Goal: Information Seeking & Learning: Learn about a topic

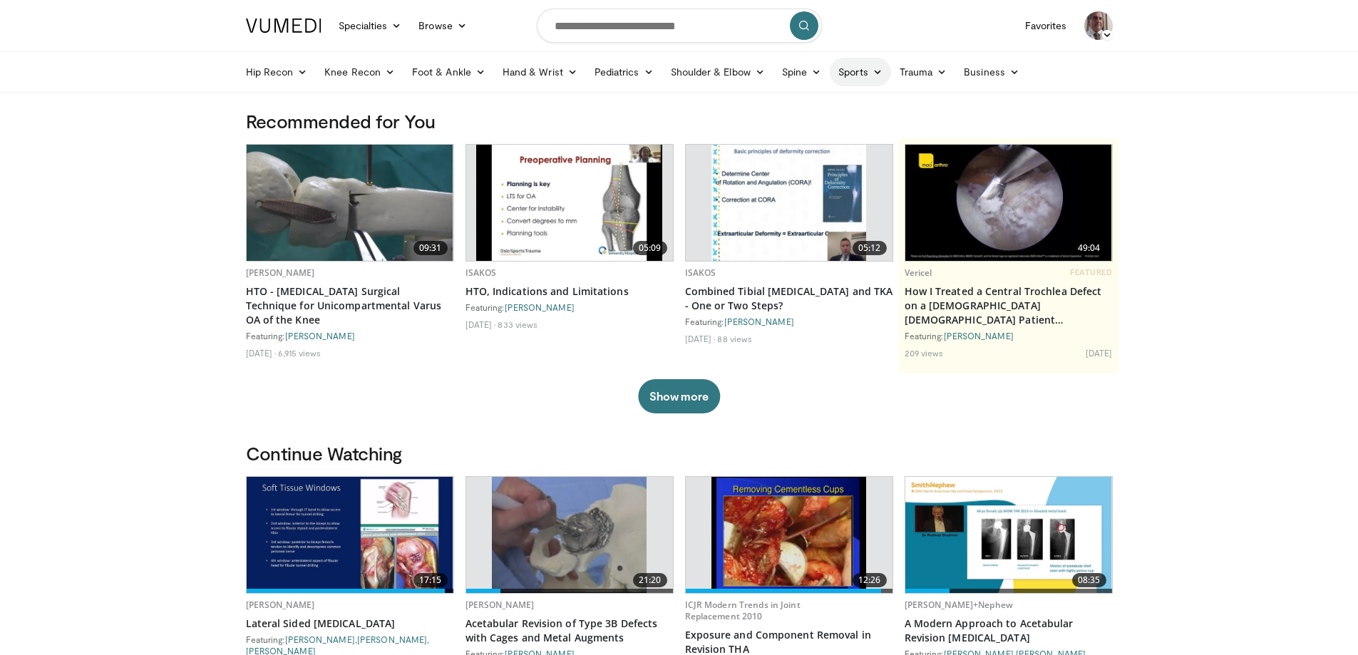
click at [861, 78] on link "Sports" at bounding box center [860, 72] width 61 height 29
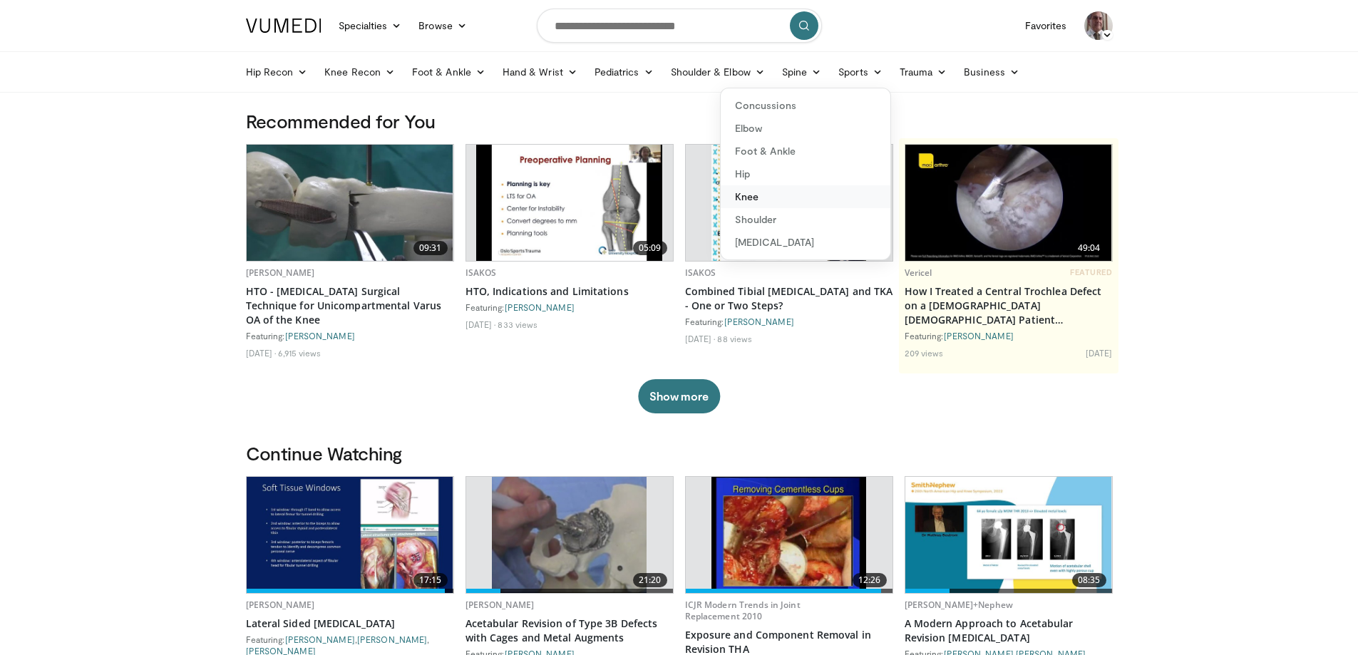
click at [750, 195] on link "Knee" at bounding box center [805, 196] width 170 height 23
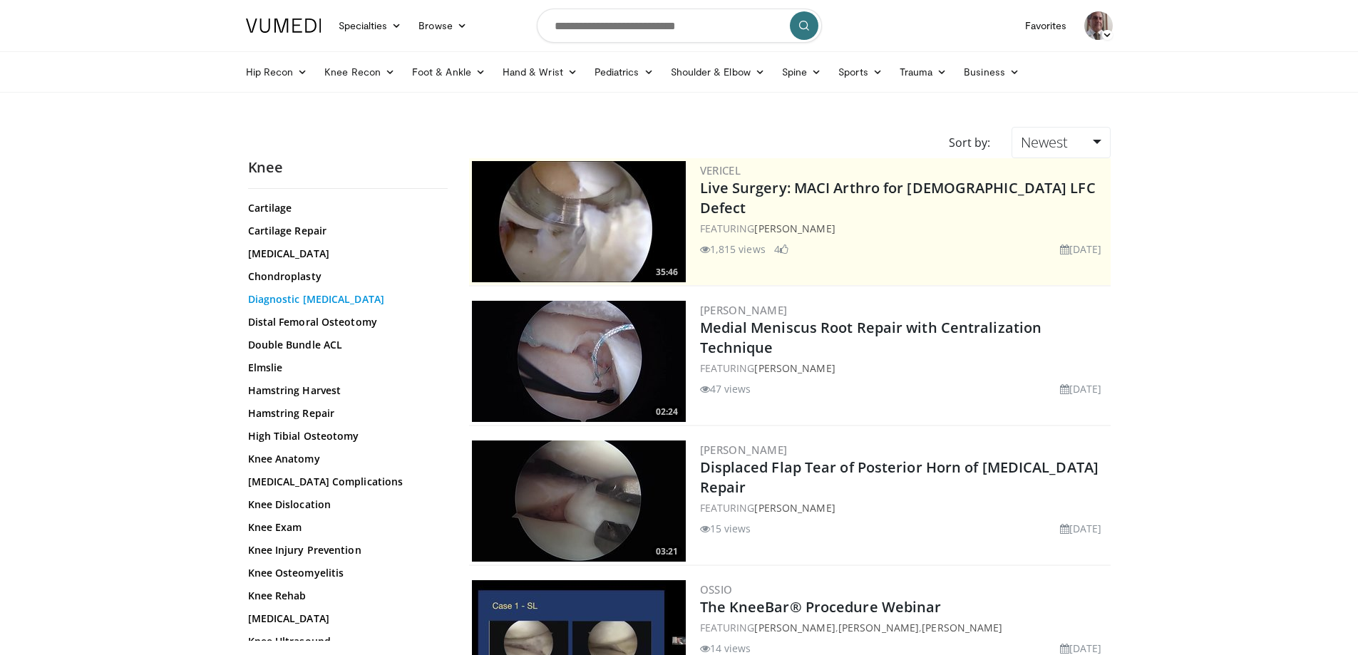
scroll to position [428, 0]
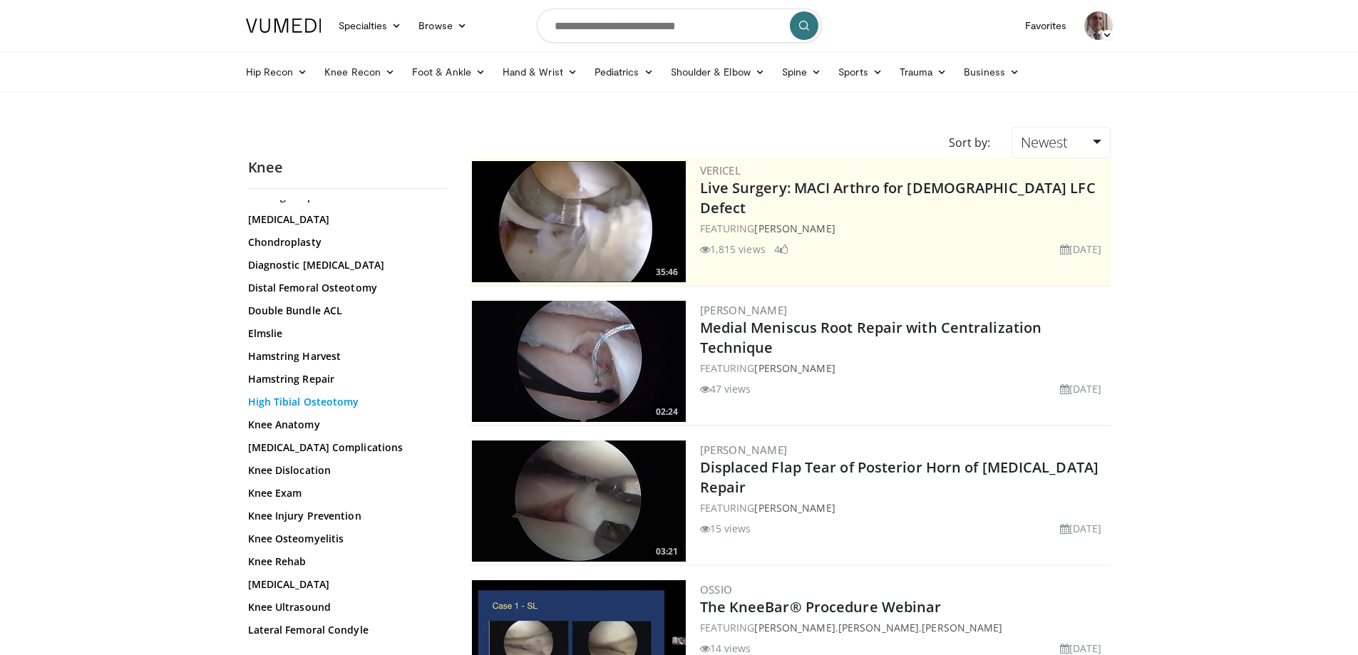
click at [329, 401] on link "High Tibial Osteotomy" at bounding box center [344, 402] width 192 height 14
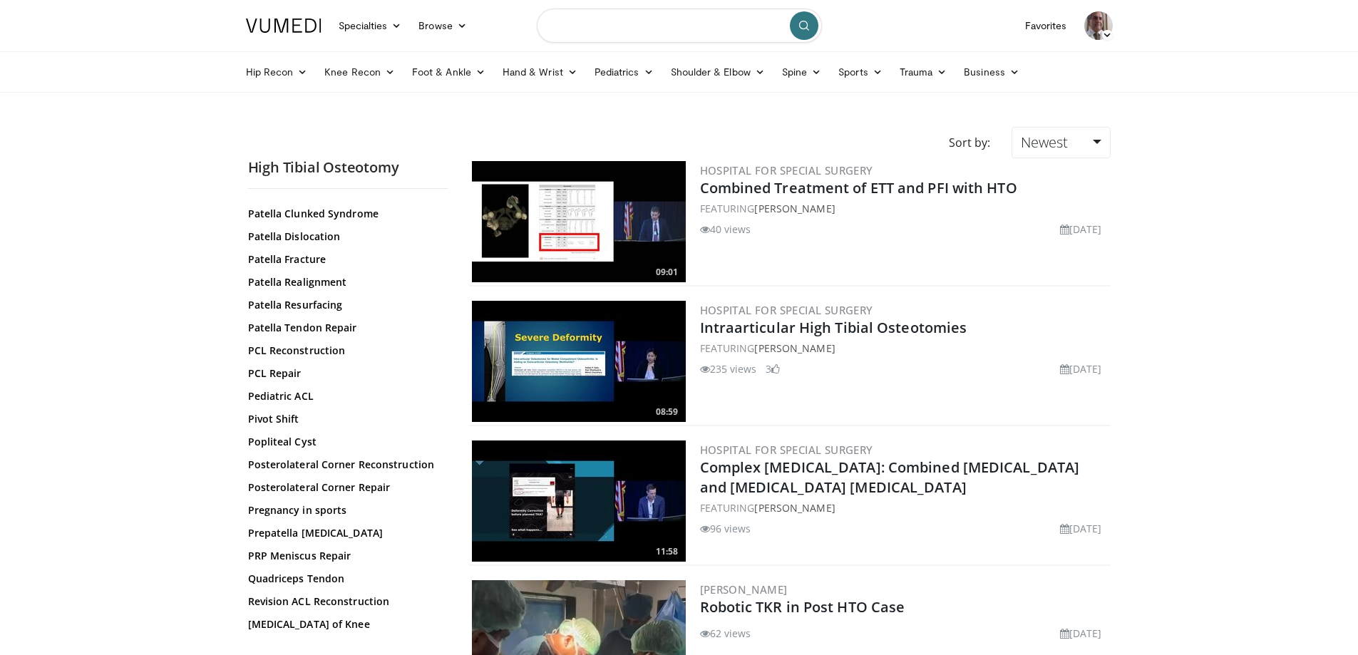
drag, startPoint x: 636, startPoint y: 24, endPoint x: 618, endPoint y: 1, distance: 29.4
click at [629, 17] on input "Search topics, interventions" at bounding box center [679, 26] width 285 height 34
type input "*********"
click at [805, 24] on icon "submit" at bounding box center [803, 25] width 11 height 11
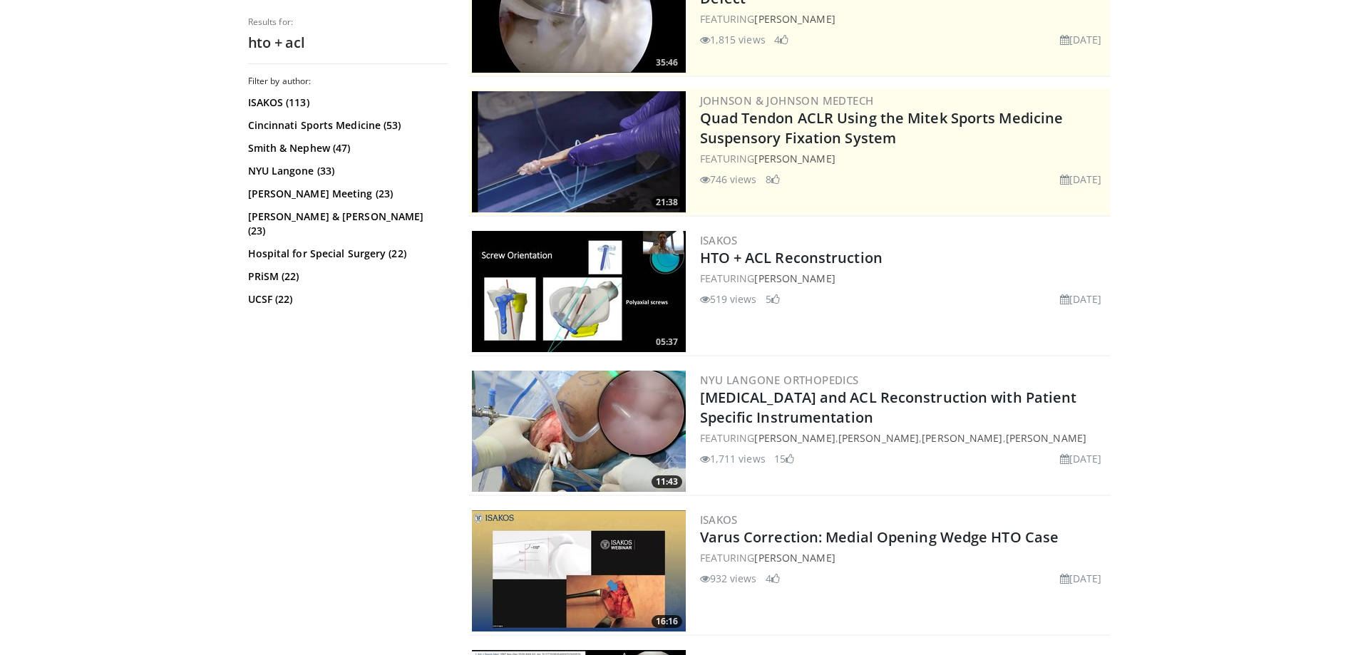
scroll to position [214, 0]
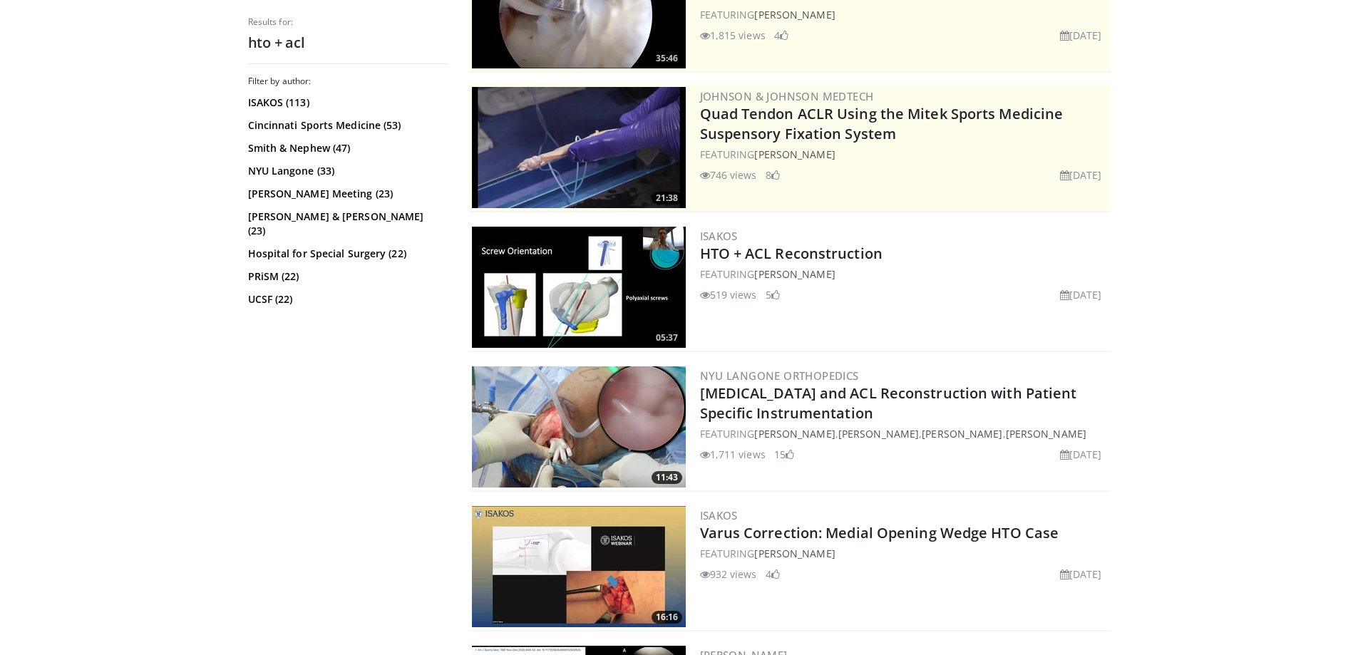
click at [642, 279] on img at bounding box center [579, 287] width 214 height 121
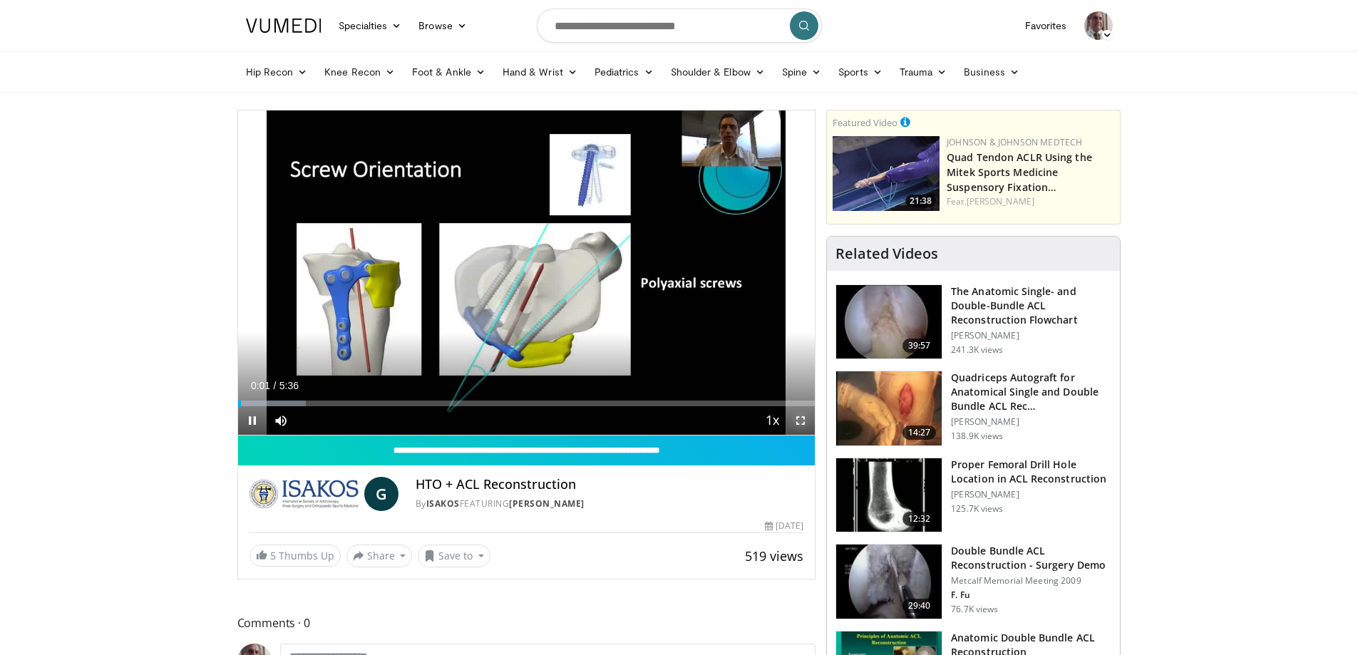
click at [802, 418] on span "Video Player" at bounding box center [800, 420] width 29 height 29
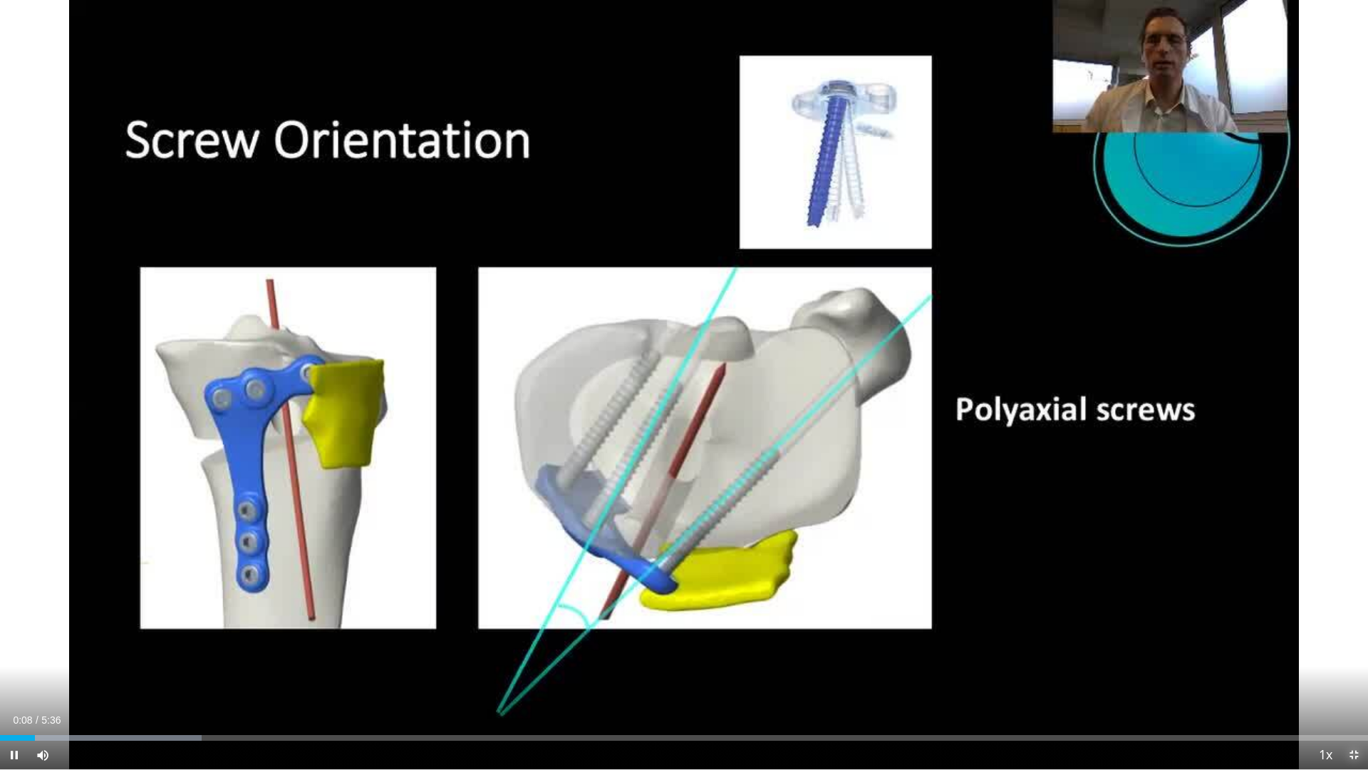
click at [1355, 654] on span "Video Player" at bounding box center [1354, 754] width 29 height 29
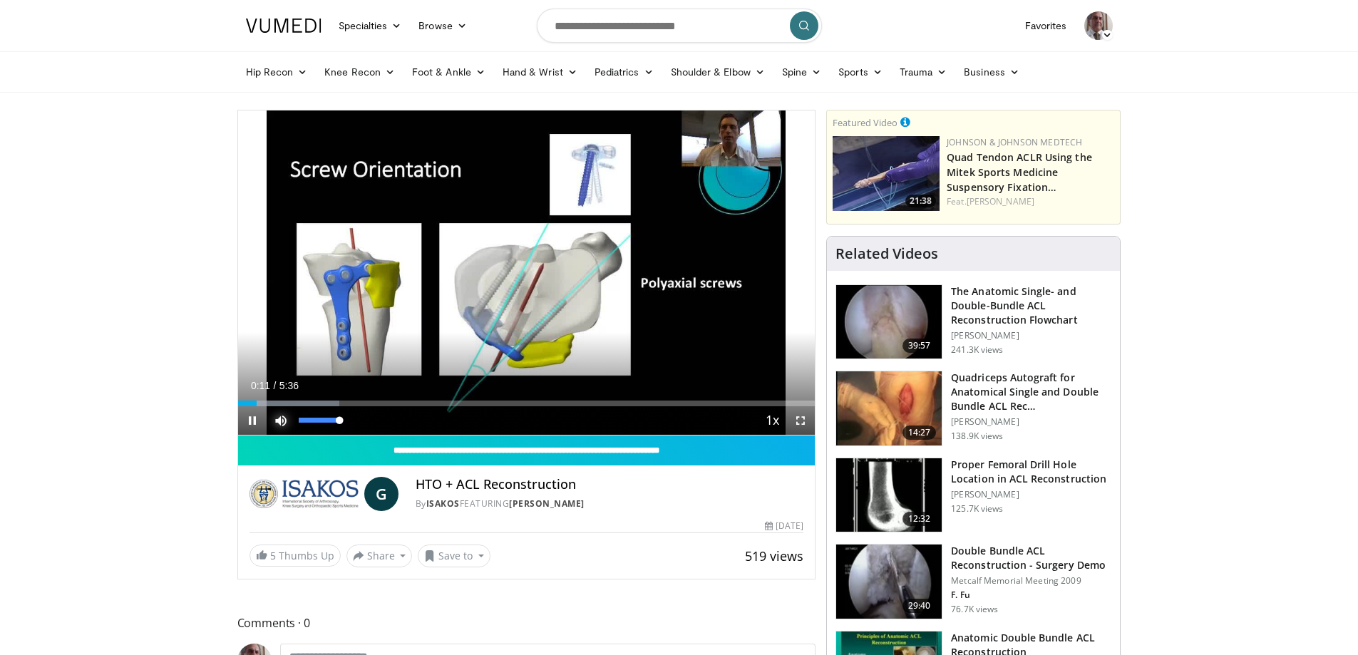
click at [267, 406] on span "Video Player" at bounding box center [281, 420] width 29 height 29
click at [276, 404] on div "Loaded : 17.66% 0:22 0:23" at bounding box center [526, 404] width 577 height 6
click at [283, 406] on span "Video Player" at bounding box center [281, 420] width 29 height 29
click at [276, 405] on div "0:36" at bounding box center [257, 404] width 38 height 6
click at [266, 401] on div "0:22" at bounding box center [257, 404] width 39 height 6
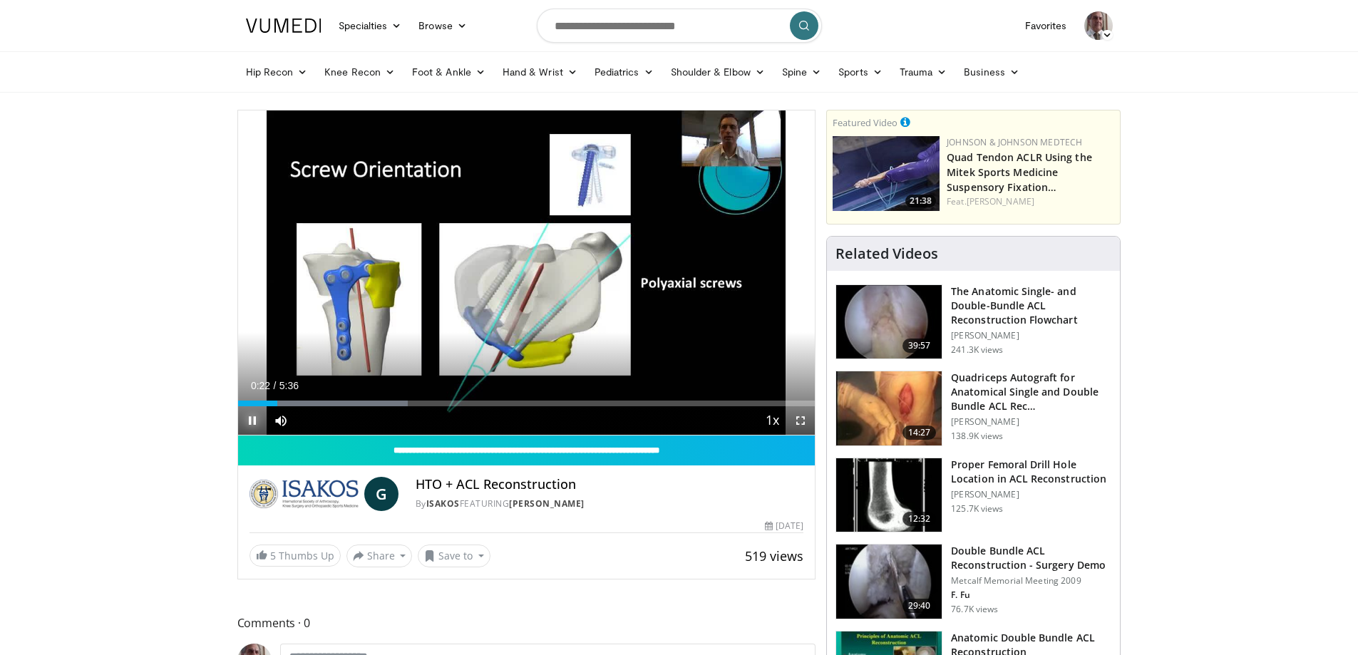
click at [252, 420] on span "Video Player" at bounding box center [252, 420] width 29 height 29
click at [280, 403] on div "Loaded : 29.45% 0:23 0:25" at bounding box center [526, 404] width 577 height 6
click at [284, 404] on div "Progress Bar" at bounding box center [284, 404] width 1 height 6
click at [291, 401] on div "Progress Bar" at bounding box center [291, 404] width 1 height 6
click at [244, 415] on span "Video Player" at bounding box center [252, 420] width 29 height 29
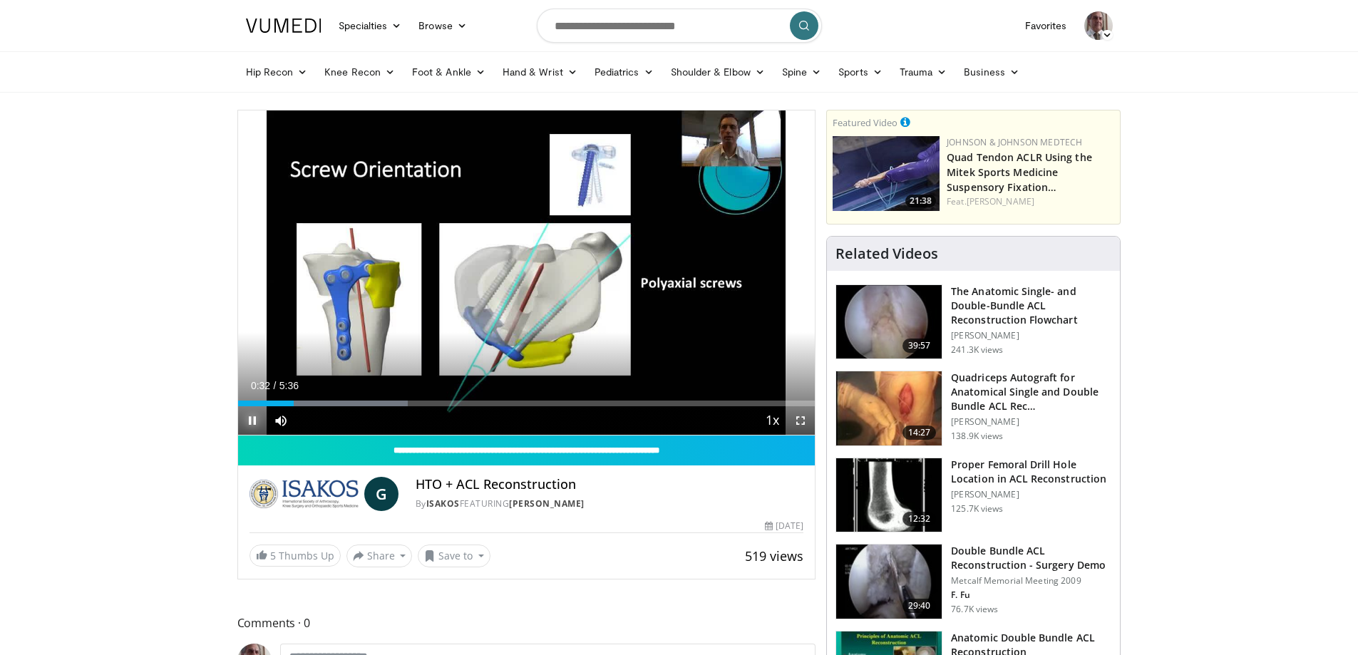
click at [245, 415] on span "Video Player" at bounding box center [252, 420] width 29 height 29
click at [301, 402] on div "Progress Bar" at bounding box center [301, 404] width 1 height 6
click at [304, 403] on div "Progress Bar" at bounding box center [304, 404] width 1 height 6
click at [314, 406] on div "Progress Bar" at bounding box center [314, 404] width 1 height 6
click at [319, 402] on div "Progress Bar" at bounding box center [319, 404] width 1 height 6
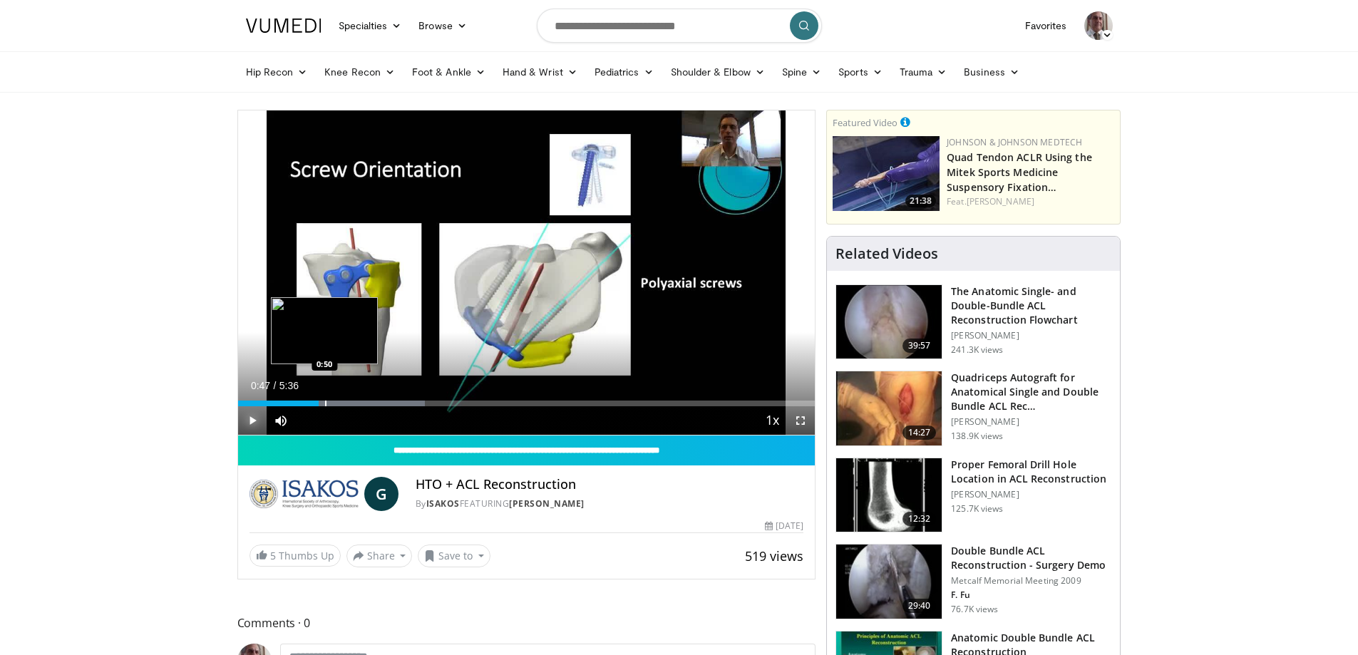
click at [325, 405] on div "Progress Bar" at bounding box center [325, 404] width 1 height 6
click at [339, 399] on div "Loaded : 35.35% 0:50 0:59" at bounding box center [526, 400] width 577 height 14
click at [339, 399] on div "Loaded : 35.66% 0:59 0:59" at bounding box center [526, 400] width 577 height 14
click at [331, 401] on div "Progress Bar" at bounding box center [331, 404] width 1 height 6
click at [336, 403] on div "Loaded : 35.66% 0:54 0:56" at bounding box center [526, 404] width 577 height 6
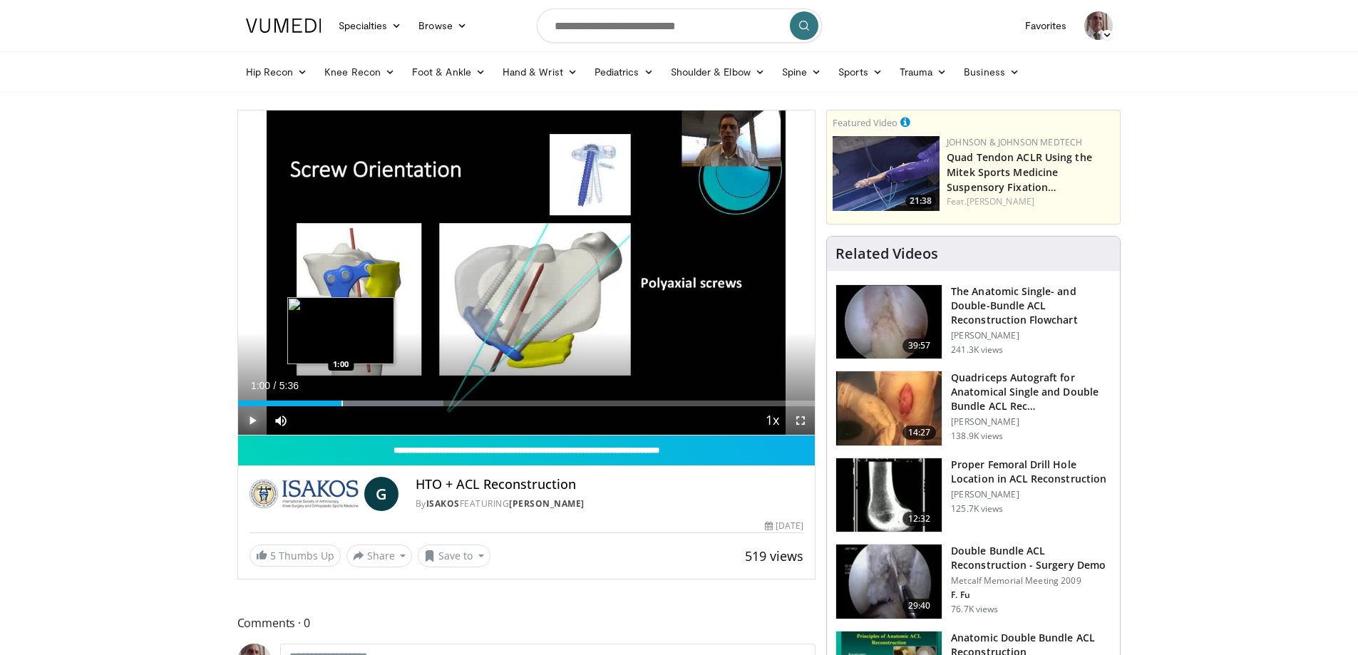
click at [341, 404] on div "Progress Bar" at bounding box center [341, 404] width 1 height 6
click at [347, 405] on div "Progress Bar" at bounding box center [347, 404] width 1 height 6
click at [353, 405] on div "Progress Bar" at bounding box center [353, 404] width 1 height 6
click at [360, 403] on div "Progress Bar" at bounding box center [360, 404] width 1 height 6
click at [349, 401] on div "1:05" at bounding box center [294, 404] width 112 height 6
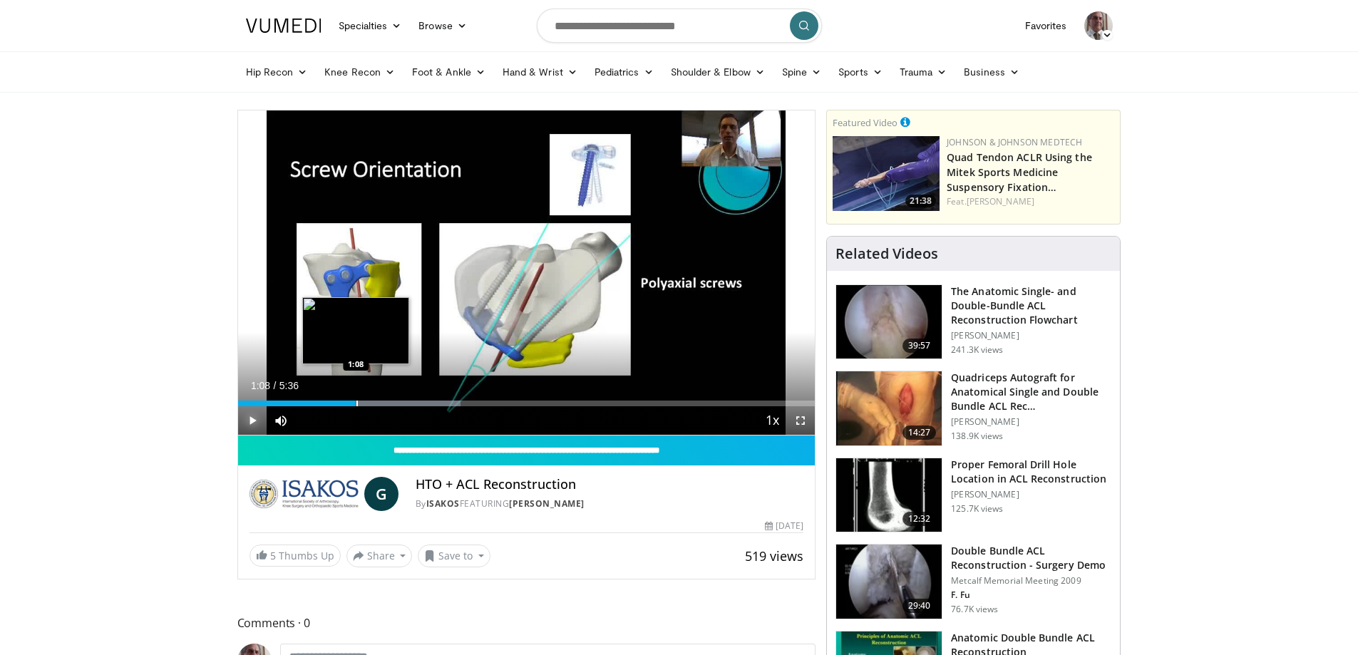
click at [356, 403] on div "Progress Bar" at bounding box center [356, 404] width 1 height 6
click at [361, 406] on div "Progress Bar" at bounding box center [361, 404] width 1 height 6
click at [366, 401] on div "Progress Bar" at bounding box center [366, 404] width 1 height 6
click at [373, 404] on div "Progress Bar" at bounding box center [373, 404] width 1 height 6
click at [378, 403] on div "Progress Bar" at bounding box center [378, 404] width 1 height 6
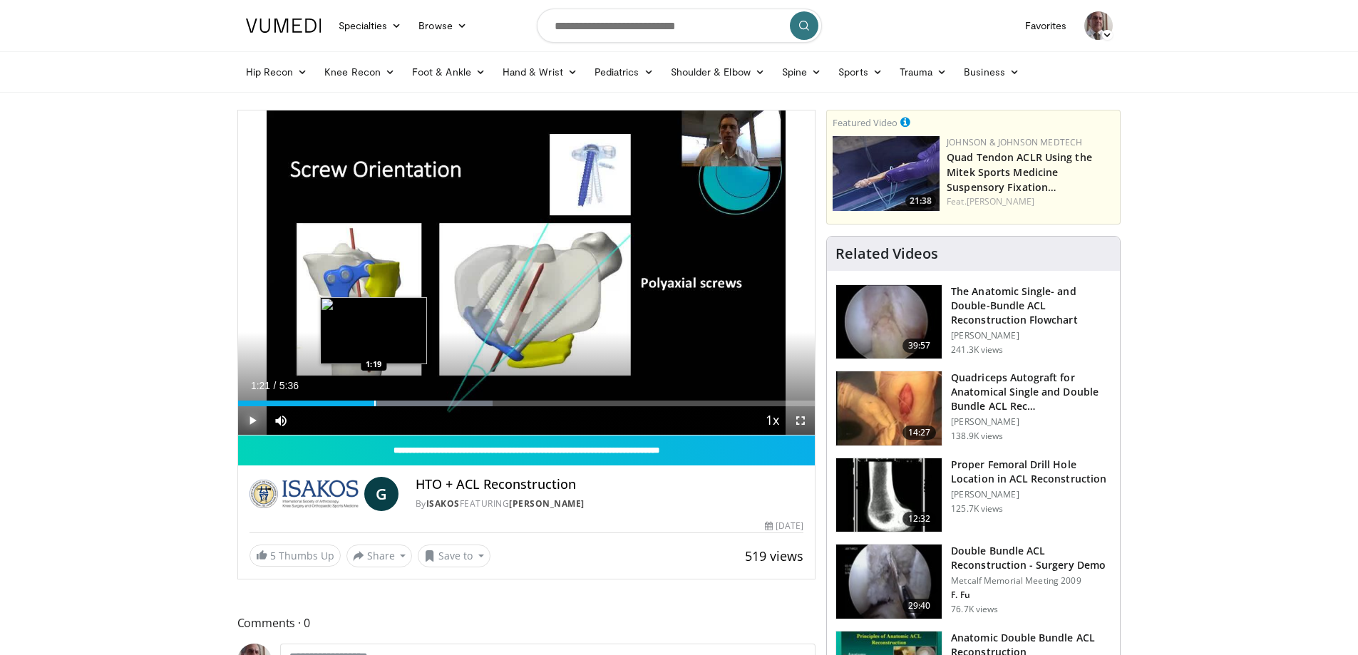
click at [374, 404] on div "Progress Bar" at bounding box center [374, 404] width 1 height 6
click at [397, 404] on div "Progress Bar" at bounding box center [397, 404] width 1 height 6
click at [419, 399] on div "Loaded : 47.14% 1:33 1:45" at bounding box center [526, 400] width 577 height 14
click at [253, 421] on span "Video Player" at bounding box center [252, 420] width 29 height 29
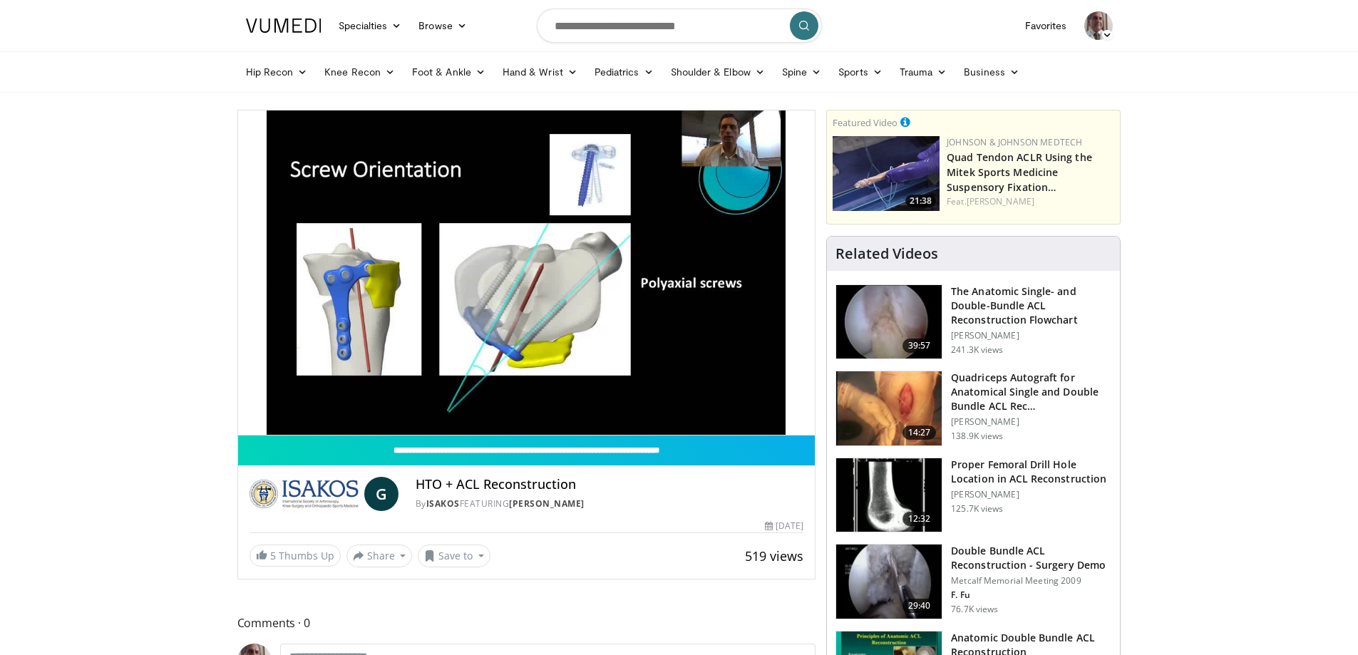
click at [253, 421] on video-js "**********" at bounding box center [526, 272] width 577 height 325
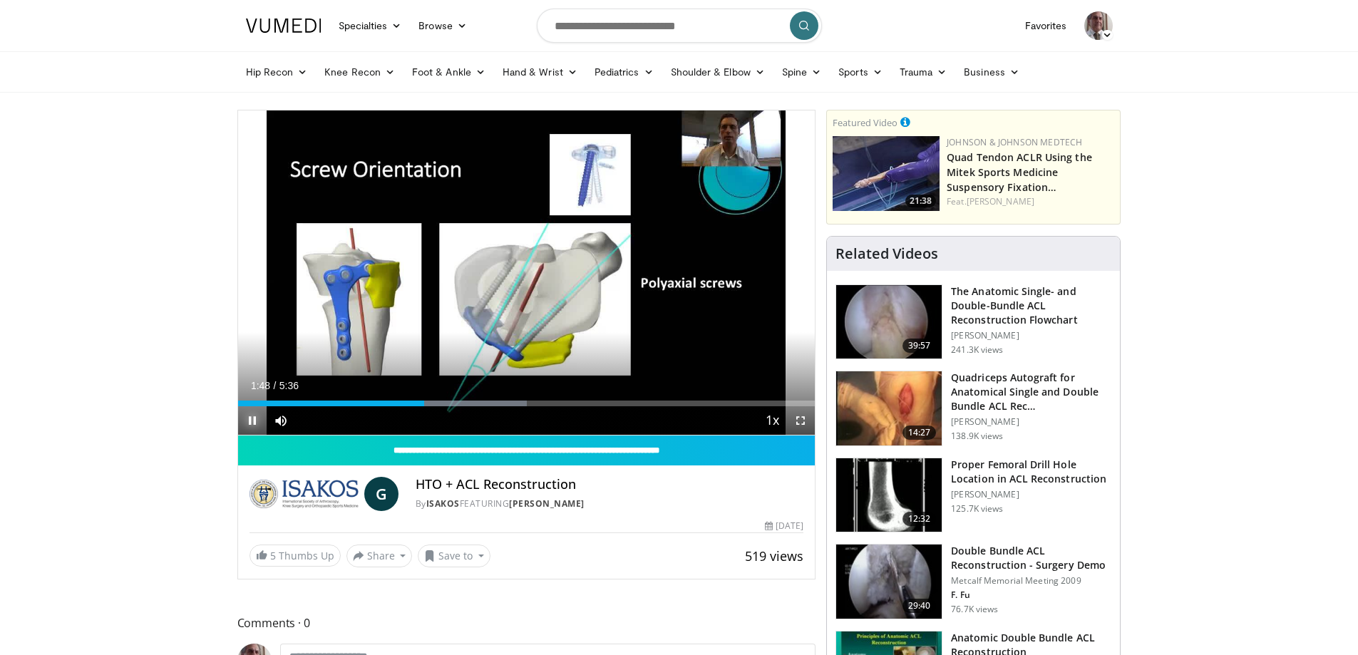
click at [254, 417] on span "Video Player" at bounding box center [252, 420] width 29 height 29
click at [430, 403] on div "Progress Bar" at bounding box center [430, 404] width 1 height 6
click at [441, 406] on div "Current Time 1:52 / Duration 5:36 Play Skip Backward Skip Forward Mute 0% Loade…" at bounding box center [526, 420] width 577 height 29
click at [444, 403] on div "Progress Bar" at bounding box center [443, 404] width 1 height 6
click at [440, 401] on div "Progress Bar" at bounding box center [440, 404] width 1 height 6
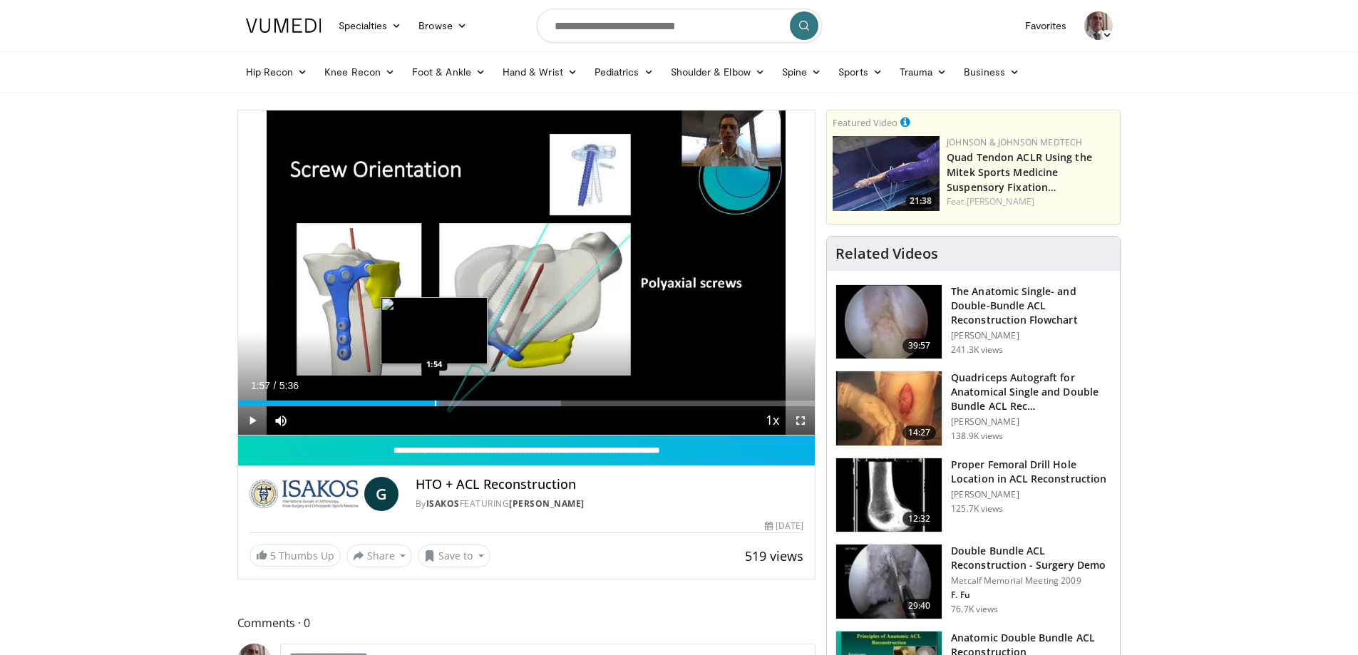
click at [434, 399] on div "Loaded : 55.98% 1:57 1:54" at bounding box center [526, 400] width 577 height 14
click at [440, 402] on div "Progress Bar" at bounding box center [440, 404] width 1 height 6
click at [445, 403] on div "Progress Bar" at bounding box center [445, 404] width 1 height 6
click at [442, 402] on div "Progress Bar" at bounding box center [442, 404] width 1 height 6
click at [447, 404] on div "Progress Bar" at bounding box center [447, 404] width 1 height 6
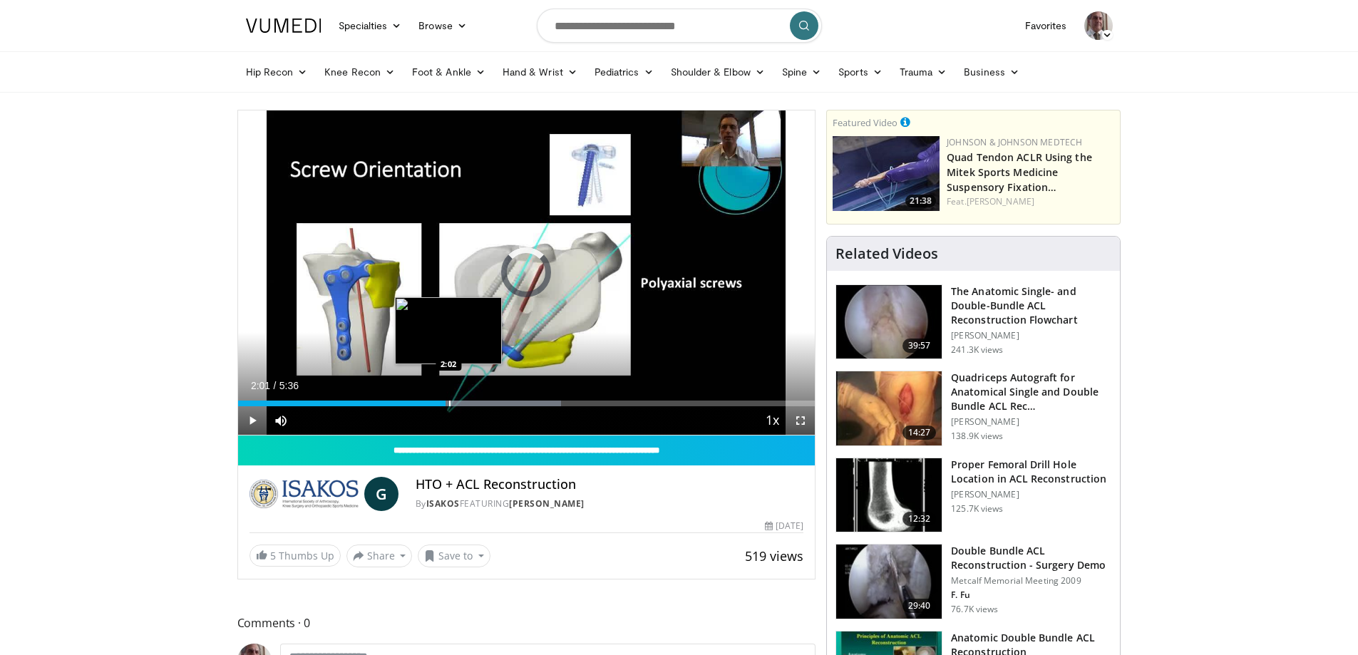
click at [449, 401] on div "Progress Bar" at bounding box center [449, 404] width 1 height 6
click at [457, 406] on div "Progress Bar" at bounding box center [456, 404] width 1 height 6
click at [468, 402] on div "Progress Bar" at bounding box center [468, 404] width 1 height 6
click at [474, 401] on div "Progress Bar" at bounding box center [474, 404] width 1 height 6
click at [478, 403] on div "Progress Bar" at bounding box center [478, 404] width 1 height 6
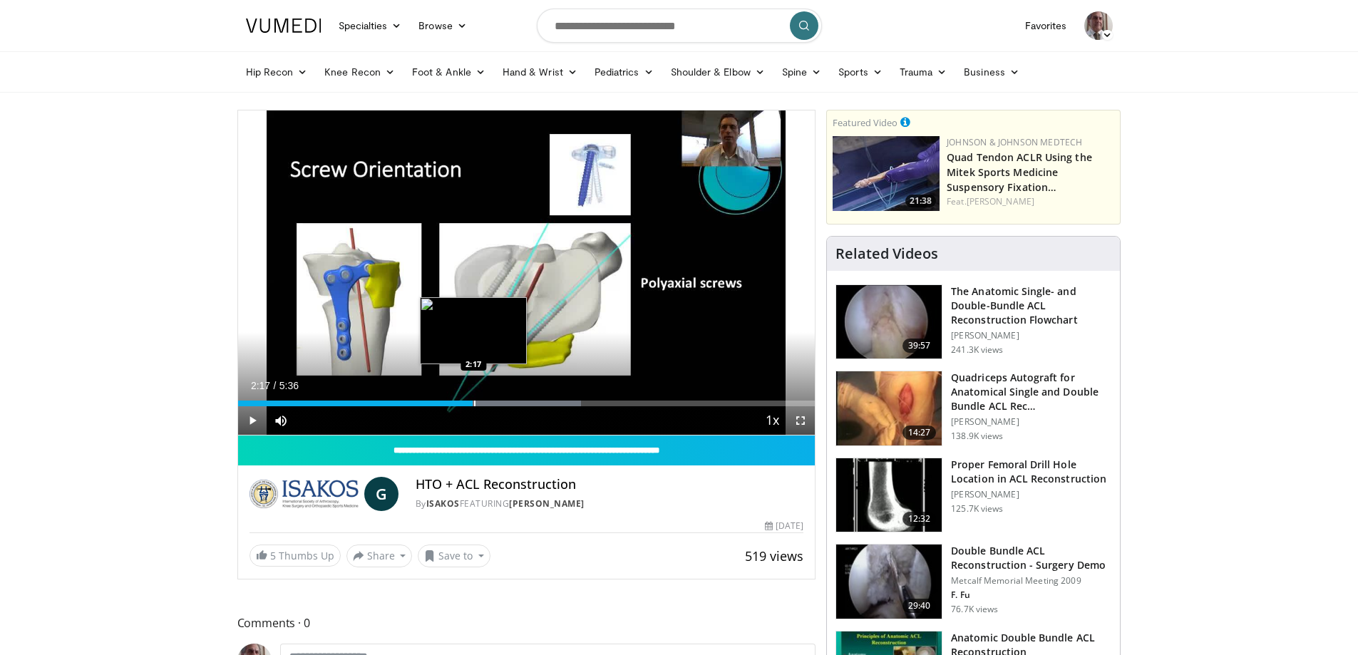
click at [472, 405] on div "2:17" at bounding box center [355, 404] width 235 height 6
click at [474, 404] on div "Progress Bar" at bounding box center [474, 404] width 1 height 6
click at [476, 404] on div "Progress Bar" at bounding box center [476, 404] width 1 height 6
click at [479, 406] on div "Current Time 2:19 / Duration 5:36 Play Skip Backward Skip Forward Mute 0% Loade…" at bounding box center [526, 420] width 577 height 29
click at [483, 406] on div "Progress Bar" at bounding box center [483, 404] width 1 height 6
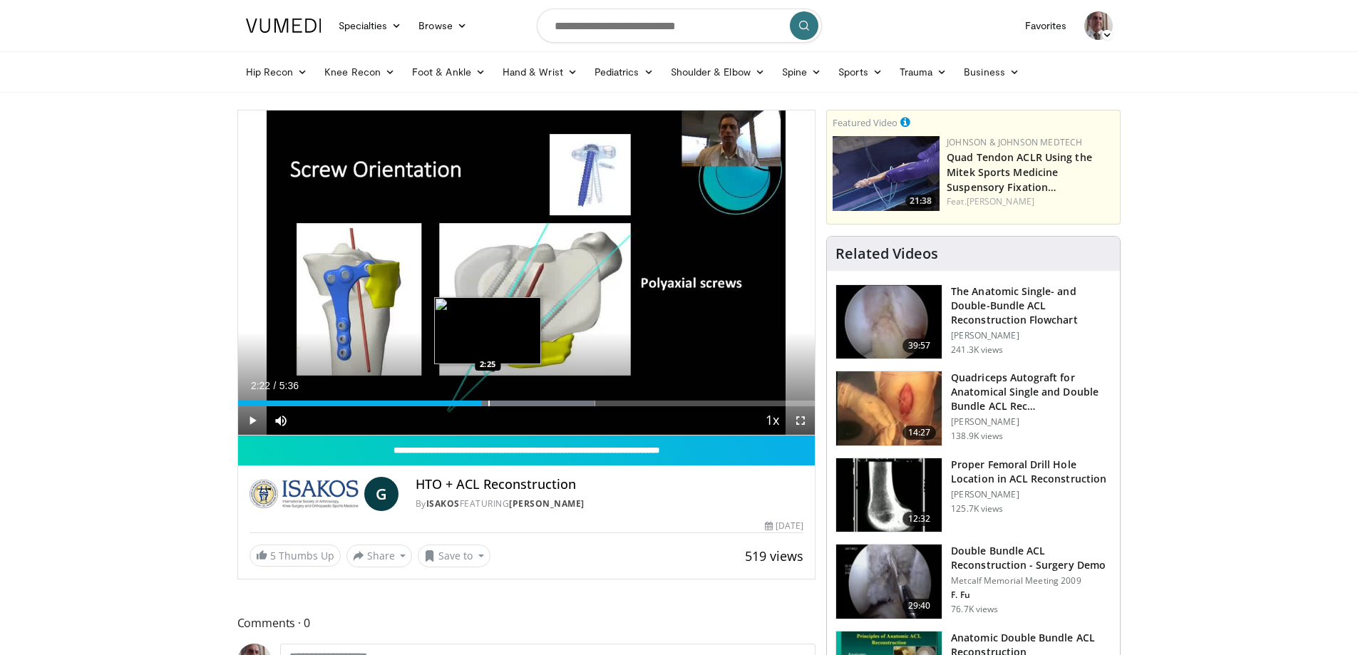
click at [488, 403] on div "Progress Bar" at bounding box center [488, 404] width 1 height 6
click at [492, 406] on div "Progress Bar" at bounding box center [492, 404] width 1 height 6
click at [496, 404] on div "Progress Bar" at bounding box center [496, 404] width 1 height 6
click at [501, 404] on div "Loaded : 64.83% 2:30 2:34" at bounding box center [526, 404] width 577 height 6
click at [507, 402] on div "Progress Bar" at bounding box center [507, 404] width 1 height 6
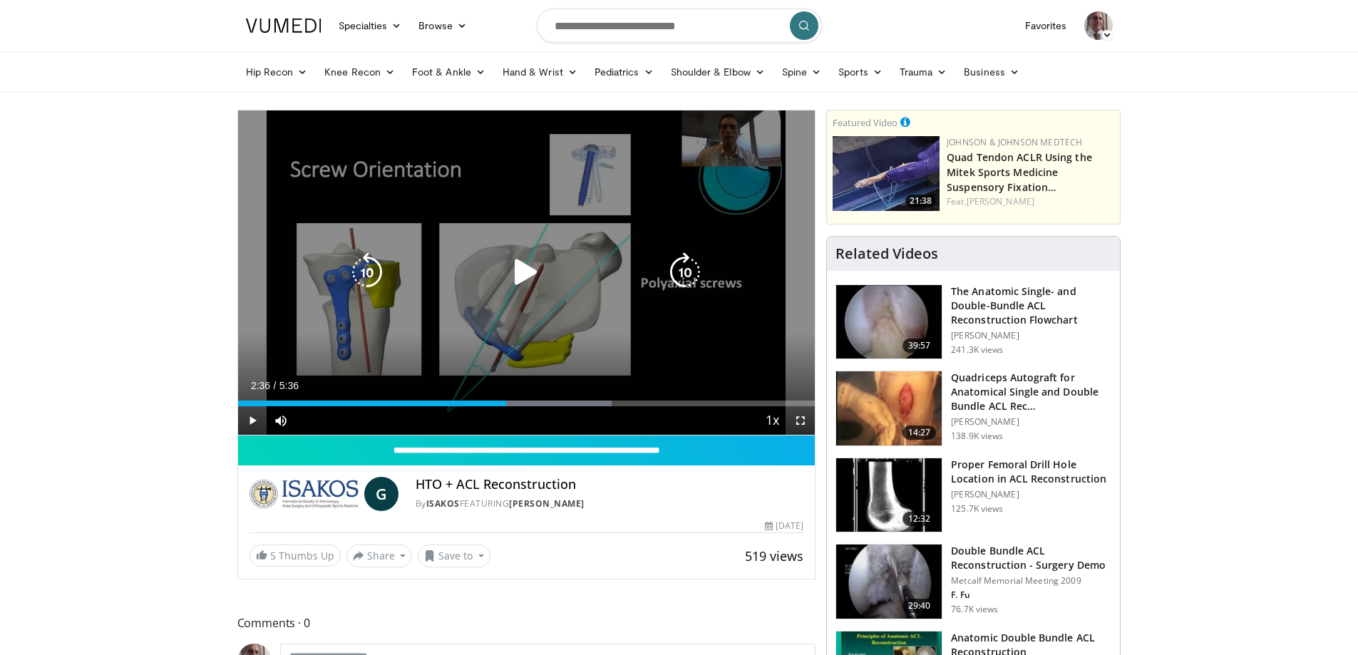
click at [286, 120] on div "10 seconds Tap to unmute" at bounding box center [526, 272] width 577 height 324
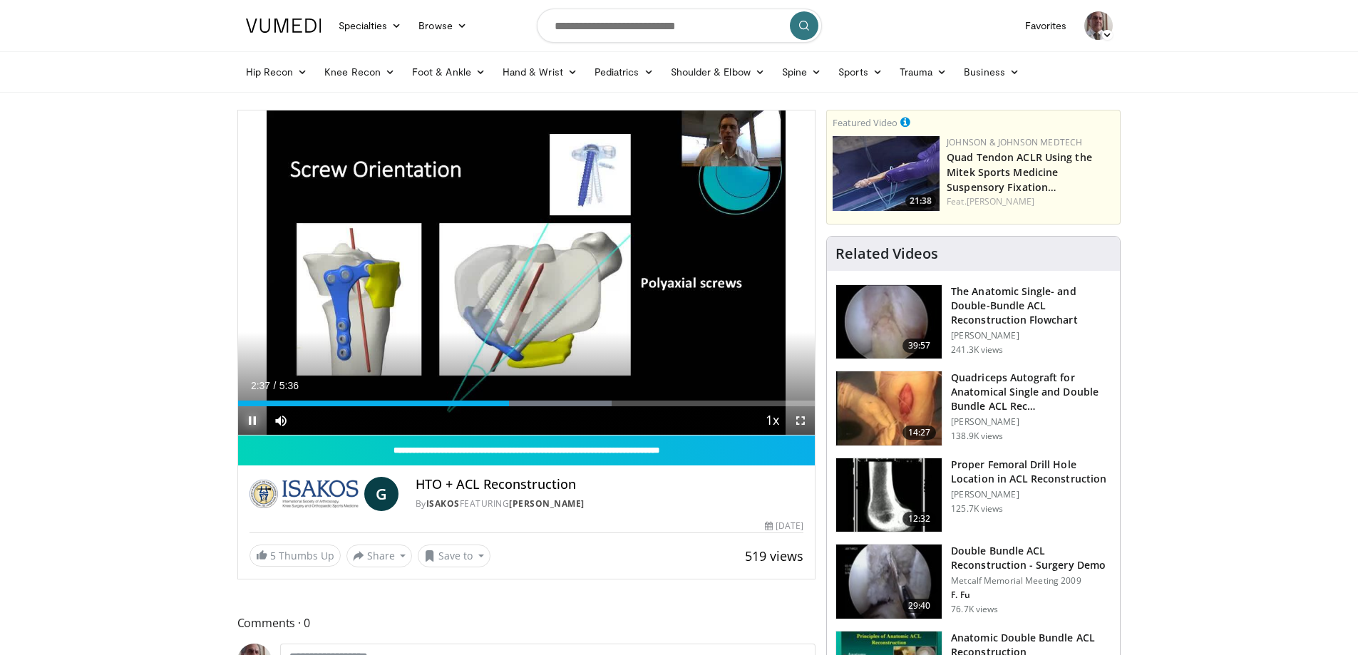
click at [252, 422] on span "Video Player" at bounding box center [252, 420] width 29 height 29
click at [508, 403] on div "Progress Bar" at bounding box center [508, 404] width 1 height 6
click at [252, 416] on span "Video Player" at bounding box center [252, 420] width 29 height 29
click at [254, 418] on span "Video Player" at bounding box center [252, 420] width 29 height 29
click at [542, 401] on div "Loaded : 70.72% 2:55 2:57" at bounding box center [526, 404] width 577 height 6
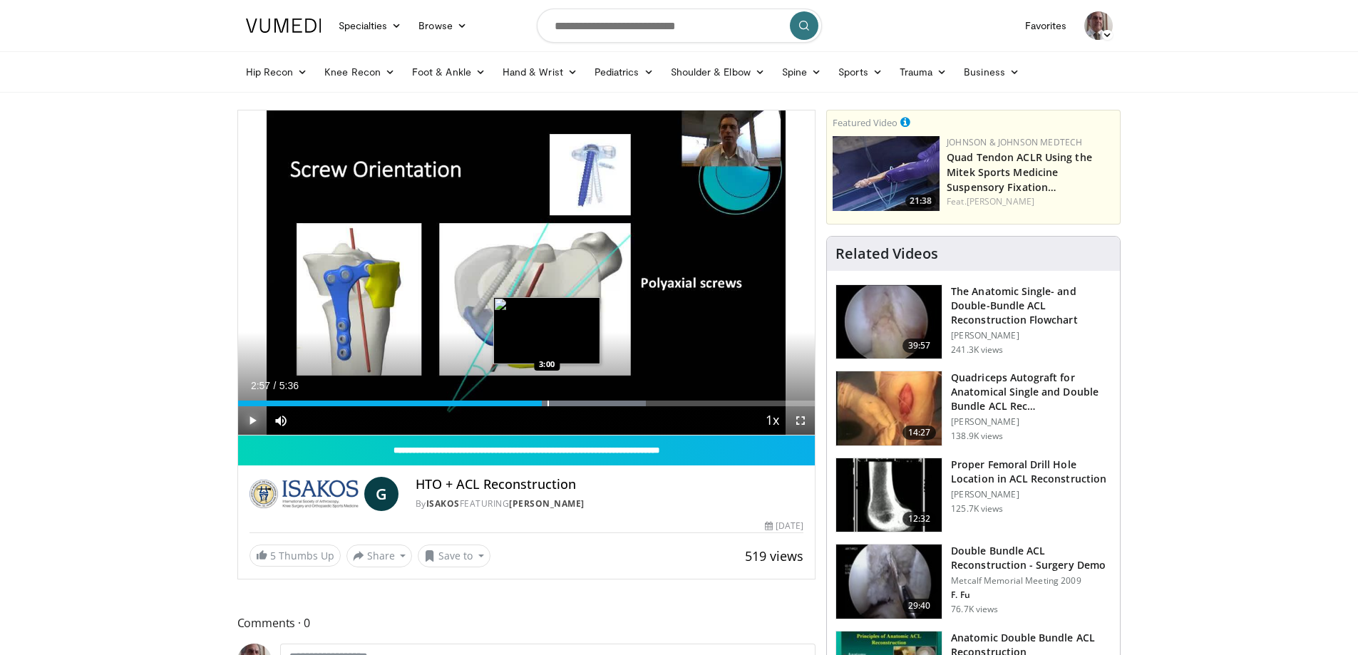
click at [547, 404] on div "Progress Bar" at bounding box center [547, 404] width 1 height 6
click at [555, 404] on div "Progress Bar" at bounding box center [555, 404] width 1 height 6
click at [549, 402] on div "Progress Bar" at bounding box center [549, 404] width 1 height 6
click at [553, 404] on div "Progress Bar" at bounding box center [553, 404] width 1 height 6
click at [560, 404] on div "Progress Bar" at bounding box center [560, 404] width 1 height 6
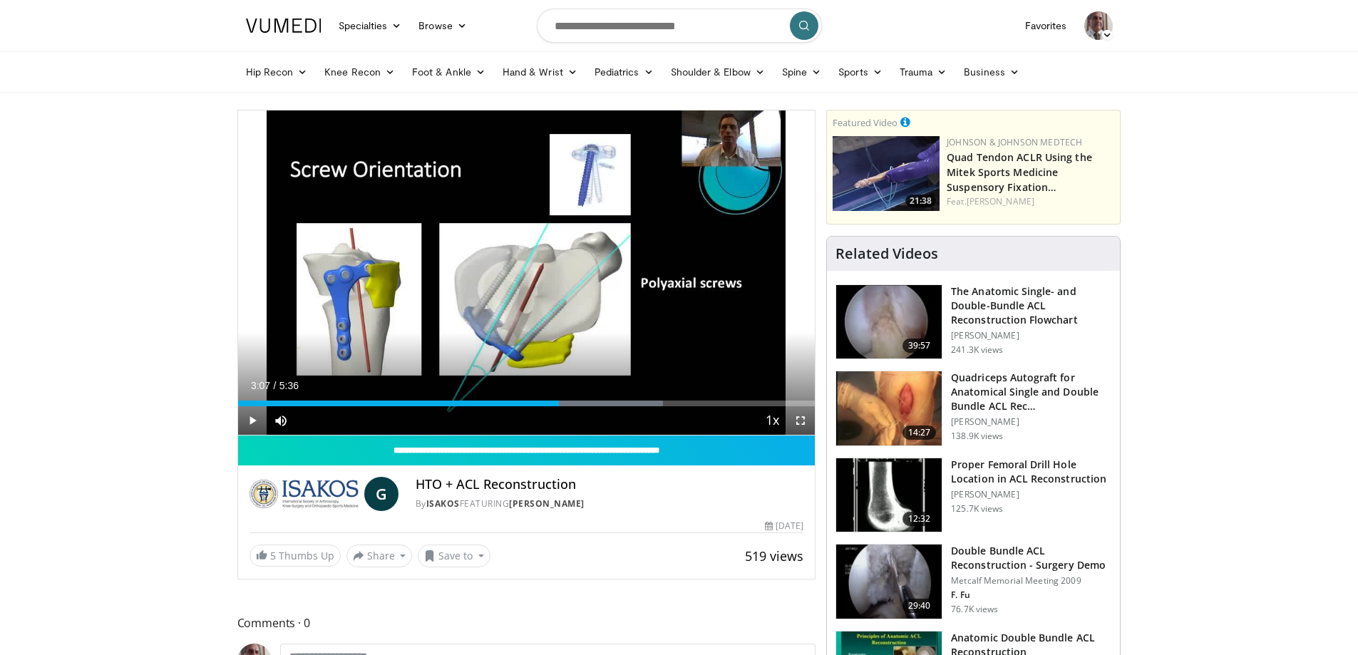
click at [564, 406] on div "Current Time 3:07 / Duration 5:36 Play Skip Backward Skip Forward Mute 0% Loade…" at bounding box center [526, 420] width 577 height 29
click at [564, 406] on div "Progress Bar" at bounding box center [564, 404] width 1 height 6
click at [569, 403] on div "Progress Bar" at bounding box center [569, 404] width 1 height 6
click at [573, 405] on div "Progress Bar" at bounding box center [573, 404] width 1 height 6
click at [577, 402] on div "Progress Bar" at bounding box center [577, 404] width 1 height 6
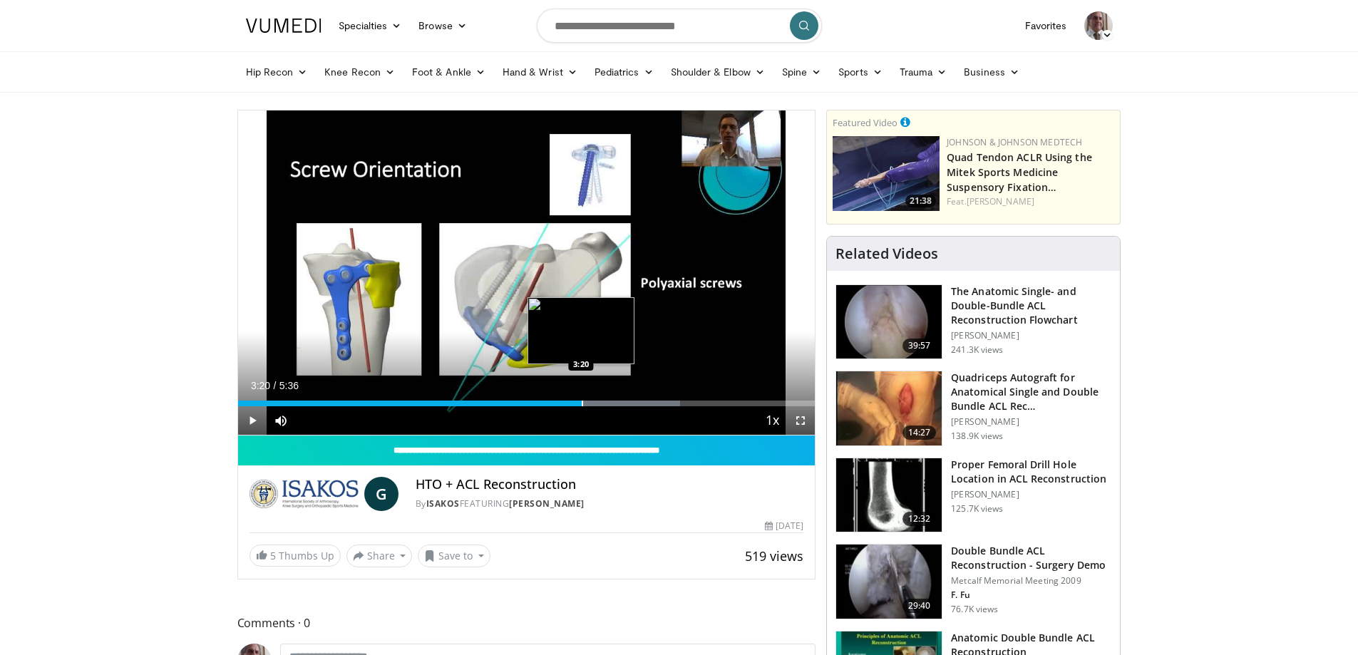
click at [582, 405] on div "Progress Bar" at bounding box center [582, 404] width 1 height 6
click at [589, 399] on div "Loaded : 79.57% 3:24 3:24" at bounding box center [526, 400] width 577 height 14
click at [599, 404] on div "Progress Bar" at bounding box center [599, 404] width 1 height 6
click at [606, 403] on div "Progress Bar" at bounding box center [606, 404] width 1 height 6
click at [619, 402] on div "Progress Bar" at bounding box center [619, 404] width 1 height 6
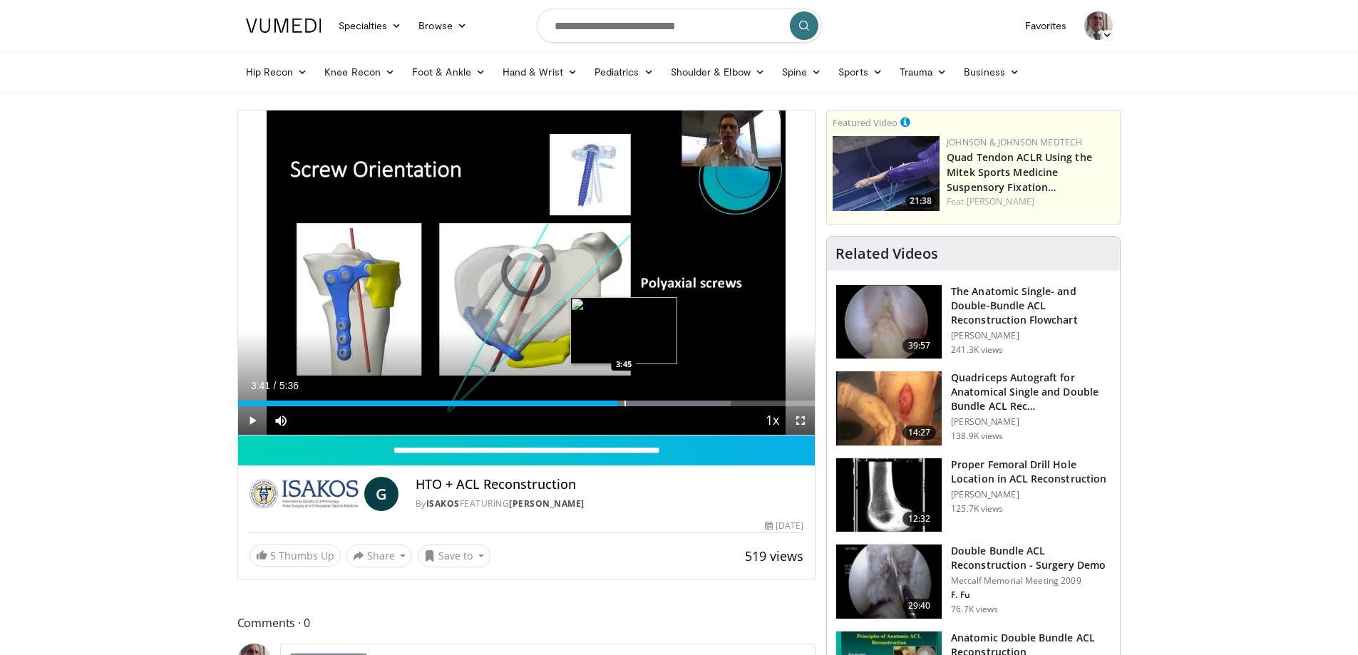
click at [624, 404] on div "Progress Bar" at bounding box center [624, 404] width 1 height 6
click at [634, 402] on div "Progress Bar" at bounding box center [634, 404] width 1 height 6
click at [633, 401] on div "Progress Bar" at bounding box center [633, 404] width 1 height 6
click at [628, 401] on div "3:50" at bounding box center [436, 404] width 396 height 6
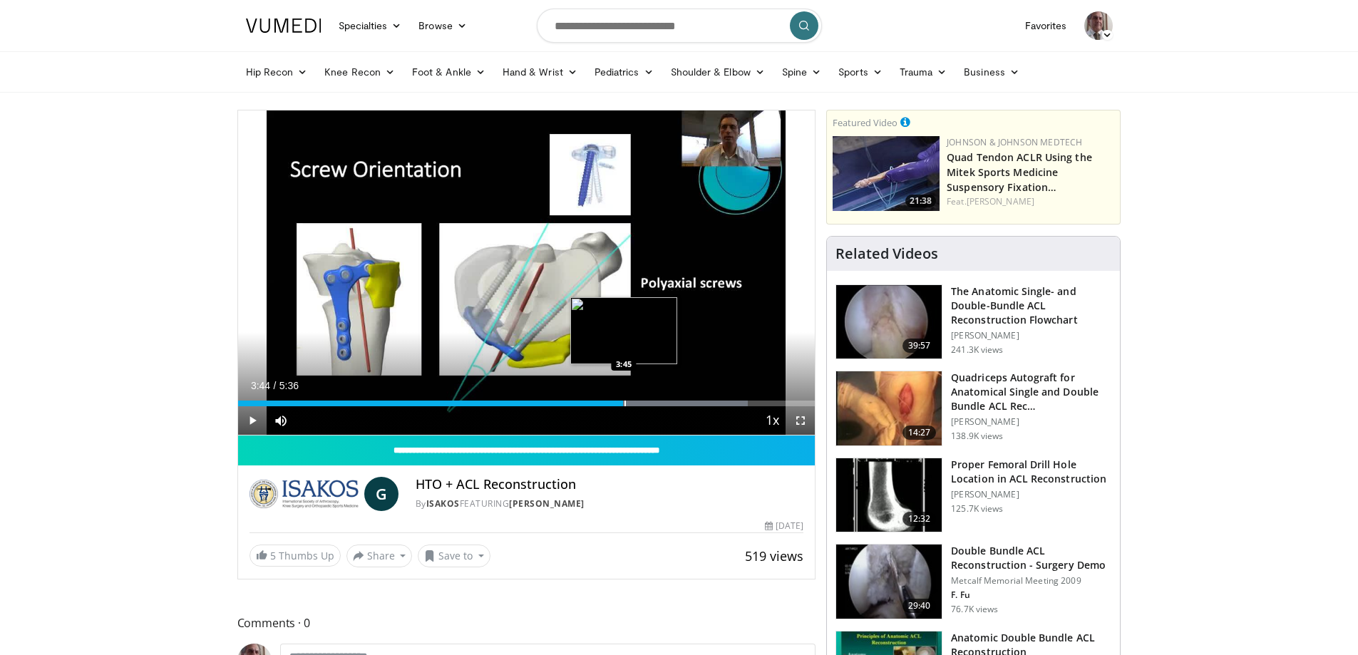
click at [623, 402] on div "3:44" at bounding box center [431, 404] width 386 height 6
click at [629, 405] on div "Progress Bar" at bounding box center [629, 404] width 1 height 6
click at [629, 401] on div "Progress Bar" at bounding box center [629, 404] width 1 height 6
click at [636, 405] on div "Progress Bar" at bounding box center [635, 404] width 1 height 6
click at [647, 405] on div "Progress Bar" at bounding box center [647, 404] width 1 height 6
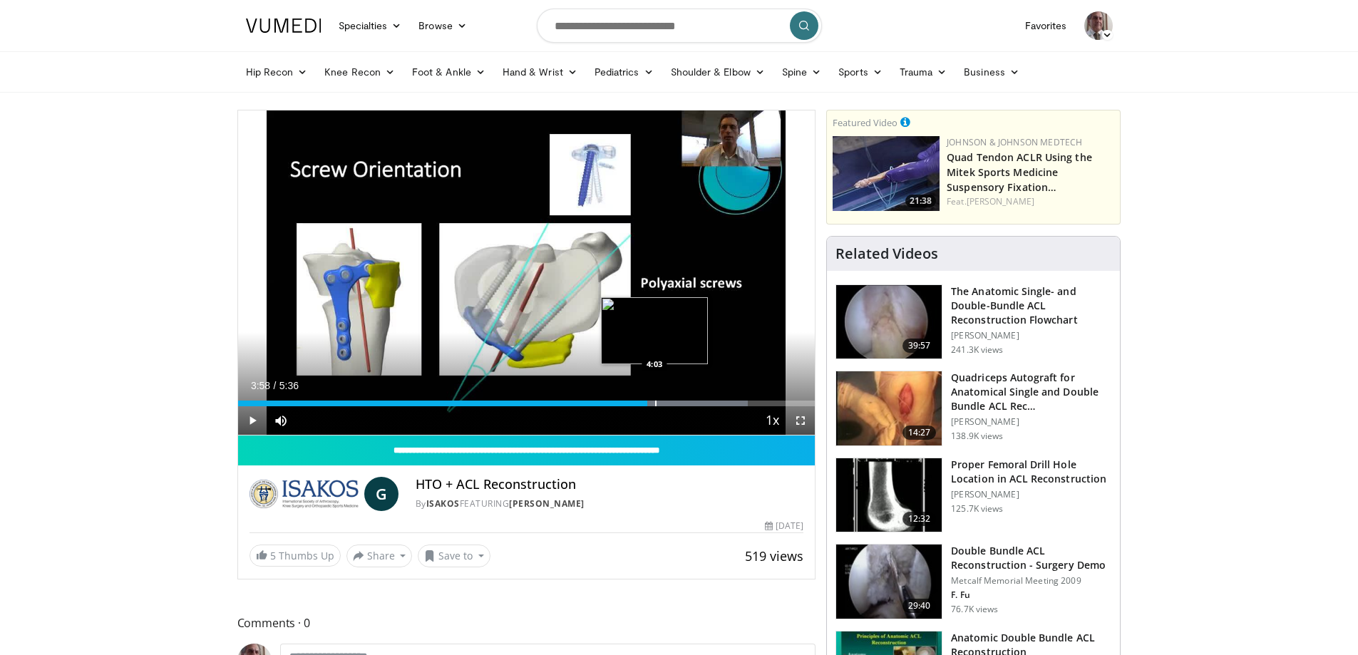
click at [655, 401] on div "Progress Bar" at bounding box center [655, 404] width 1 height 6
click at [686, 401] on div "Progress Bar" at bounding box center [686, 404] width 1 height 6
click at [698, 403] on div "Progress Bar" at bounding box center [698, 404] width 1 height 6
click at [722, 403] on div "Progress Bar" at bounding box center [722, 404] width 1 height 6
click at [737, 403] on div "Progress Bar" at bounding box center [737, 404] width 1 height 6
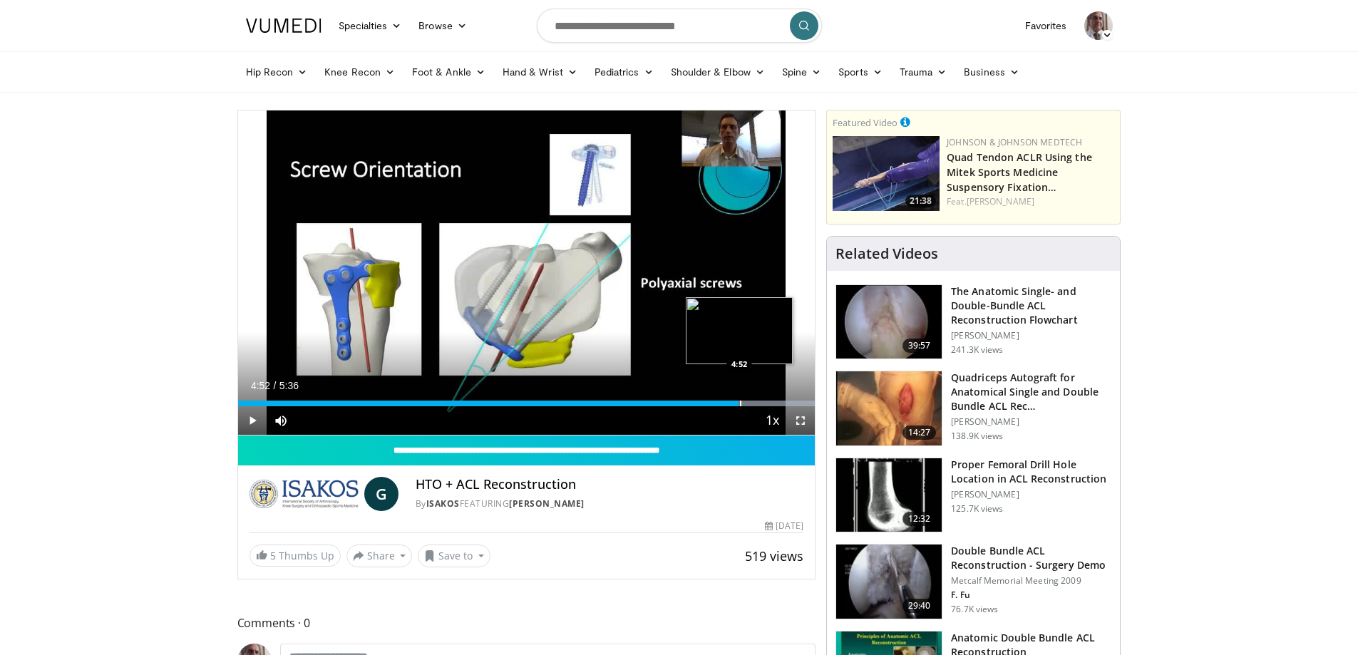
click at [740, 403] on div "Progress Bar" at bounding box center [740, 404] width 1 height 6
click at [743, 405] on div "Progress Bar" at bounding box center [743, 404] width 1 height 6
click at [755, 401] on div "Progress Bar" at bounding box center [755, 404] width 1 height 6
click at [765, 405] on div "Progress Bar" at bounding box center [765, 404] width 1 height 6
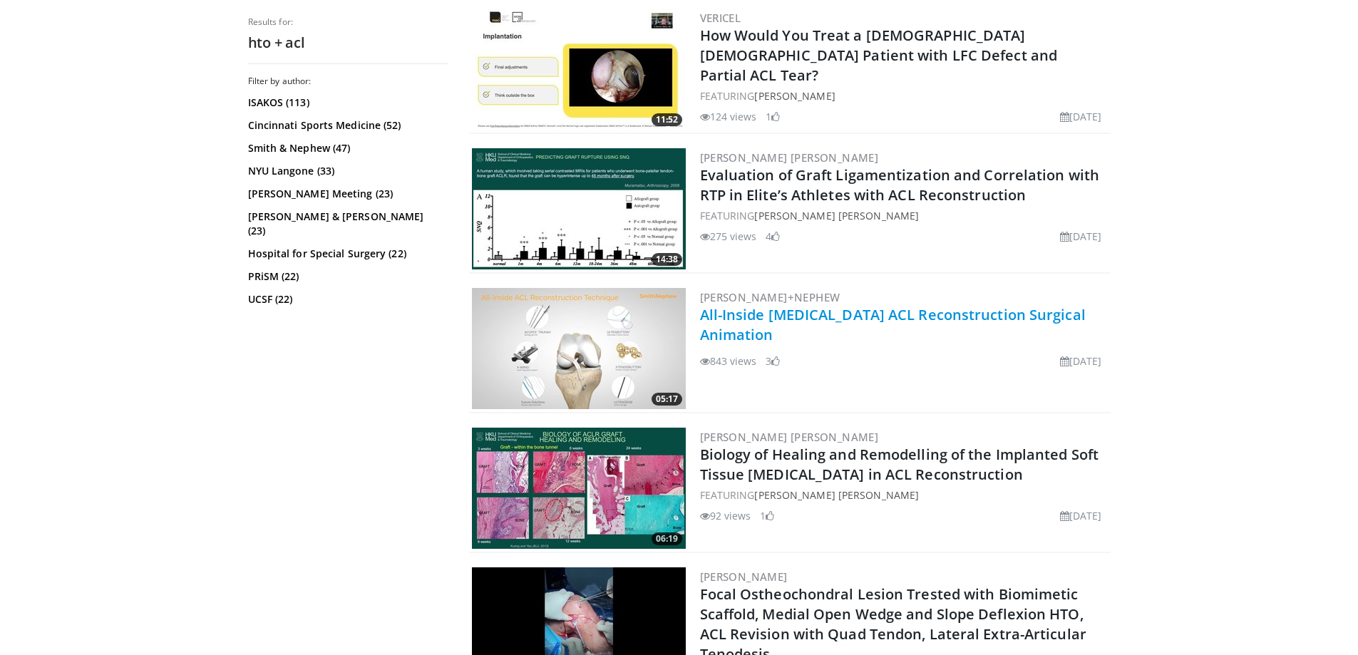
scroll to position [2280, 0]
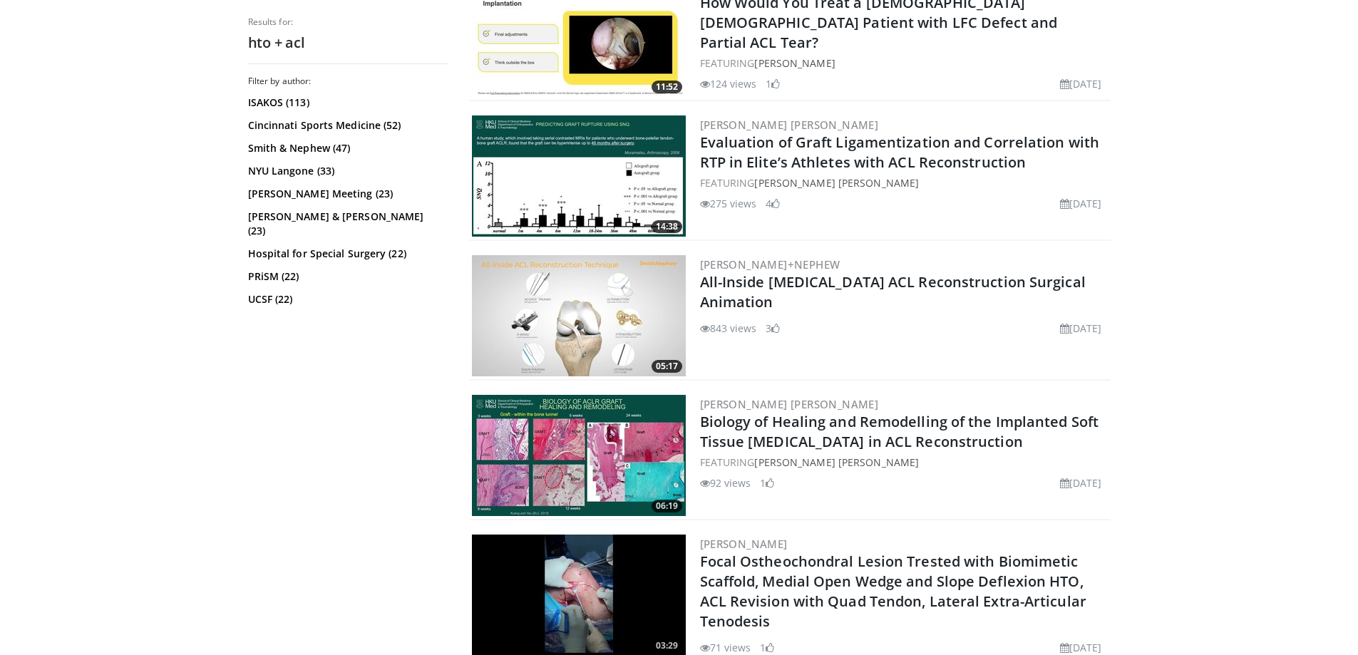
click at [598, 301] on img at bounding box center [579, 315] width 214 height 121
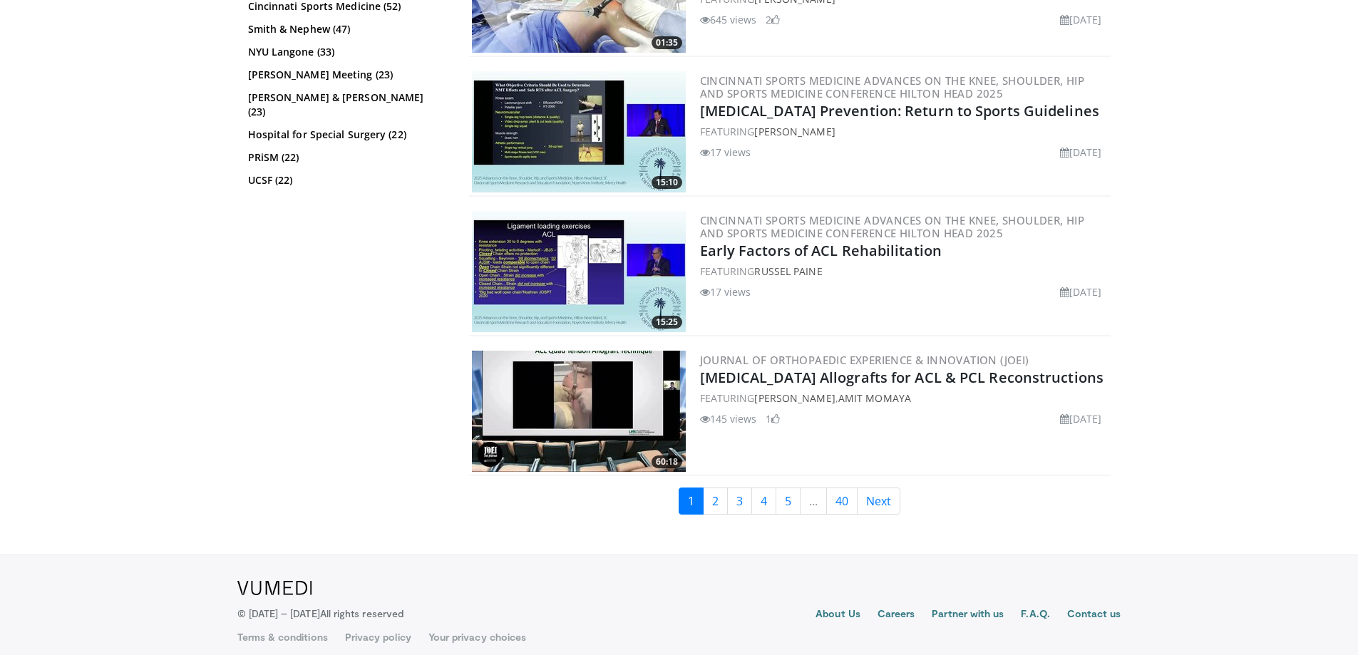
scroll to position [3454, 0]
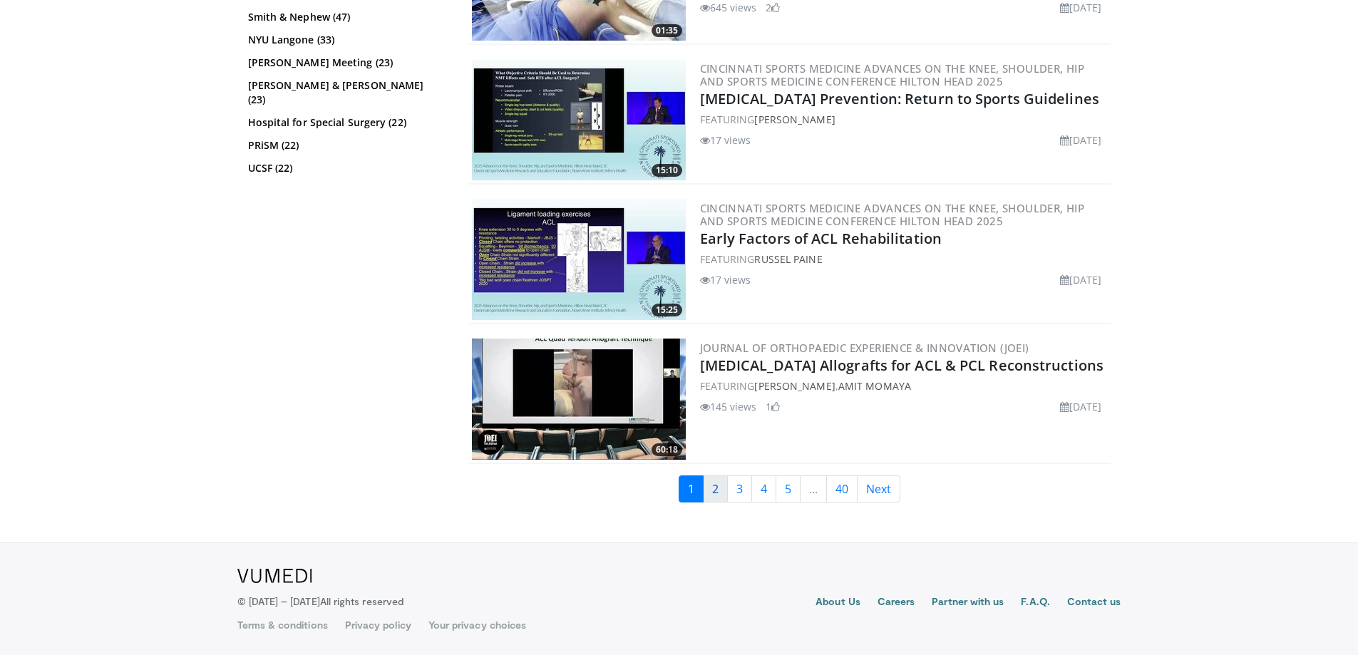
click at [716, 491] on link "2" at bounding box center [715, 488] width 25 height 27
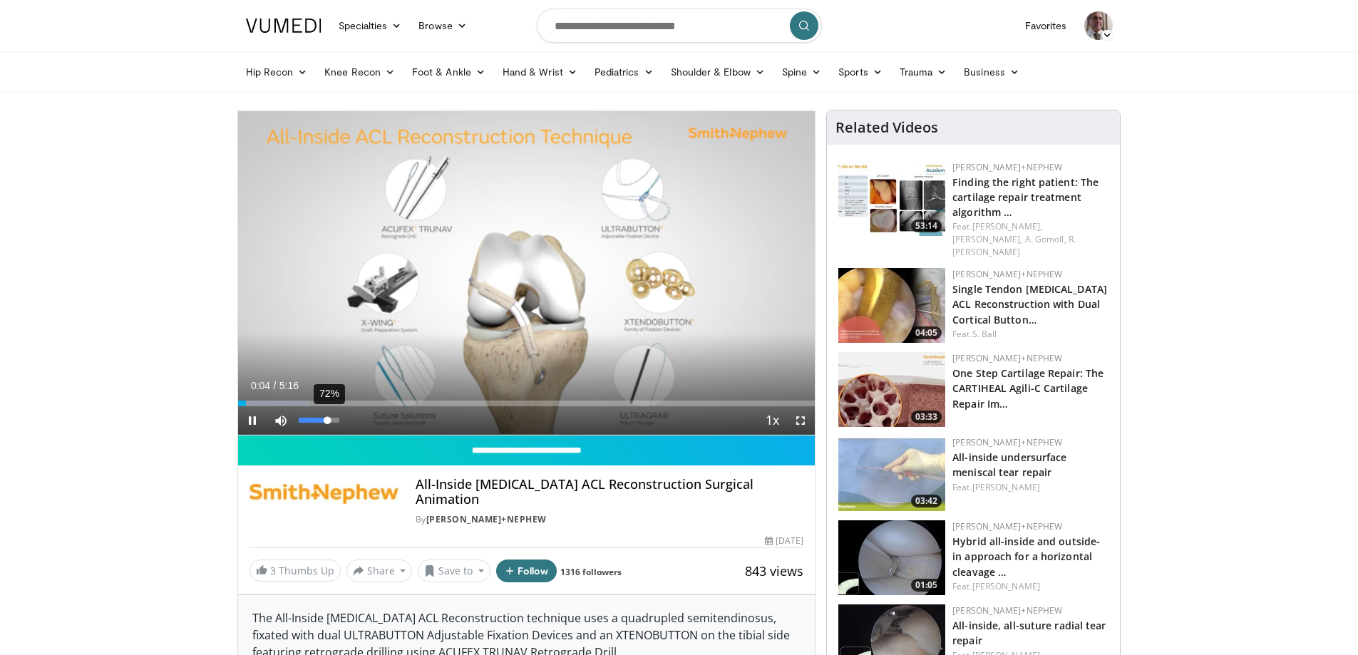
click at [328, 420] on div "72%" at bounding box center [319, 420] width 41 height 5
click at [425, 401] on div "Progress Bar" at bounding box center [425, 404] width 1 height 6
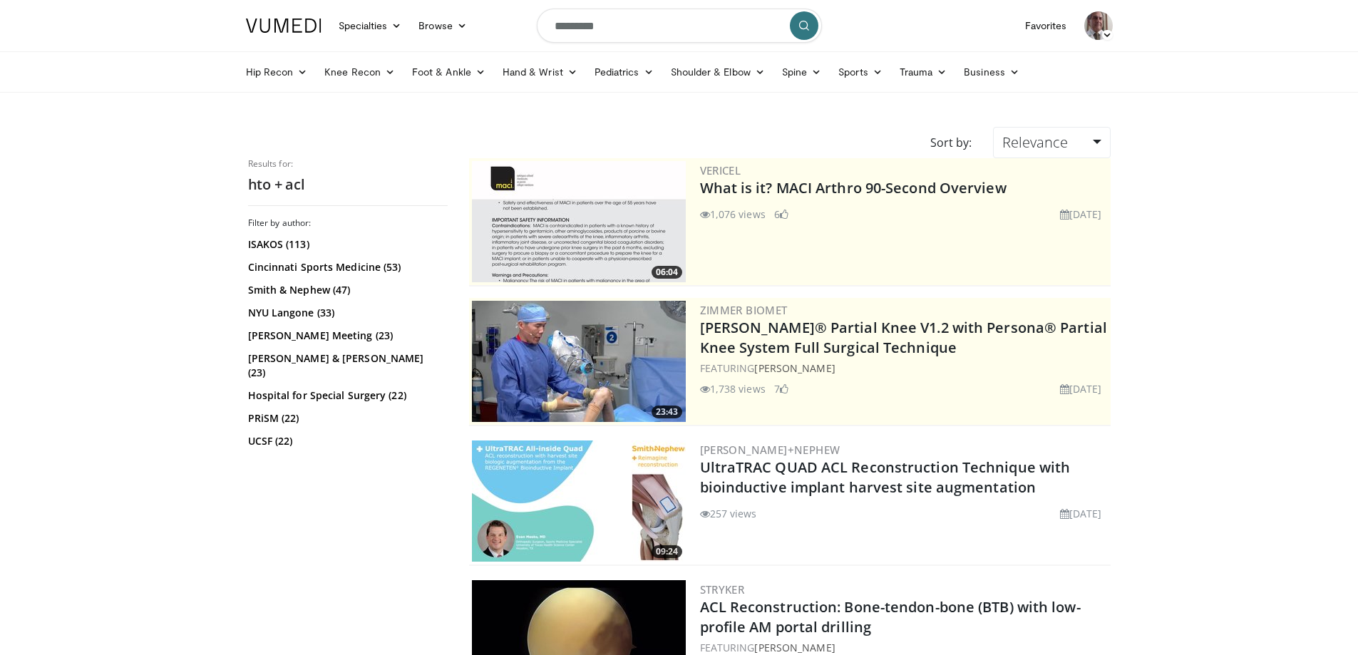
click at [808, 21] on icon "submit" at bounding box center [803, 25] width 11 height 11
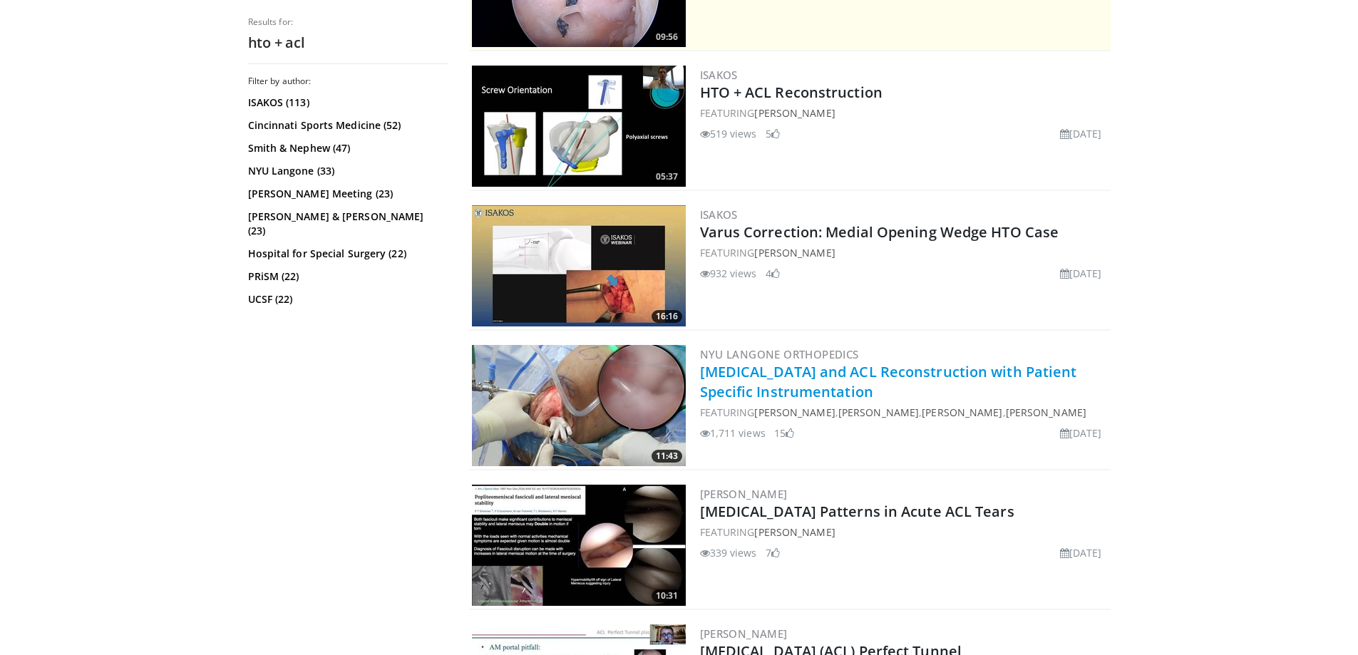
scroll to position [428, 0]
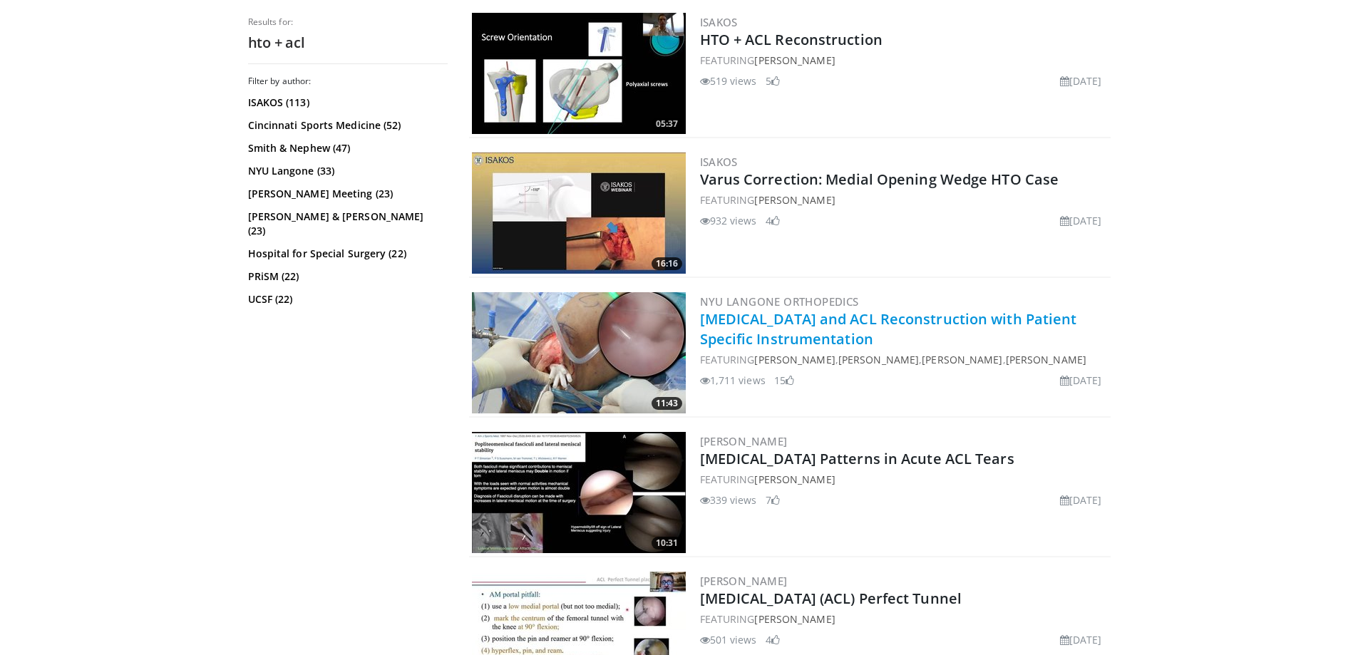
click at [735, 326] on link "[MEDICAL_DATA] and ACL Reconstruction with Patient Specific Instrumentation" at bounding box center [888, 328] width 377 height 39
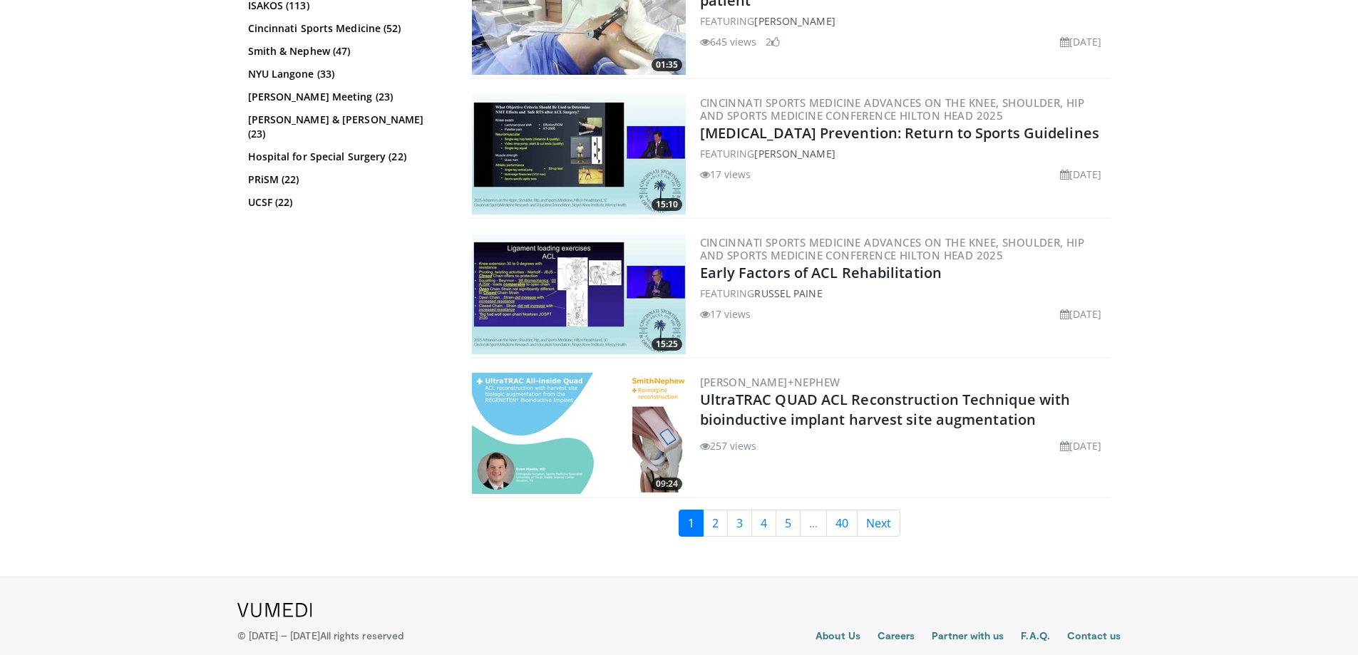
scroll to position [3454, 0]
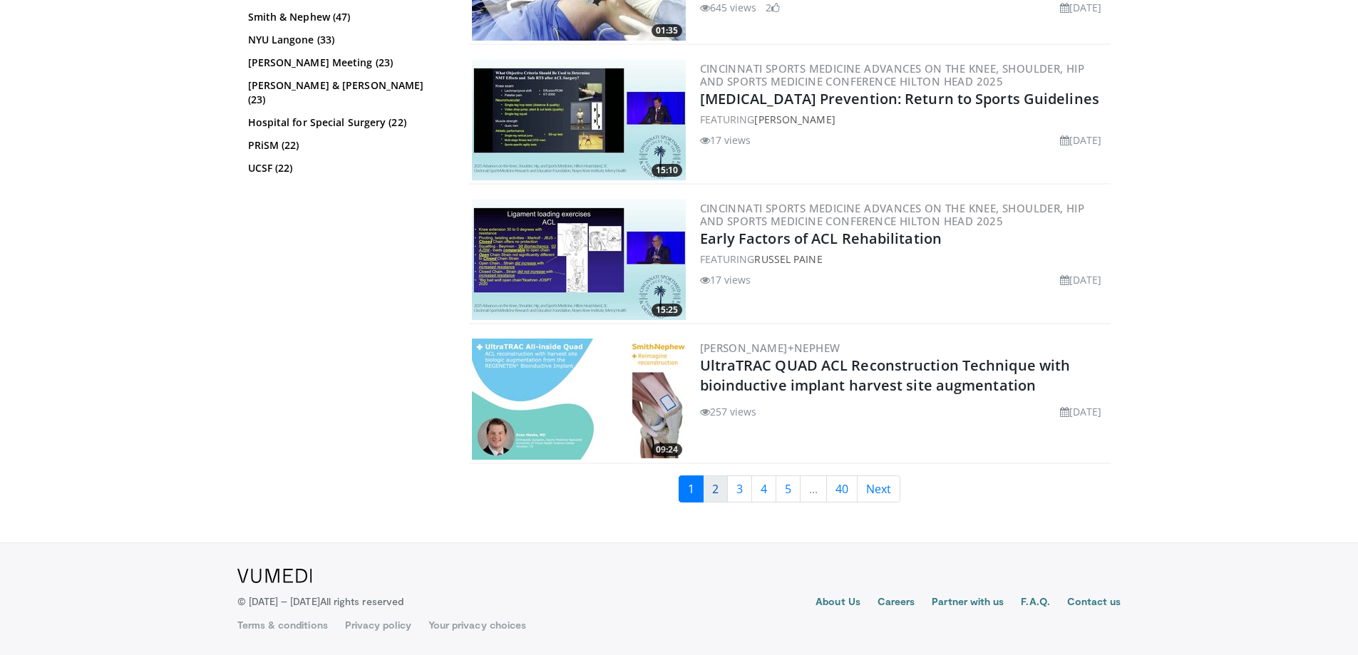
click at [717, 491] on link "2" at bounding box center [715, 488] width 25 height 27
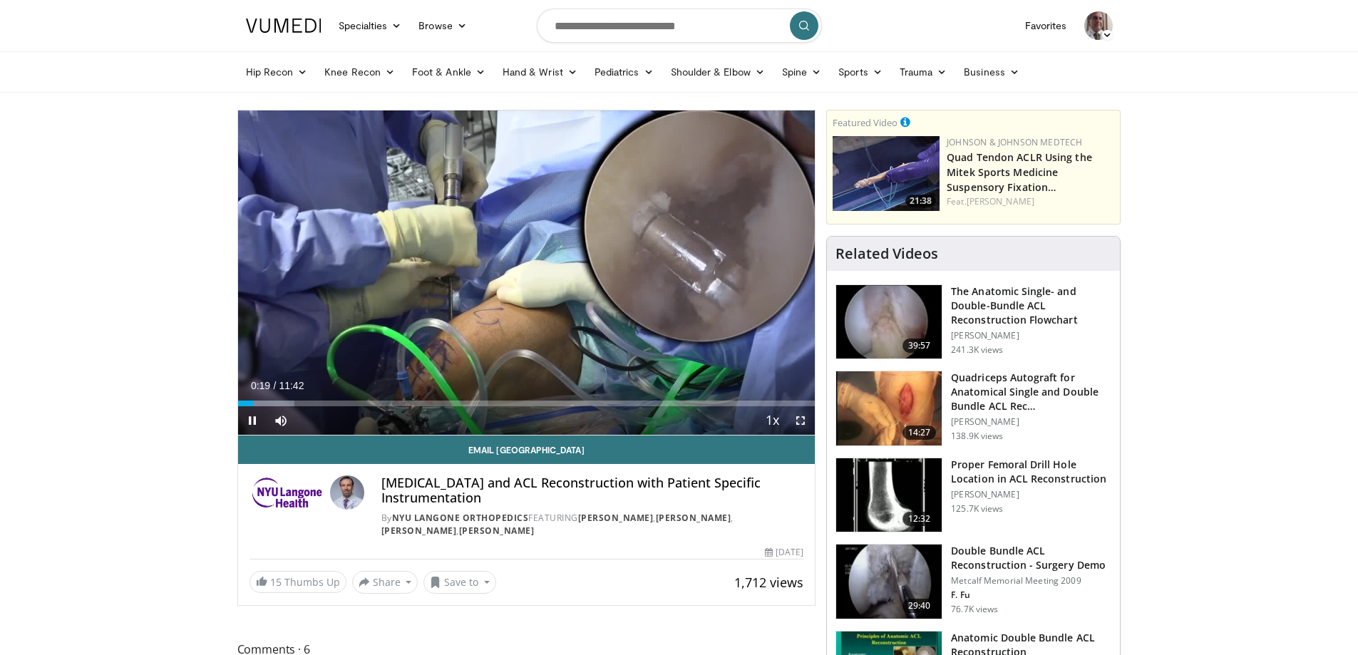
click at [800, 419] on span "Video Player" at bounding box center [800, 420] width 29 height 29
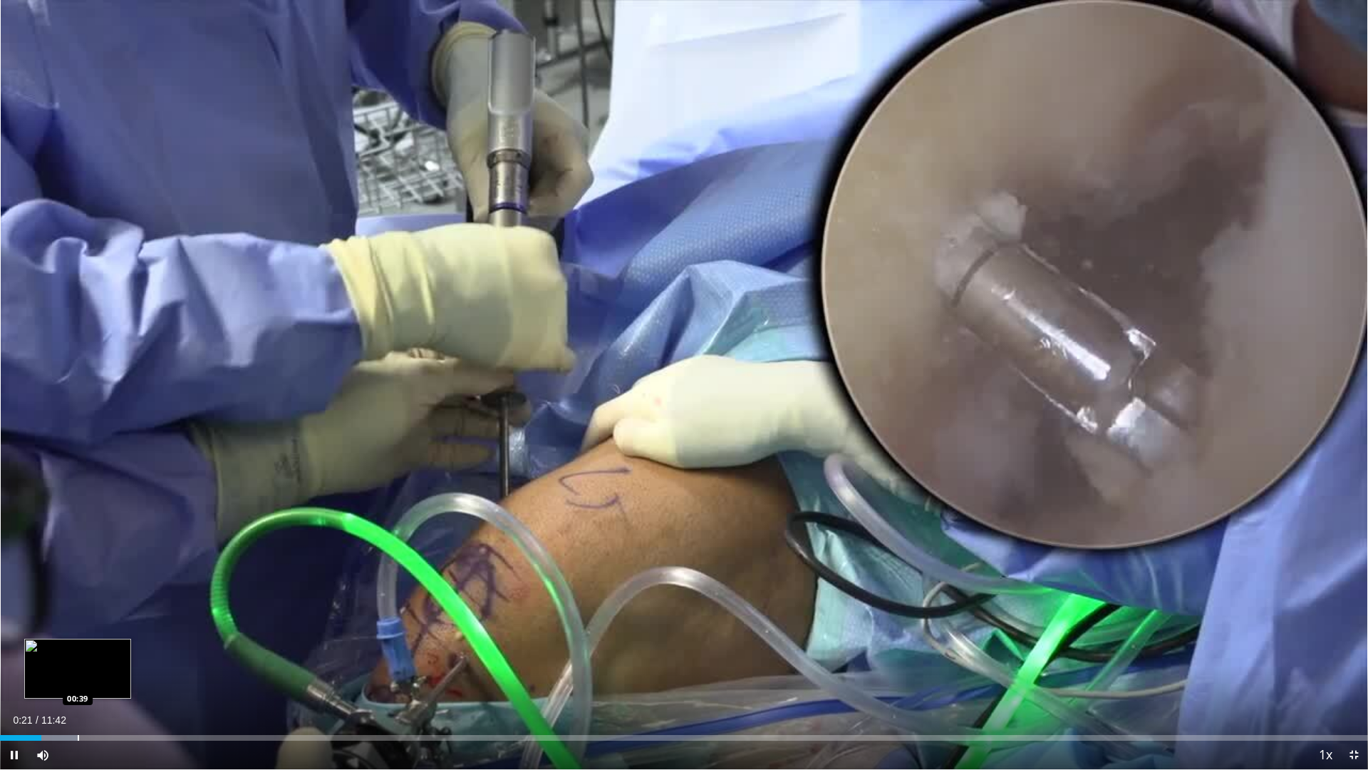
click at [78, 654] on div "Progress Bar" at bounding box center [78, 738] width 1 height 6
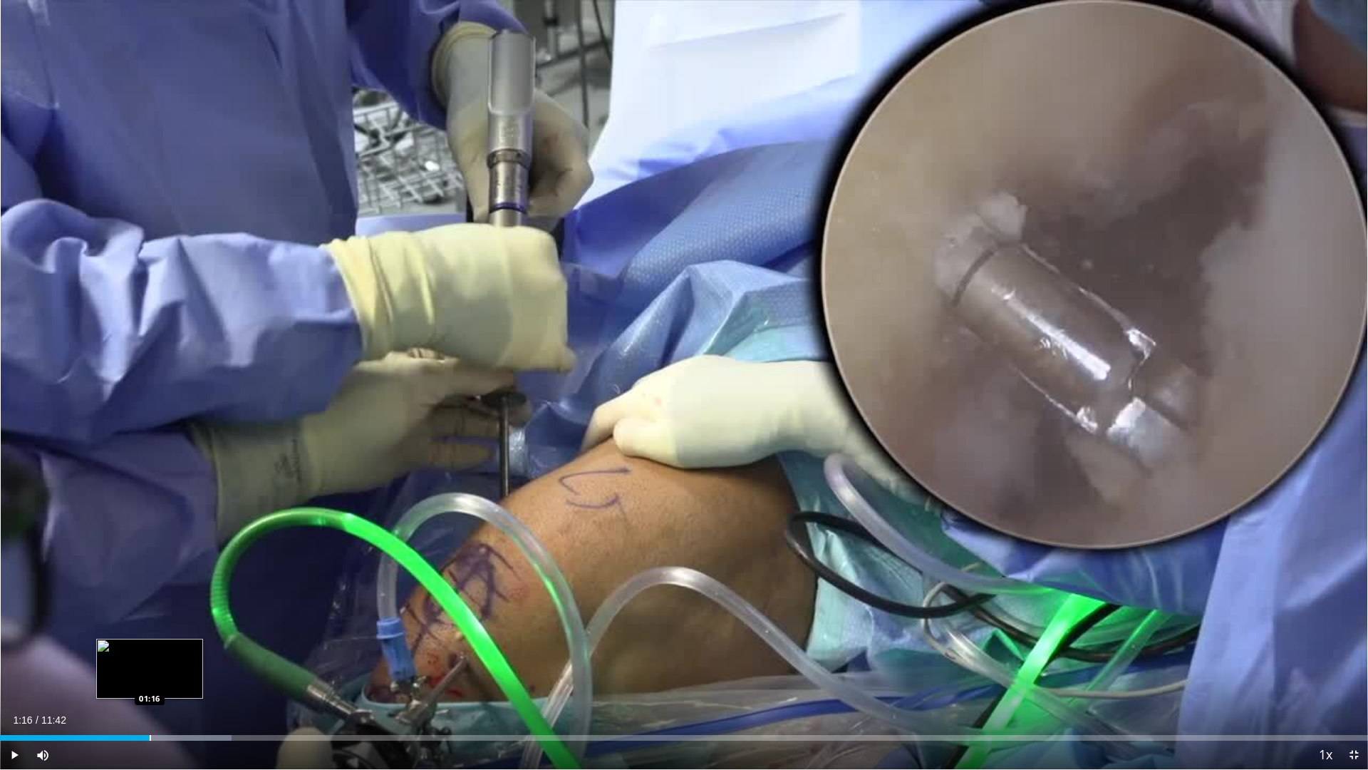
click at [149, 654] on div "Loaded : 16.93% 01:16 01:16" at bounding box center [684, 738] width 1368 height 6
click at [1348, 654] on span "Video Player" at bounding box center [1354, 754] width 29 height 29
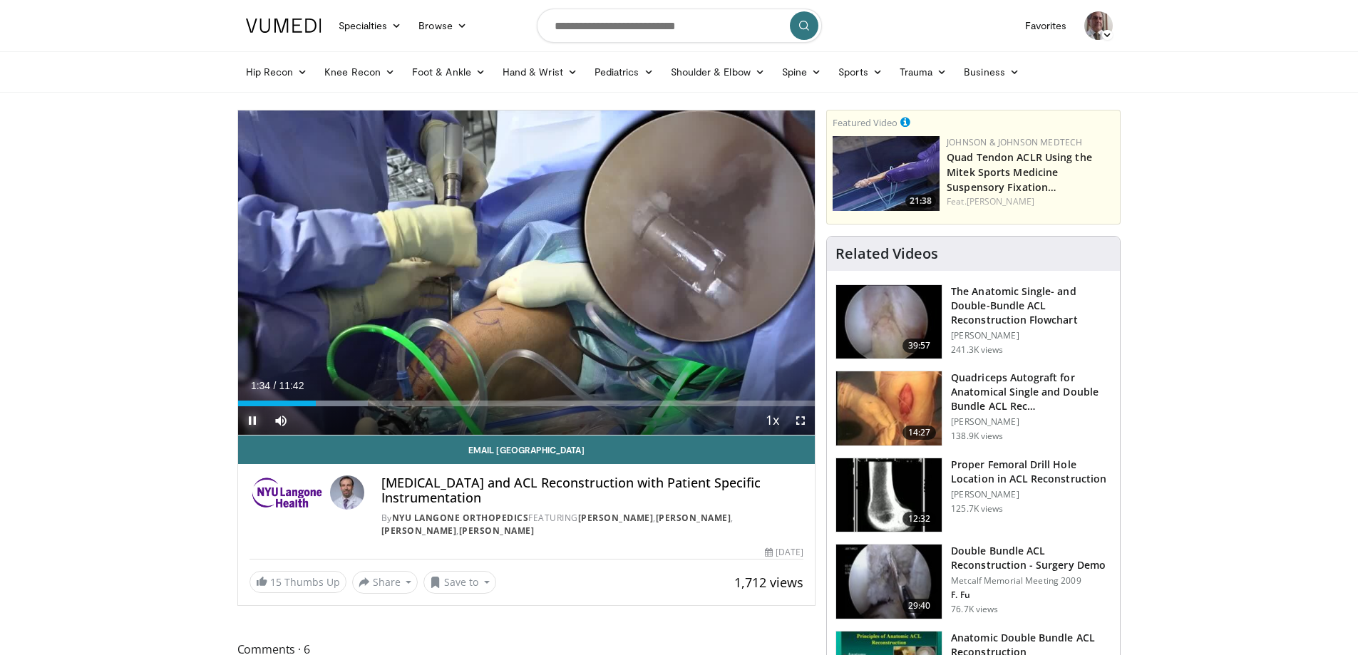
click at [254, 418] on span "Video Player" at bounding box center [252, 420] width 29 height 29
click at [249, 420] on span "Video Player" at bounding box center [252, 420] width 29 height 29
click at [354, 403] on div "Progress Bar" at bounding box center [354, 404] width 1 height 6
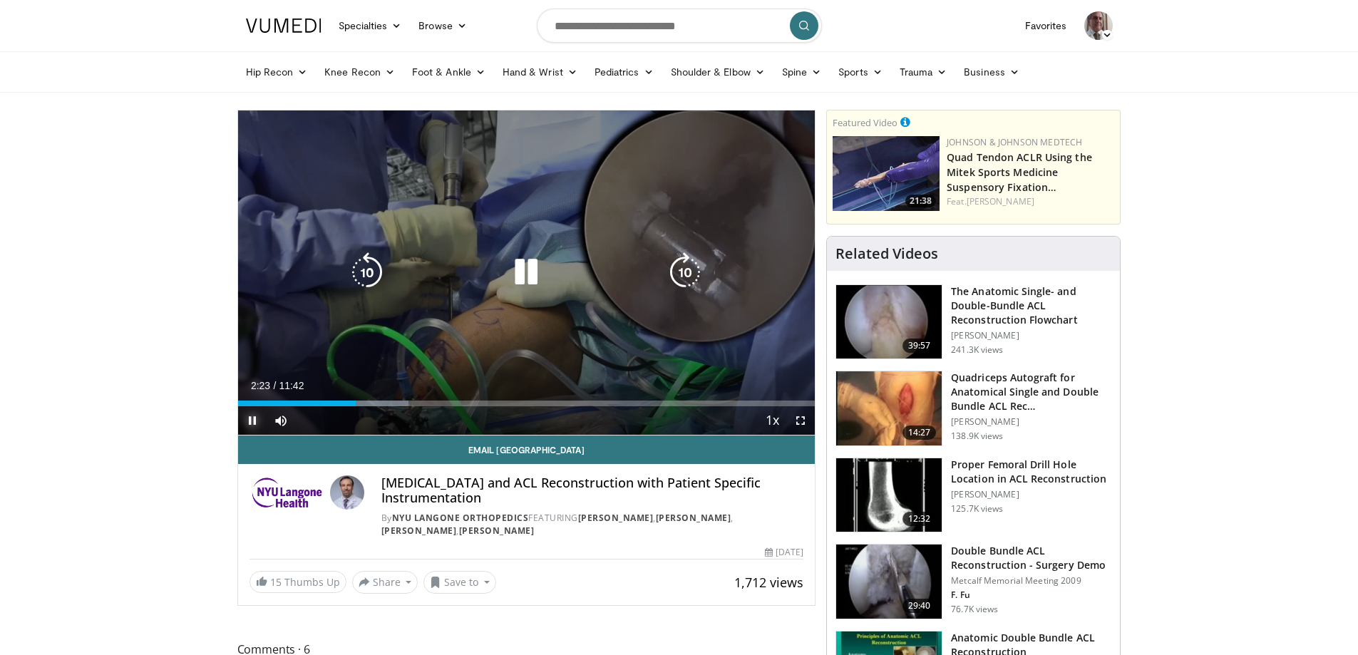
click at [363, 405] on div "Loaded : 29.64% 02:23 02:26" at bounding box center [526, 404] width 577 height 6
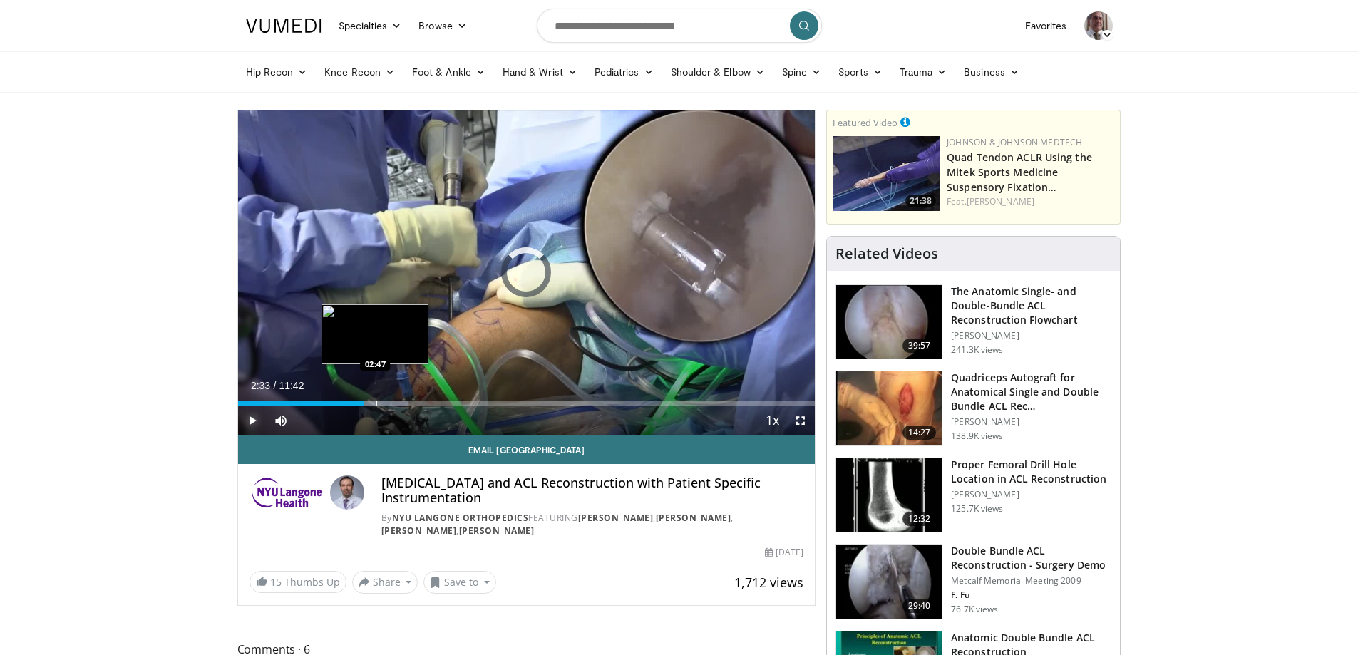
click at [376, 403] on div "Progress Bar" at bounding box center [376, 404] width 1 height 6
click at [393, 403] on video-js "**********" at bounding box center [526, 272] width 577 height 325
click at [411, 401] on div "Progress Bar" at bounding box center [411, 404] width 1 height 6
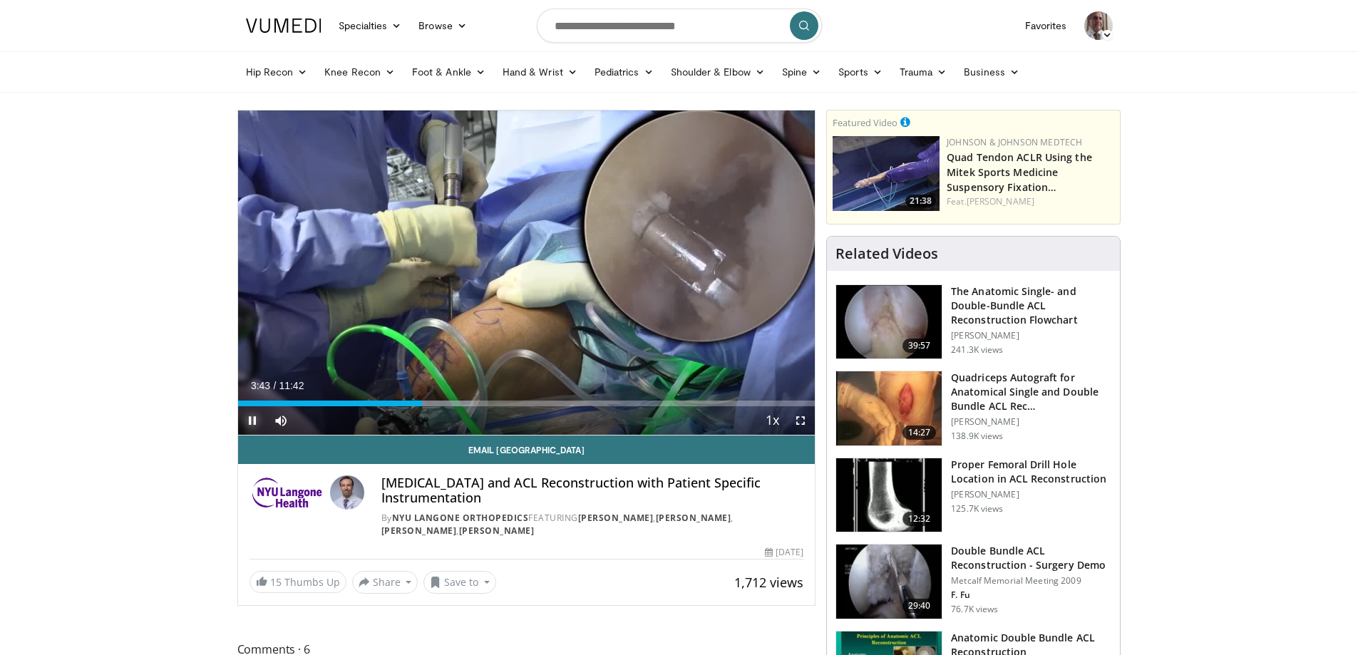
click at [254, 418] on span "Video Player" at bounding box center [252, 420] width 29 height 29
click at [252, 422] on span "Video Player" at bounding box center [252, 420] width 29 height 29
click at [430, 402] on div "Progress Bar" at bounding box center [430, 404] width 1 height 6
click at [437, 405] on video-js "**********" at bounding box center [526, 272] width 577 height 325
click at [450, 401] on div "Progress Bar" at bounding box center [450, 404] width 1 height 6
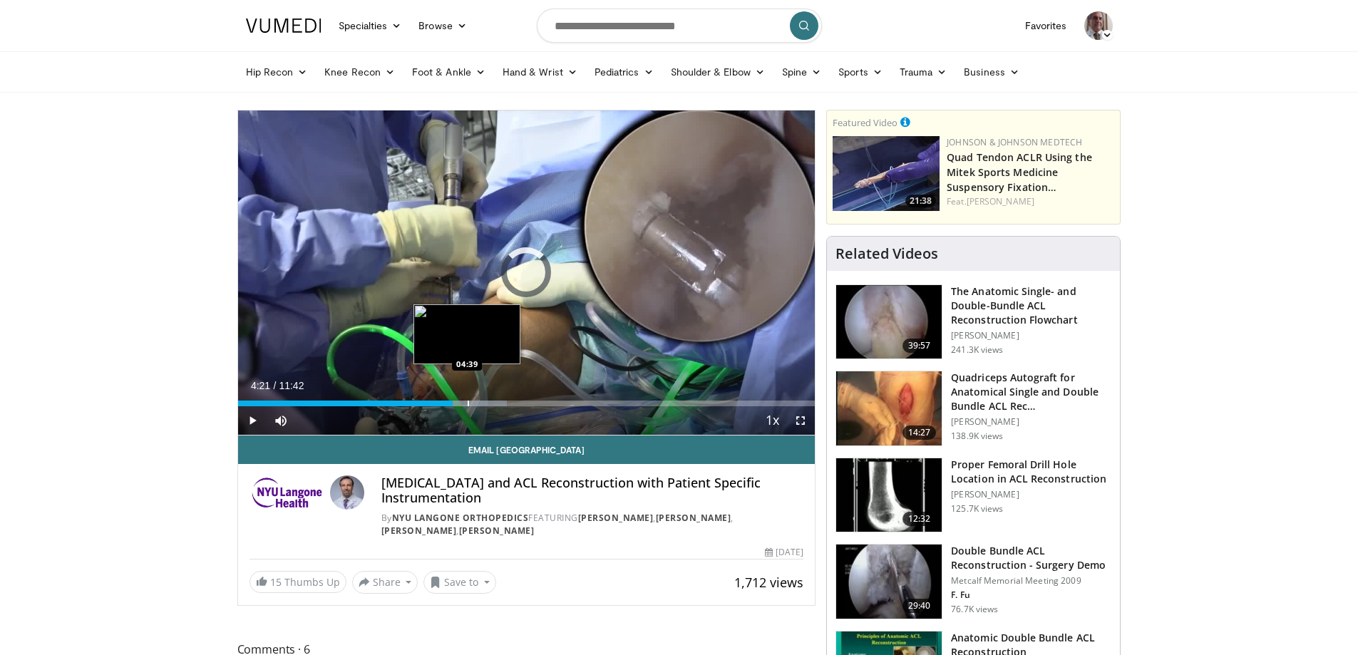
click at [468, 403] on div "Progress Bar" at bounding box center [468, 404] width 1 height 6
click at [247, 419] on span "Video Player" at bounding box center [252, 420] width 29 height 29
click at [471, 401] on div "Progress Bar" at bounding box center [471, 404] width 1 height 6
click at [472, 403] on div "Progress Bar" at bounding box center [472, 404] width 1 height 6
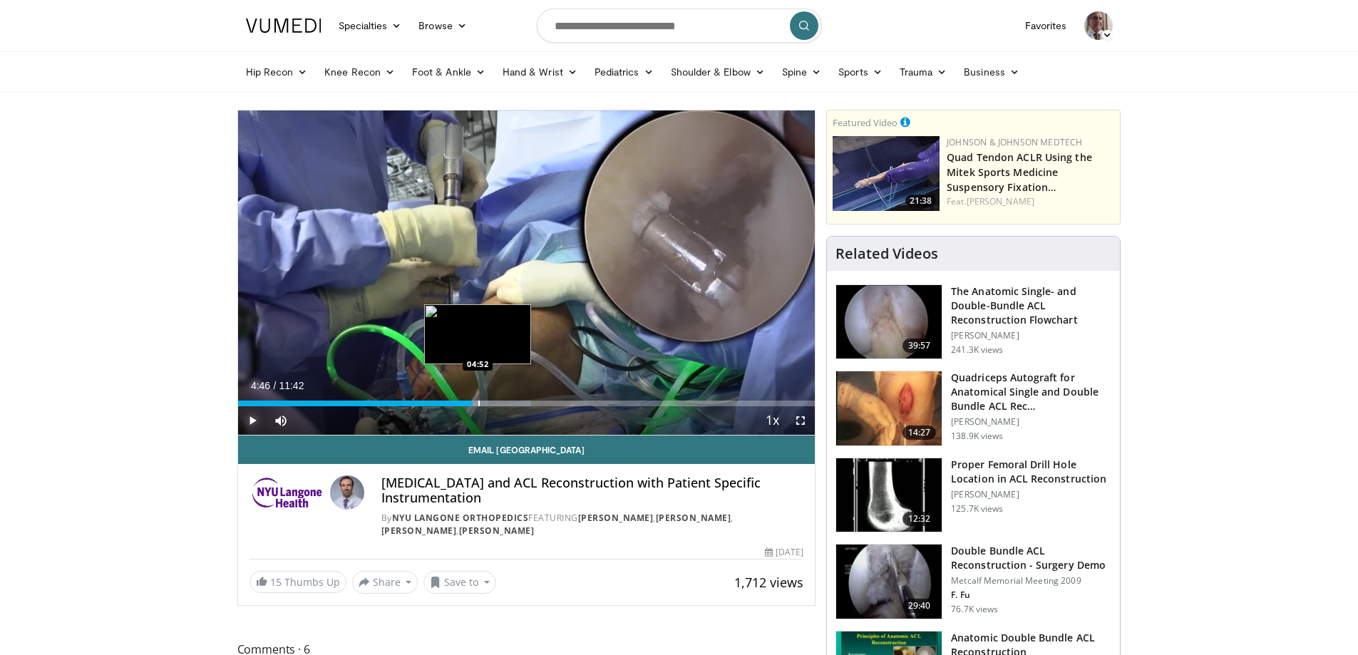
click at [478, 404] on div "Progress Bar" at bounding box center [478, 404] width 1 height 6
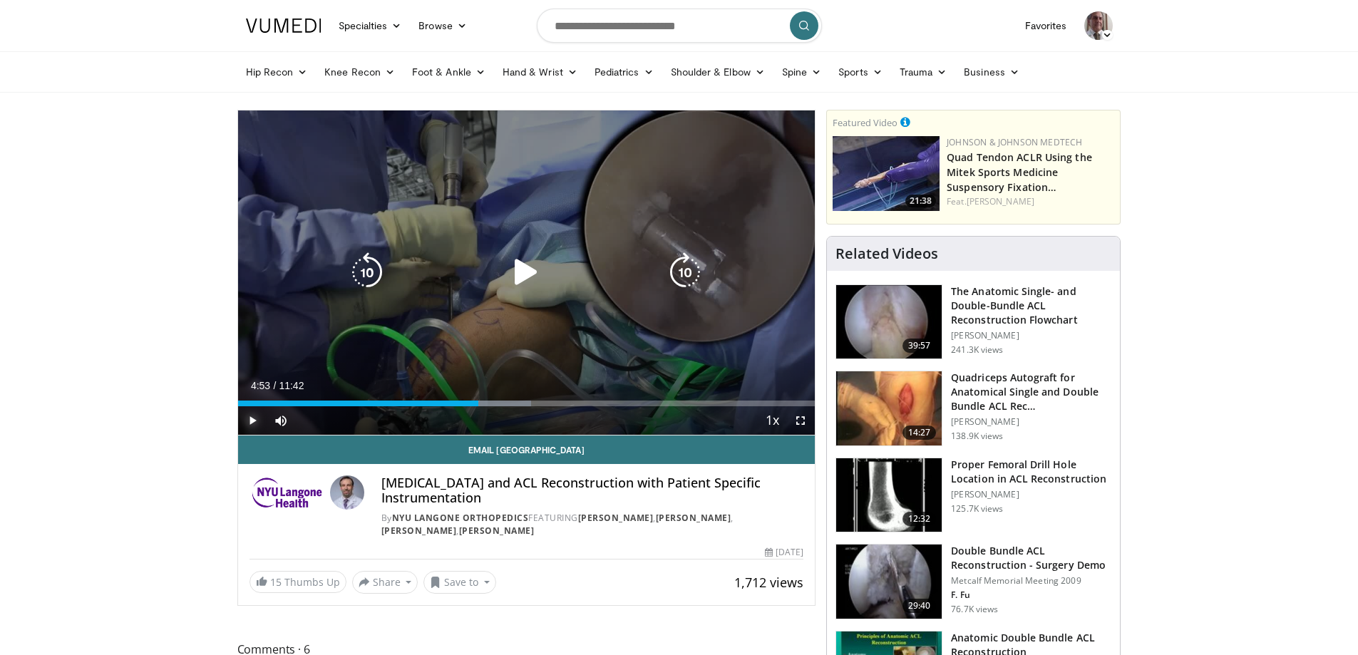
click at [254, 420] on span "Video Player" at bounding box center [252, 420] width 29 height 29
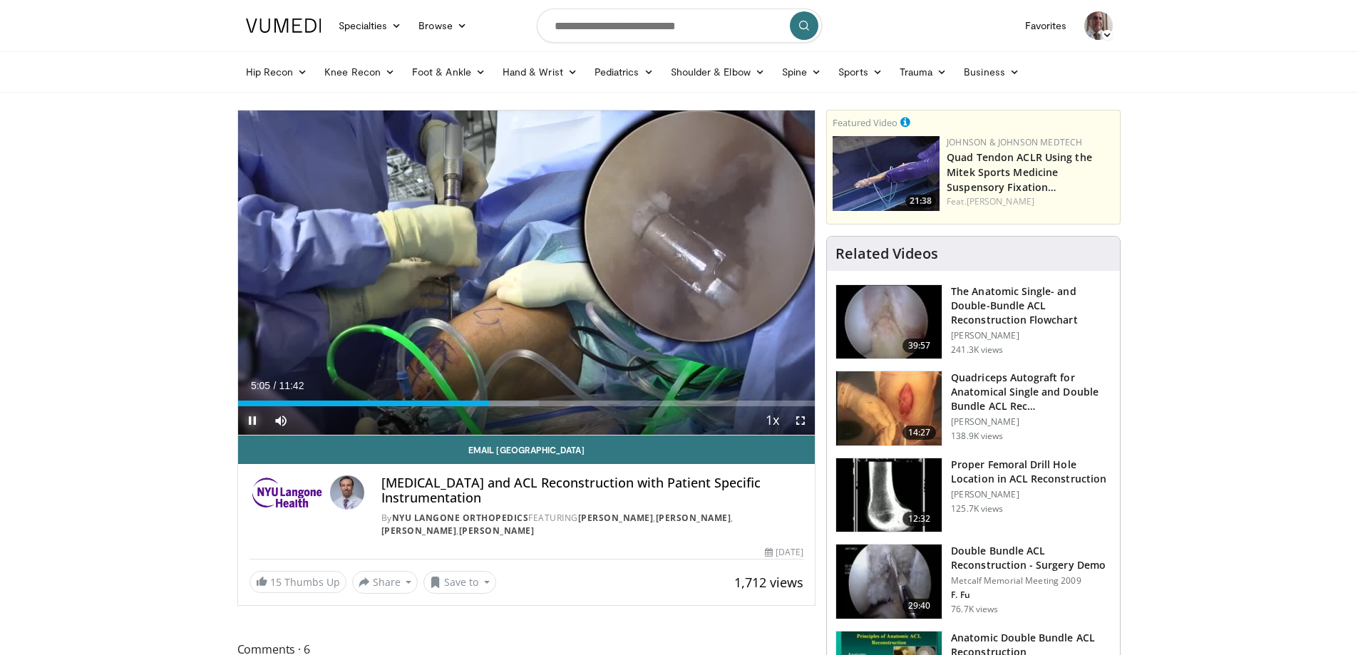
click at [252, 418] on span "Video Player" at bounding box center [252, 420] width 29 height 29
click at [249, 417] on span "Video Player" at bounding box center [252, 420] width 29 height 29
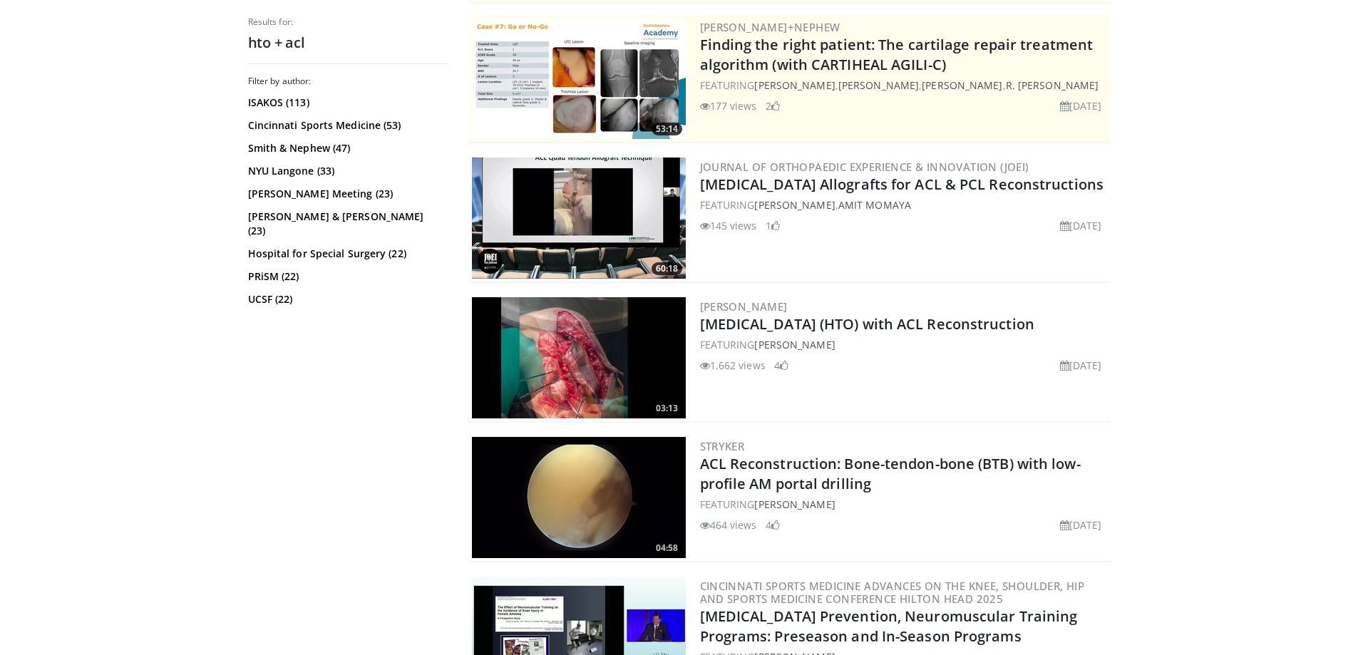
scroll to position [285, 0]
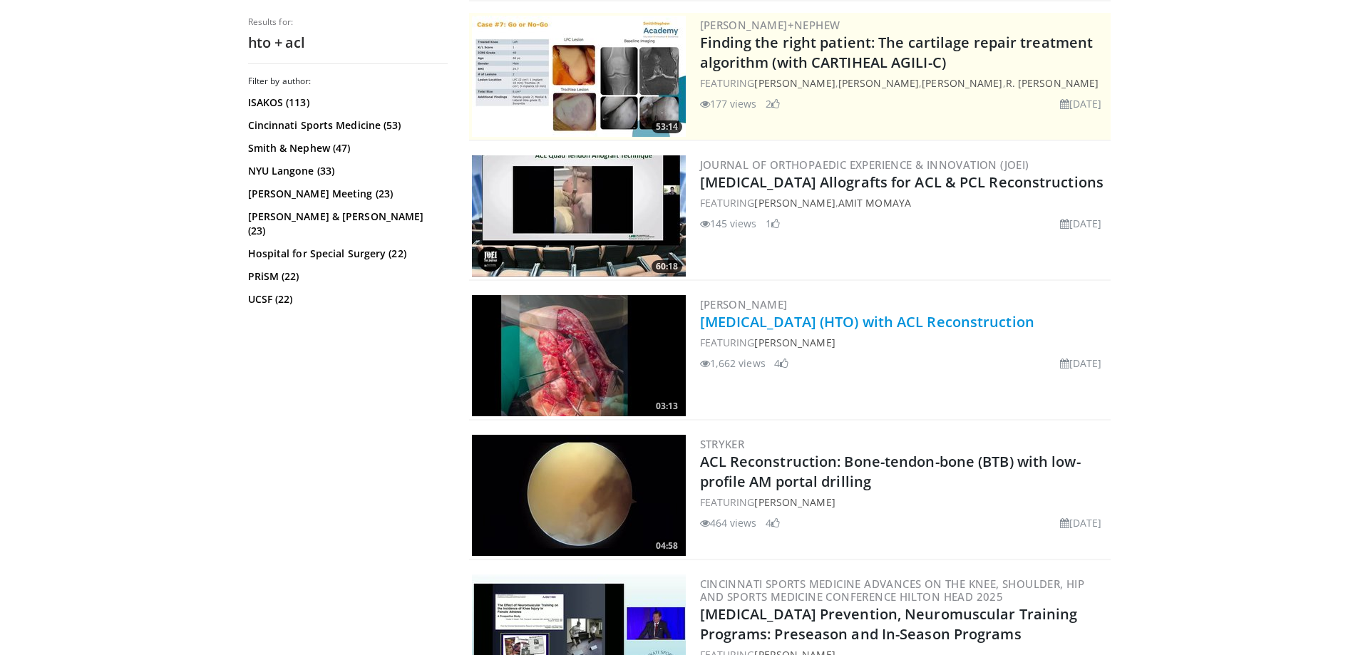
click at [732, 321] on link "[MEDICAL_DATA] (HTO) with ACL Reconstruction" at bounding box center [867, 321] width 334 height 19
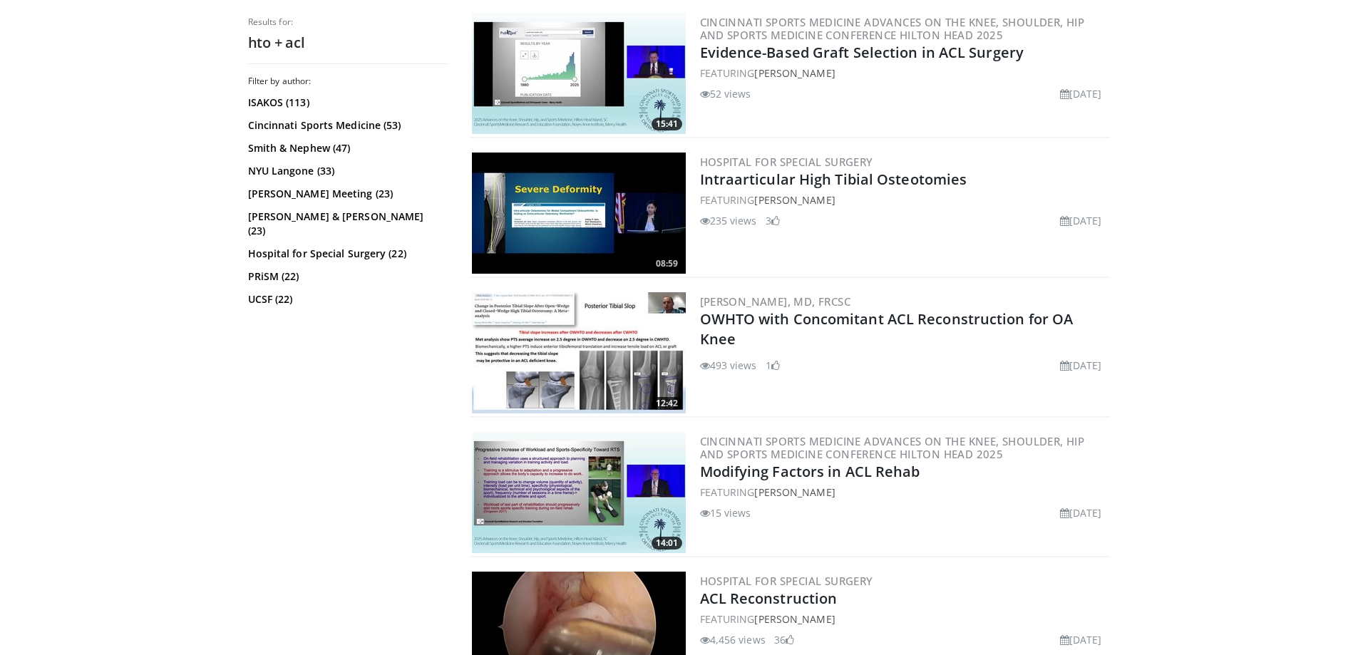
scroll to position [2423, 0]
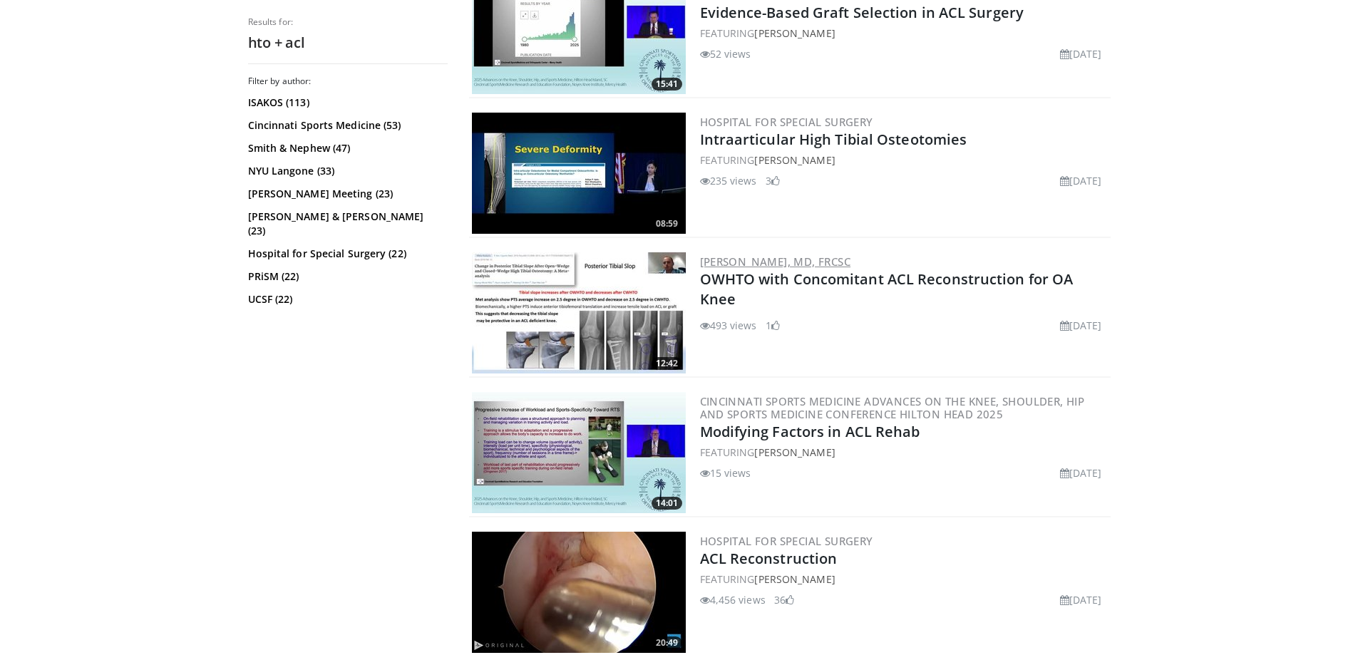
click at [754, 267] on link "[PERSON_NAME], MD, FRCSC" at bounding box center [775, 261] width 151 height 14
click at [800, 284] on link "OWHTO with Concomitant ACL Reconstruction for OA Knee" at bounding box center [886, 288] width 373 height 39
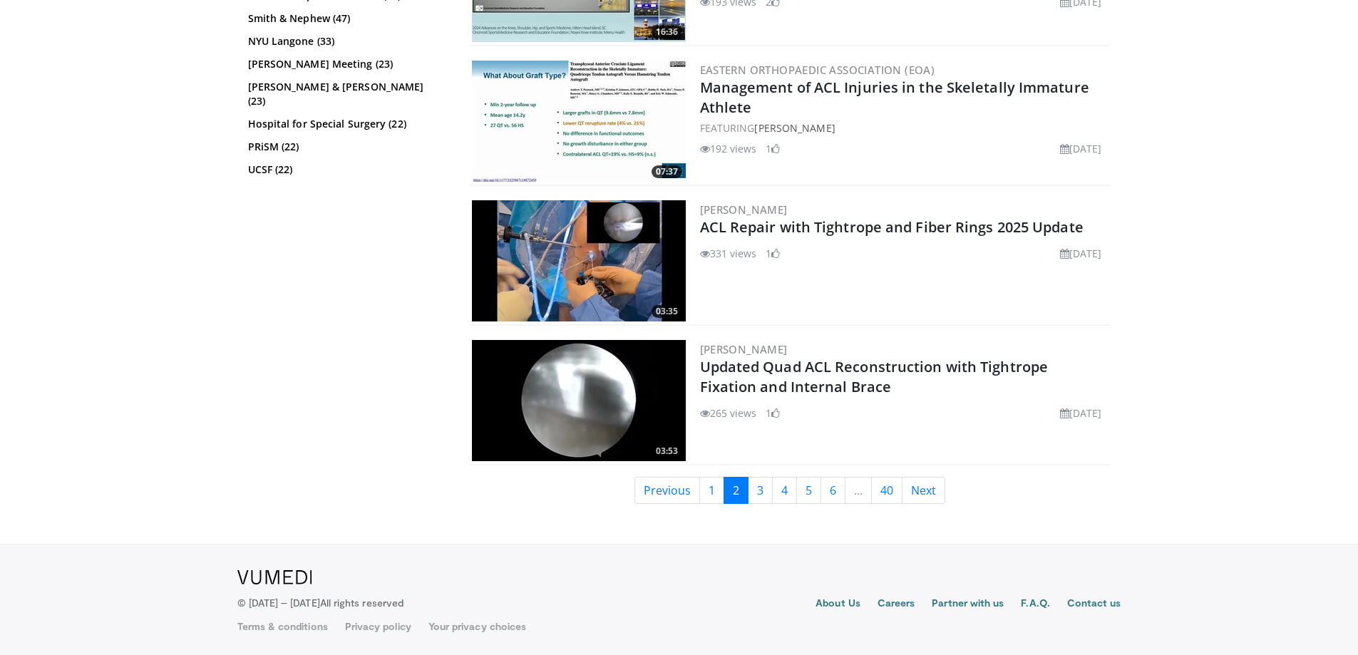
scroll to position [3454, 0]
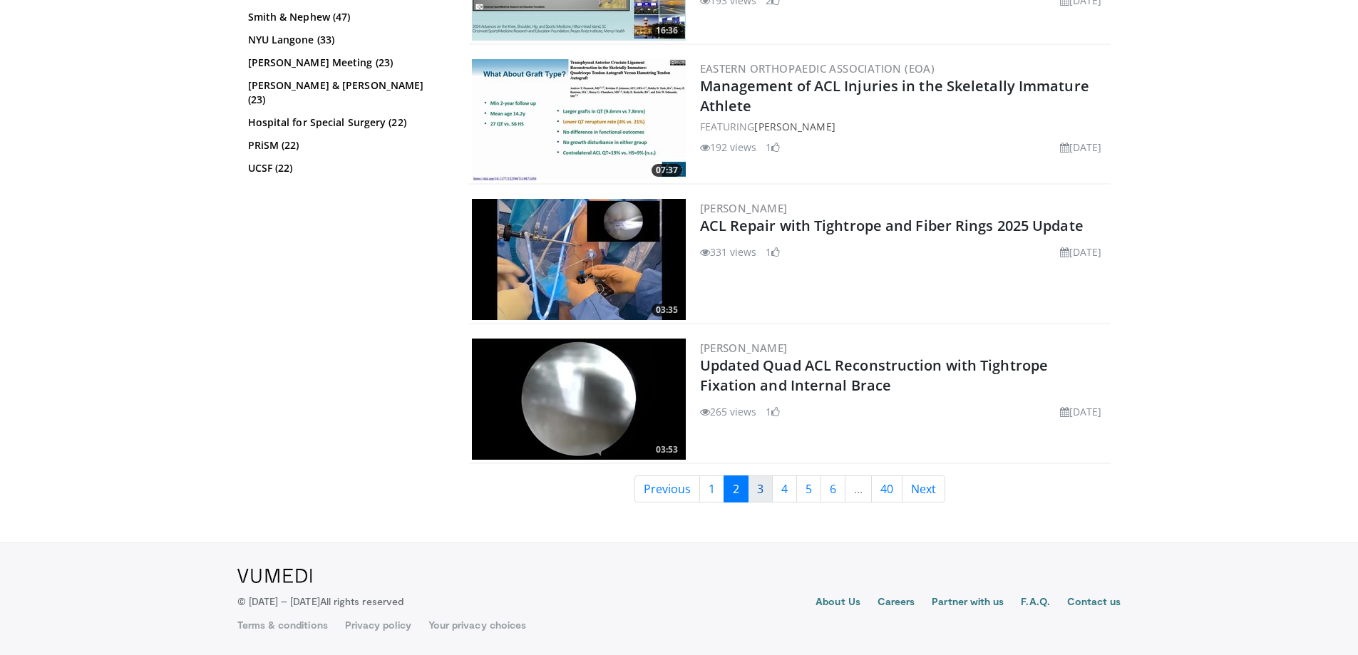
click at [754, 489] on link "3" at bounding box center [760, 488] width 25 height 27
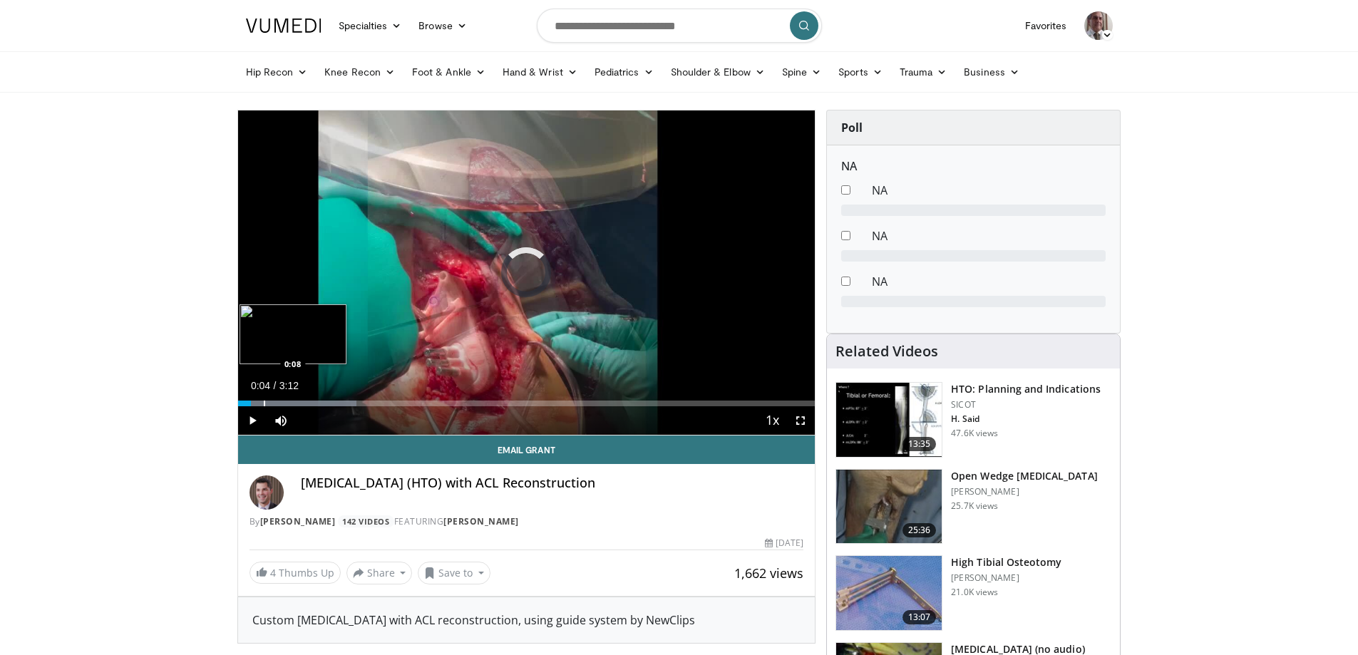
click at [264, 403] on div "Progress Bar" at bounding box center [264, 404] width 1 height 6
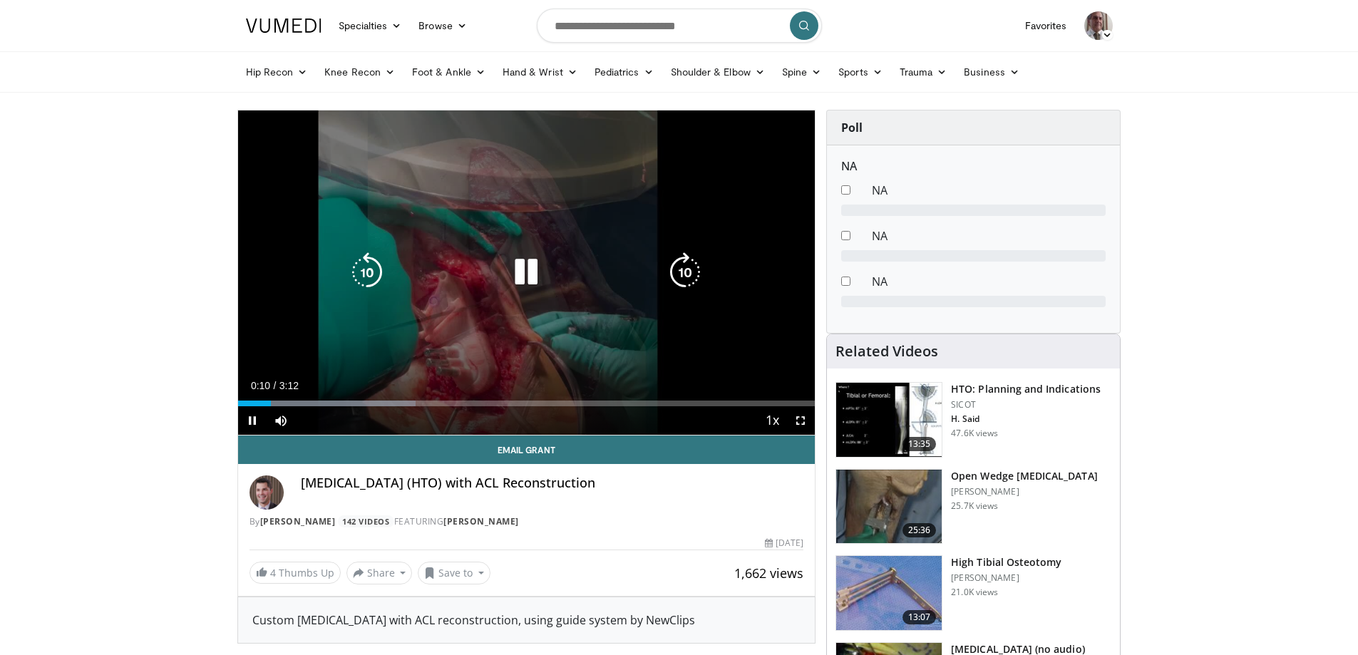
click at [281, 404] on video-js "**********" at bounding box center [526, 272] width 577 height 325
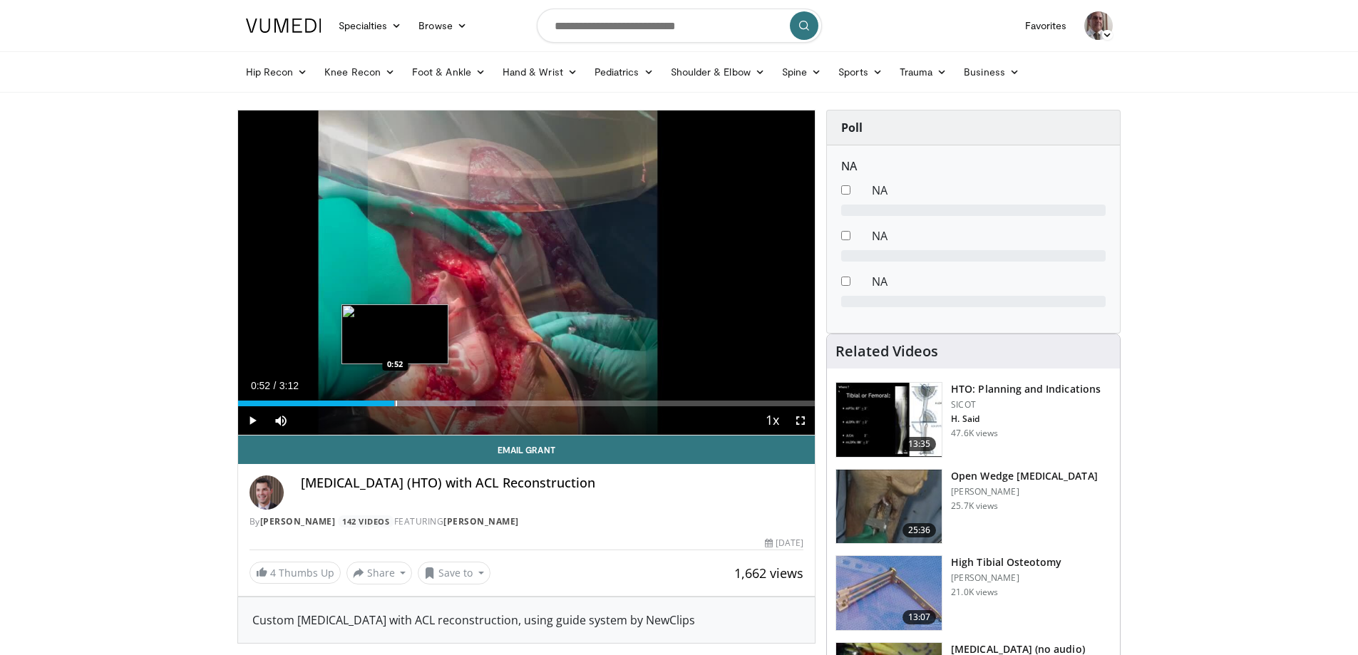
click at [396, 401] on div "Progress Bar" at bounding box center [396, 404] width 1 height 6
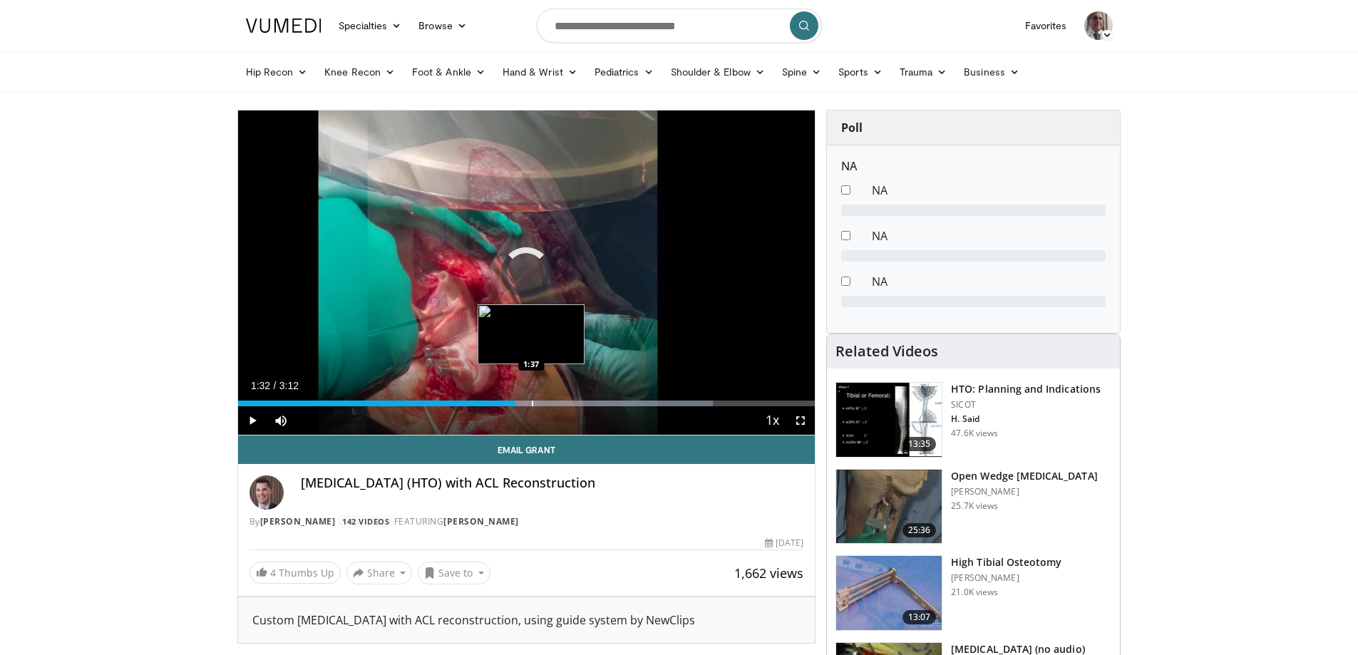
click at [532, 401] on div "Progress Bar" at bounding box center [532, 404] width 1 height 6
click at [596, 401] on div "Progress Bar" at bounding box center [596, 404] width 1 height 6
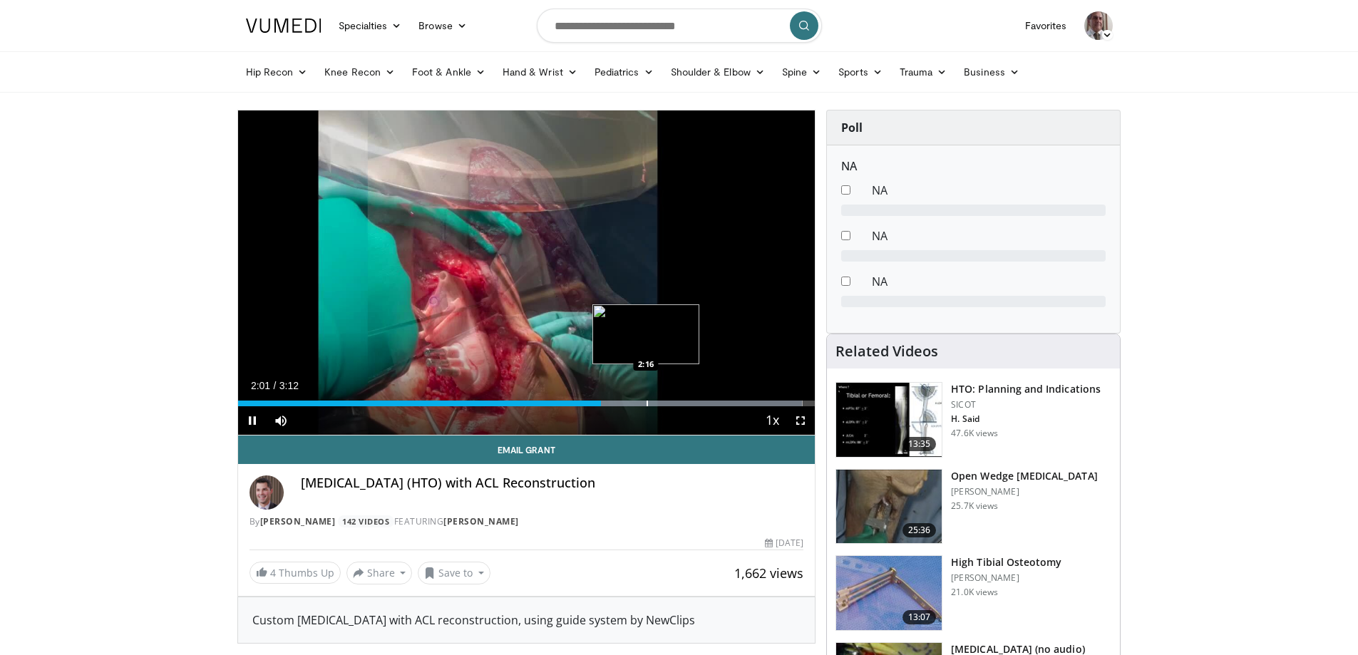
click at [646, 403] on div "Progress Bar" at bounding box center [646, 404] width 1 height 6
click at [676, 403] on div "Progress Bar" at bounding box center [676, 404] width 1 height 6
click at [717, 401] on div "Loaded : 100.00% 2:32 2:39" at bounding box center [526, 404] width 577 height 6
click at [749, 403] on video-js "**********" at bounding box center [526, 272] width 577 height 325
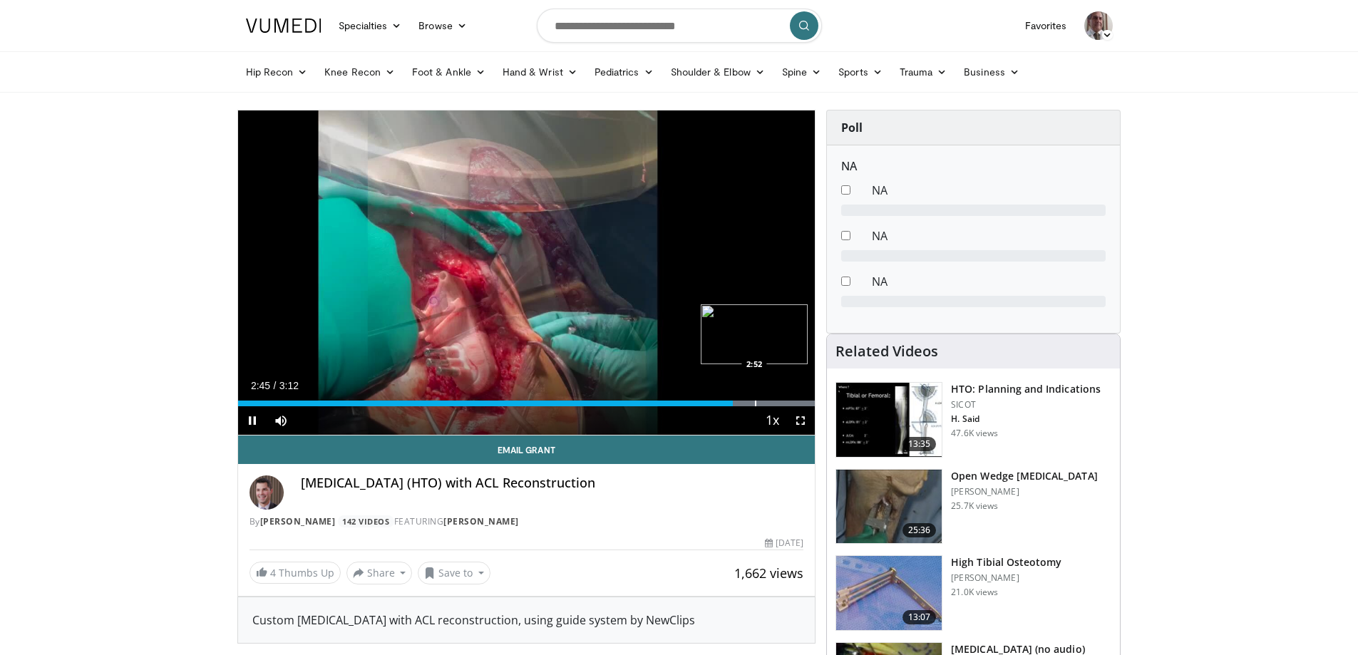
click at [755, 402] on div "Progress Bar" at bounding box center [755, 404] width 1 height 6
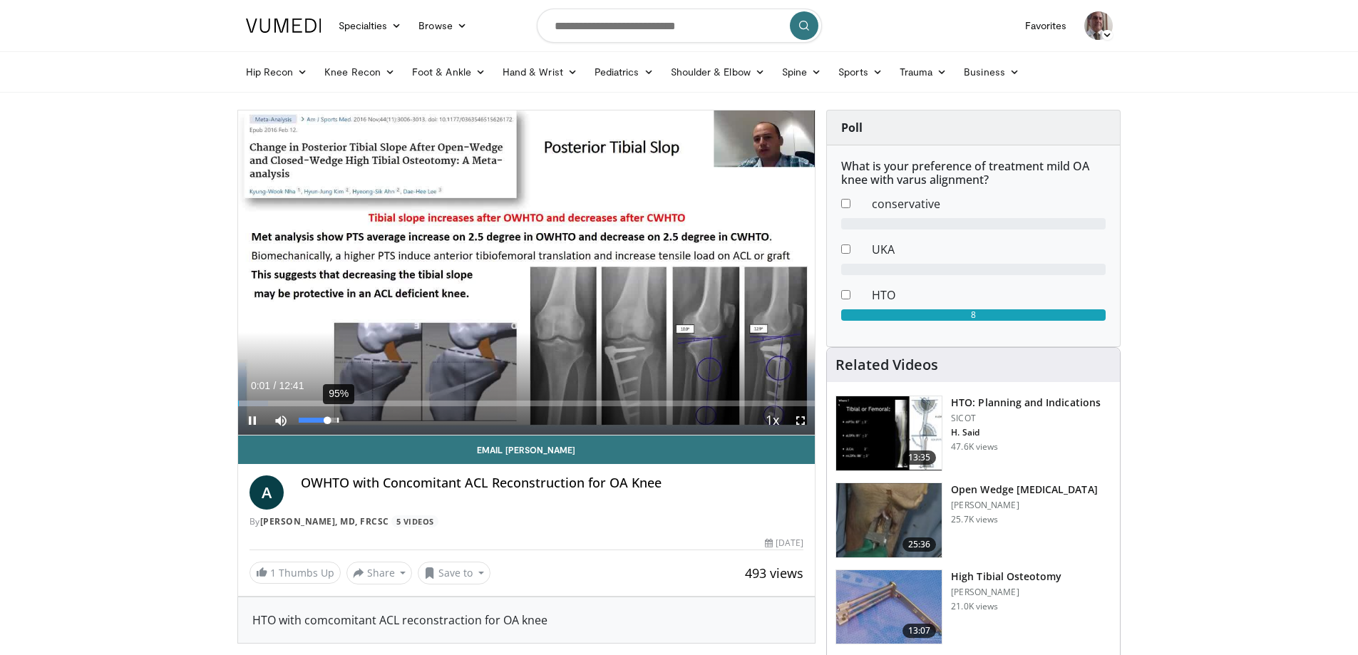
click at [336, 416] on div "95%" at bounding box center [319, 420] width 50 height 29
click at [268, 405] on div "Progress Bar" at bounding box center [268, 404] width 1 height 6
click at [256, 418] on span "Video Player" at bounding box center [252, 420] width 29 height 29
click at [252, 422] on span "Video Player" at bounding box center [252, 420] width 29 height 29
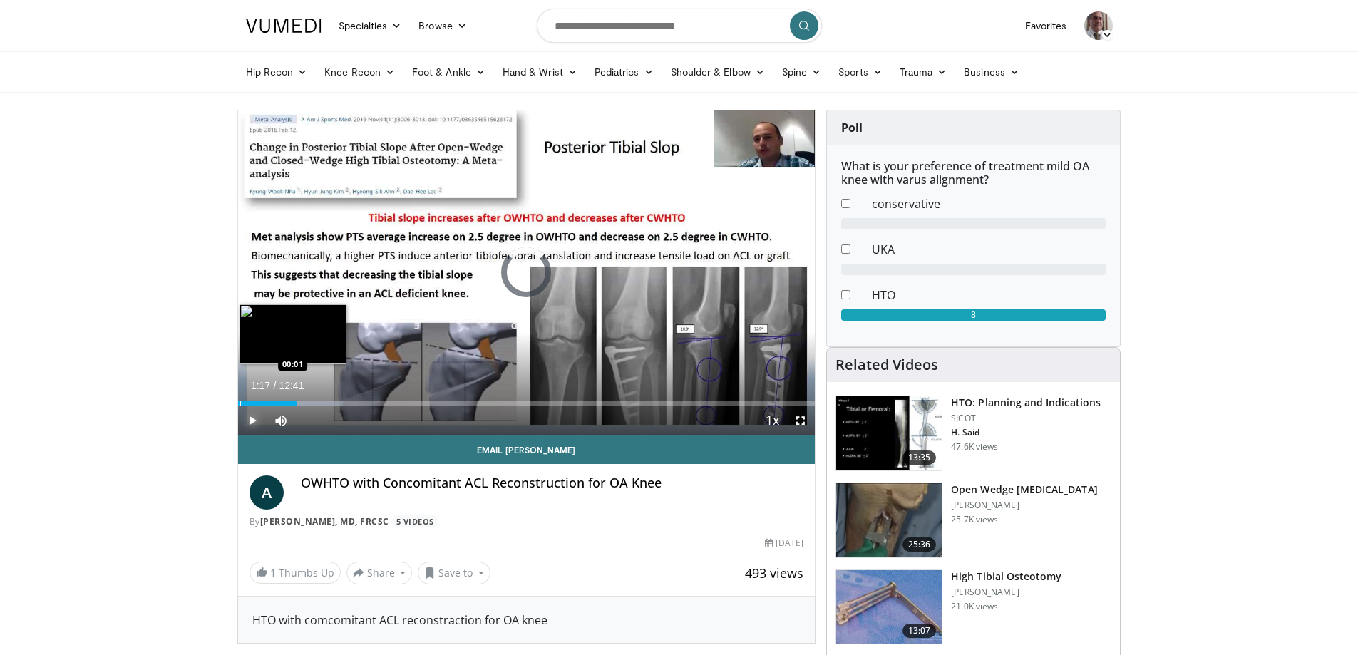
click at [239, 403] on div "Progress Bar" at bounding box center [239, 404] width 1 height 6
click at [287, 403] on div "Progress Bar" at bounding box center [287, 404] width 1 height 6
click at [292, 405] on div "Progress Bar" at bounding box center [291, 404] width 1 height 6
click at [309, 403] on div "Progress Bar" at bounding box center [309, 404] width 1 height 6
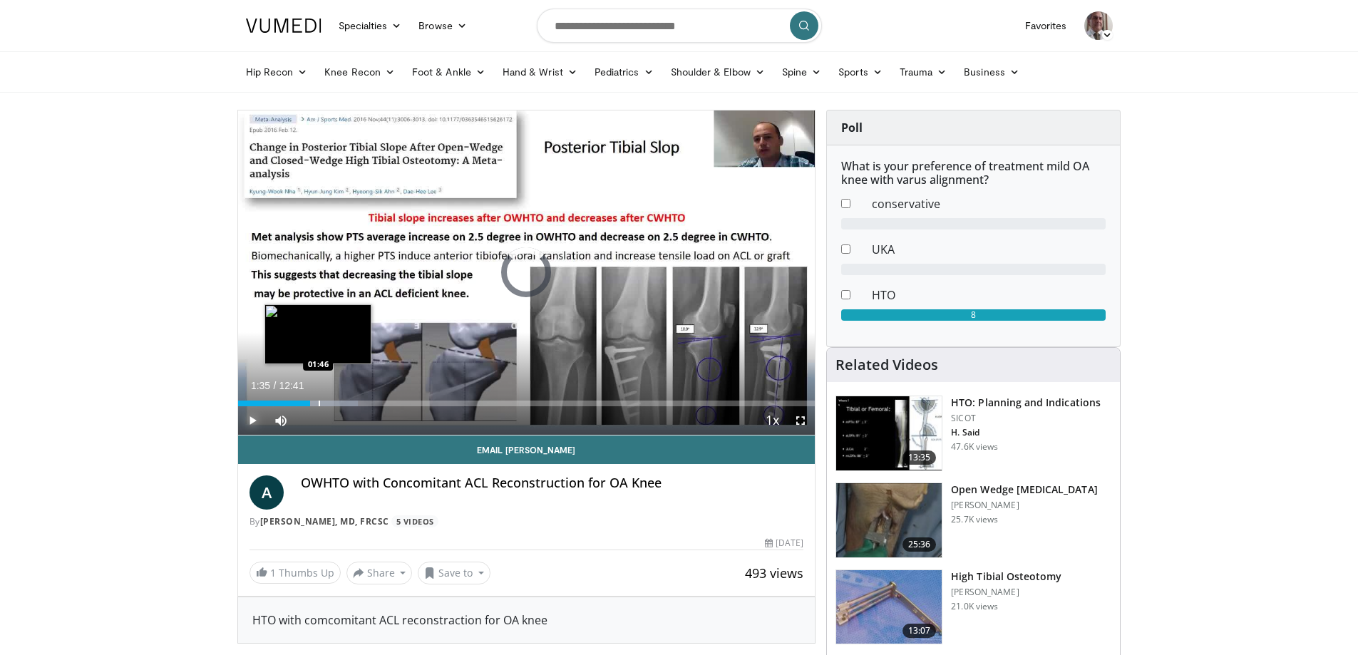
click at [319, 402] on div "Progress Bar" at bounding box center [319, 404] width 1 height 6
click at [331, 403] on div "Progress Bar" at bounding box center [331, 404] width 1 height 6
click at [356, 399] on div "Loaded : 26.06% 02:12 02:36" at bounding box center [526, 400] width 577 height 14
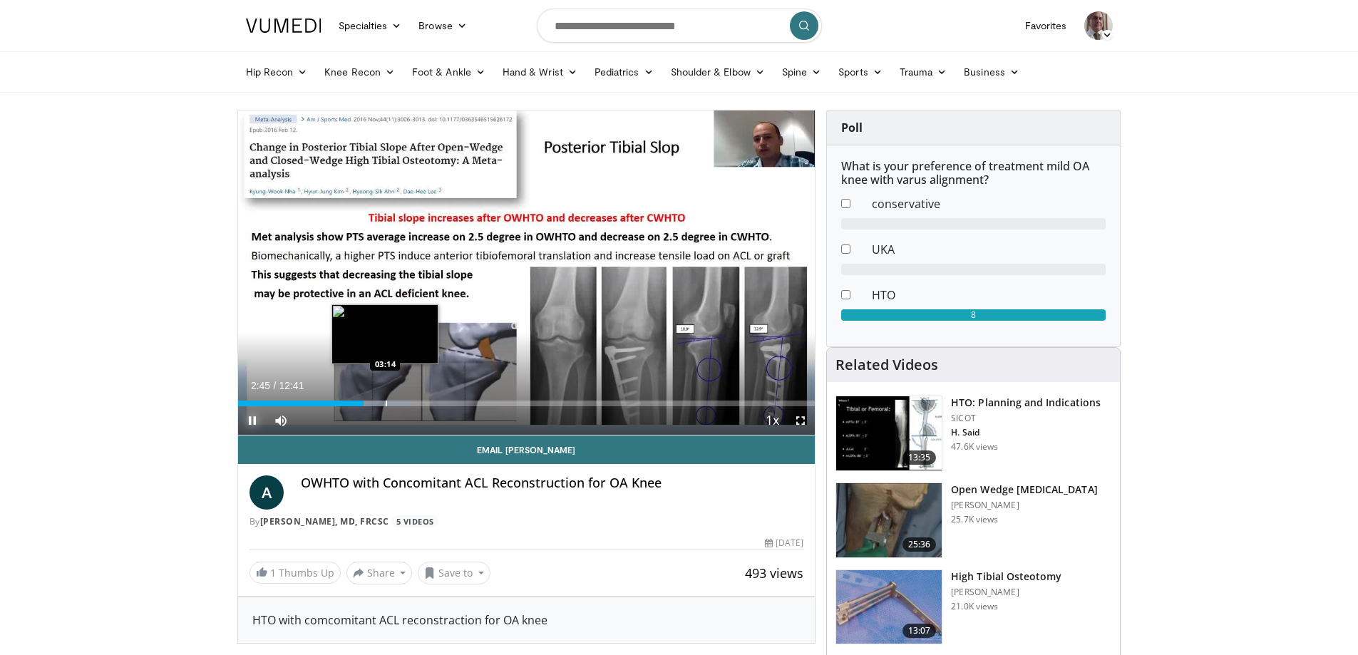
click at [386, 404] on div "Progress Bar" at bounding box center [386, 404] width 1 height 6
click at [384, 403] on div "Loaded : 32.85% 03:15 03:14" at bounding box center [526, 404] width 577 height 6
click at [411, 401] on div "Loaded : 36.49% 03:33 03:50" at bounding box center [526, 404] width 577 height 6
click at [419, 404] on div "Progress Bar" at bounding box center [419, 404] width 1 height 6
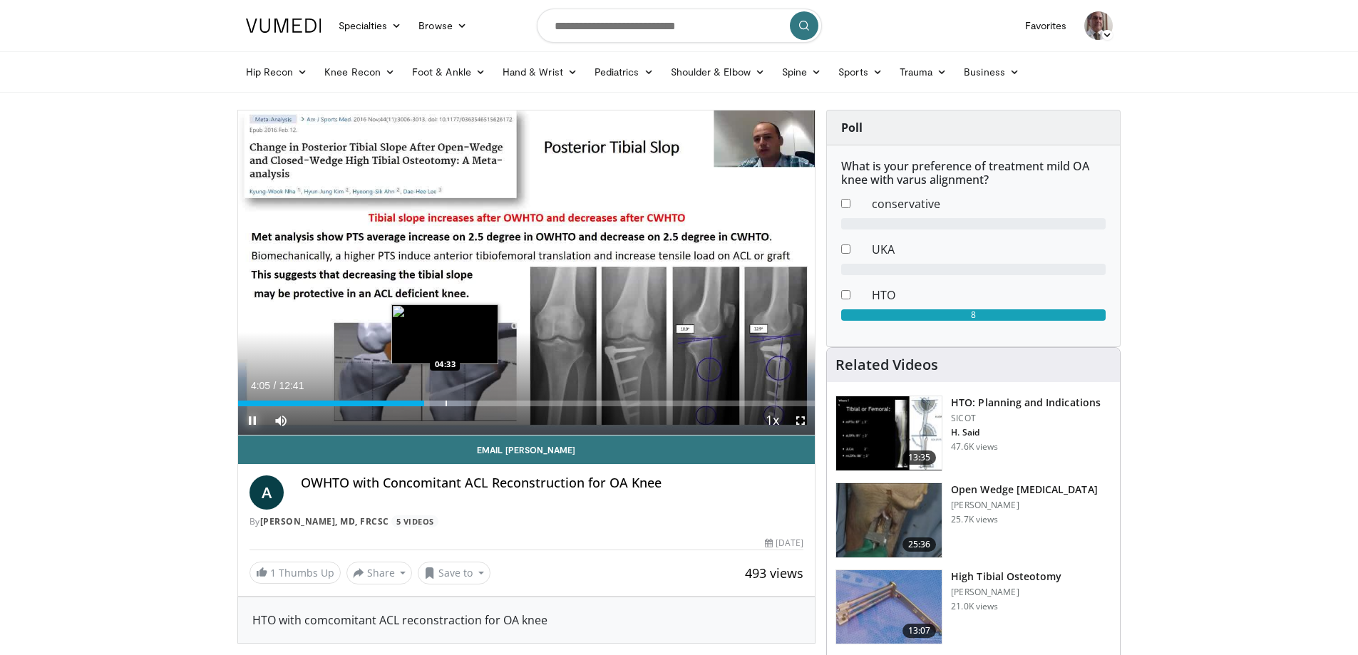
click at [445, 401] on div "Progress Bar" at bounding box center [445, 404] width 1 height 6
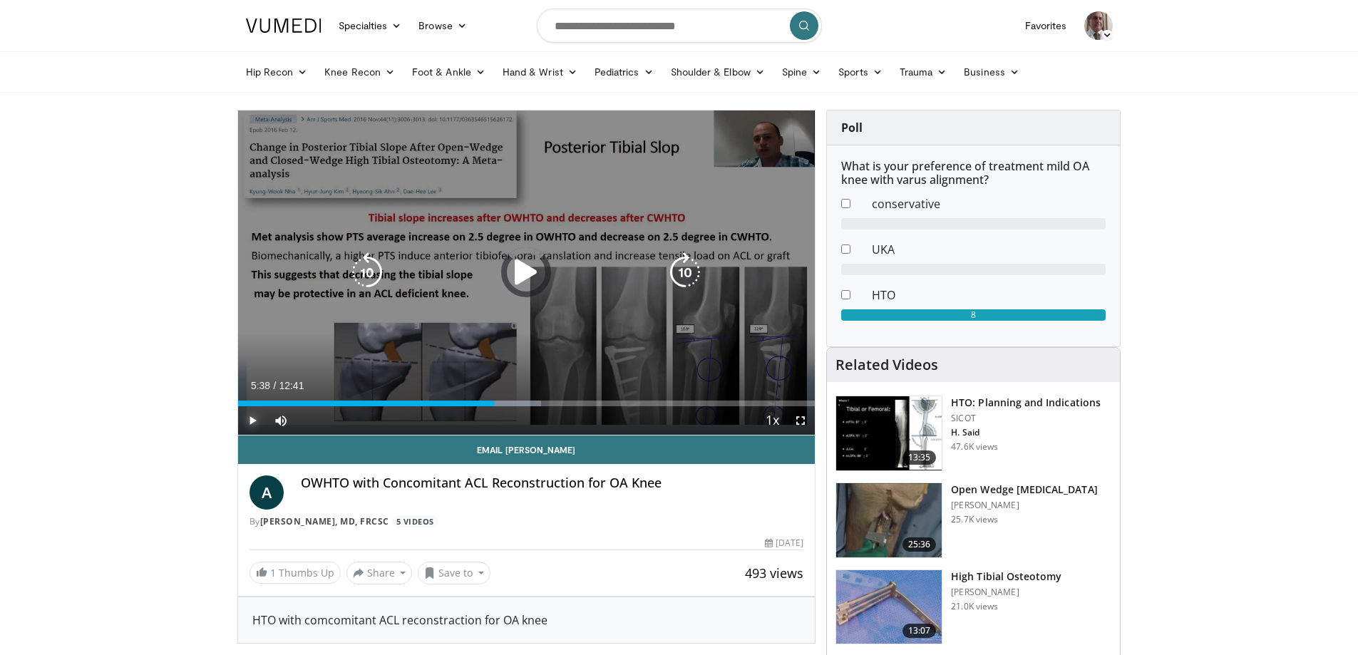
click at [503, 399] on div "Loaded : 52.56% 05:38 05:49" at bounding box center [526, 400] width 577 height 14
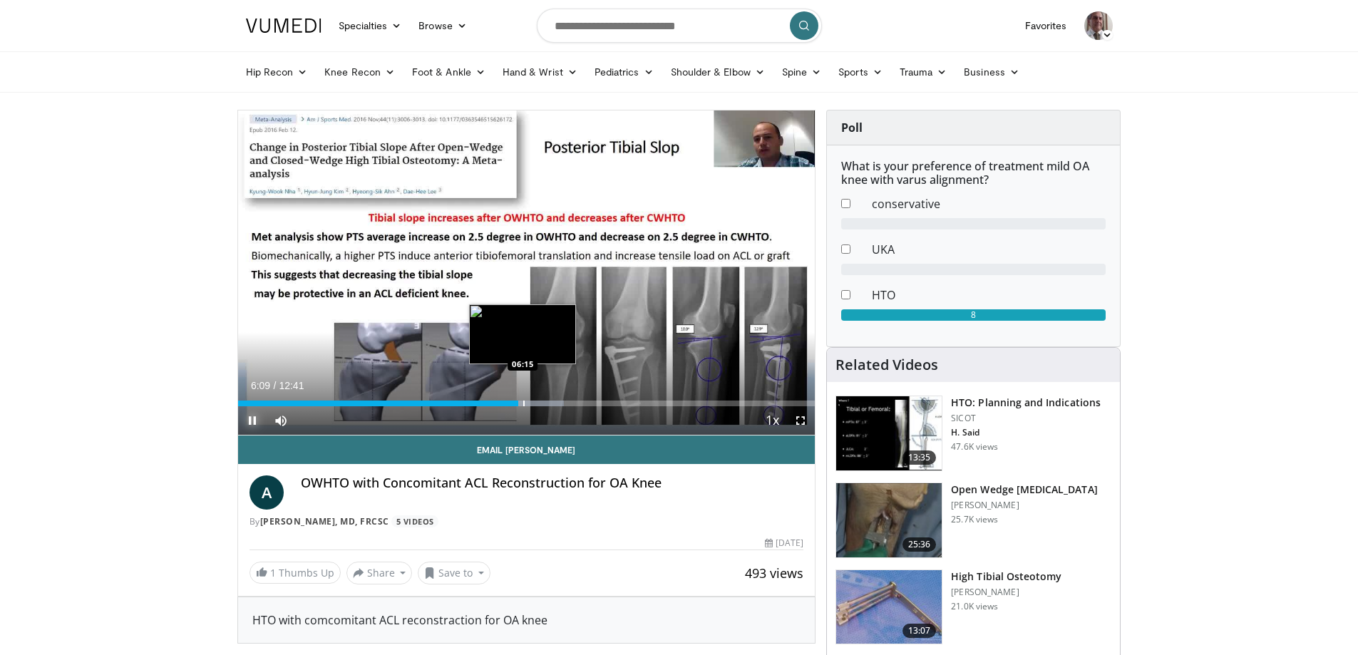
click at [523, 405] on div "Progress Bar" at bounding box center [523, 404] width 1 height 6
click at [530, 403] on div "Progress Bar" at bounding box center [530, 404] width 1 height 6
click at [537, 404] on div "Progress Bar" at bounding box center [537, 404] width 1 height 6
click at [544, 403] on div "Progress Bar" at bounding box center [544, 404] width 1 height 6
click at [550, 406] on div "Progress Bar" at bounding box center [550, 404] width 1 height 6
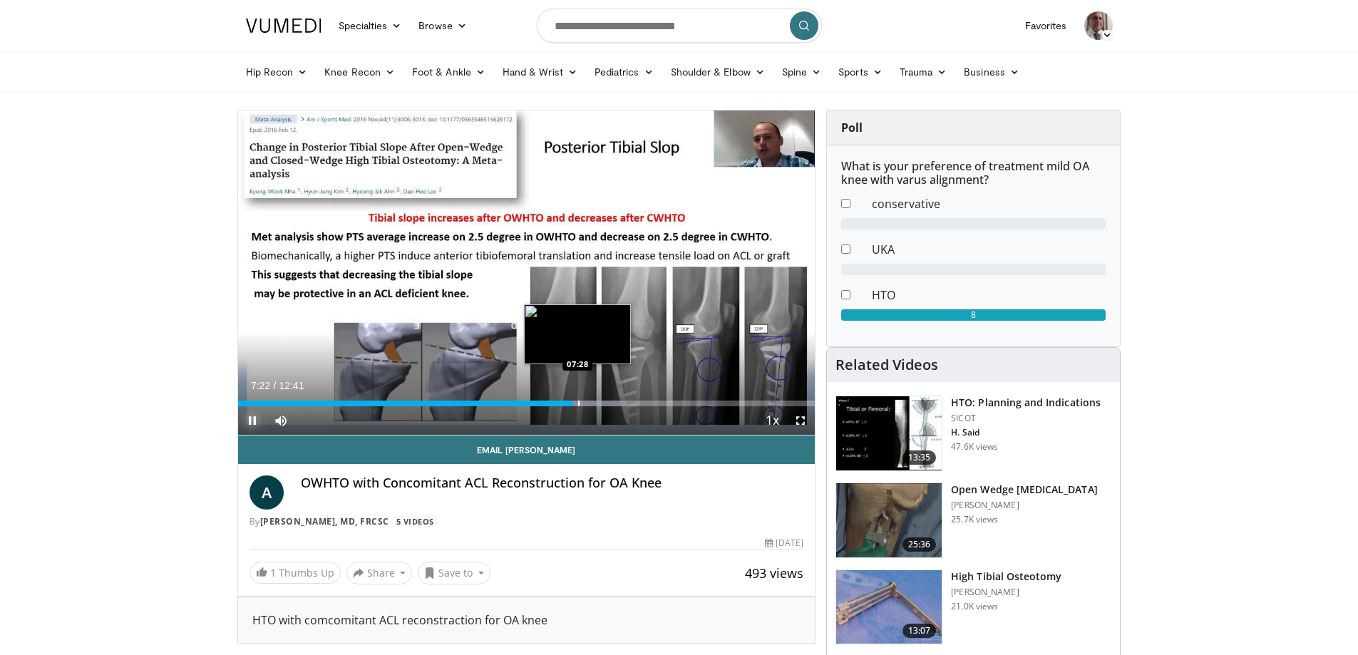
click at [579, 403] on div "Progress Bar" at bounding box center [578, 404] width 1 height 6
click at [592, 403] on div "Progress Bar" at bounding box center [592, 404] width 1 height 6
click at [596, 404] on div "Progress Bar" at bounding box center [596, 404] width 1 height 6
click at [606, 403] on div "Progress Bar" at bounding box center [606, 404] width 1 height 6
click at [619, 401] on div "Progress Bar" at bounding box center [619, 404] width 1 height 6
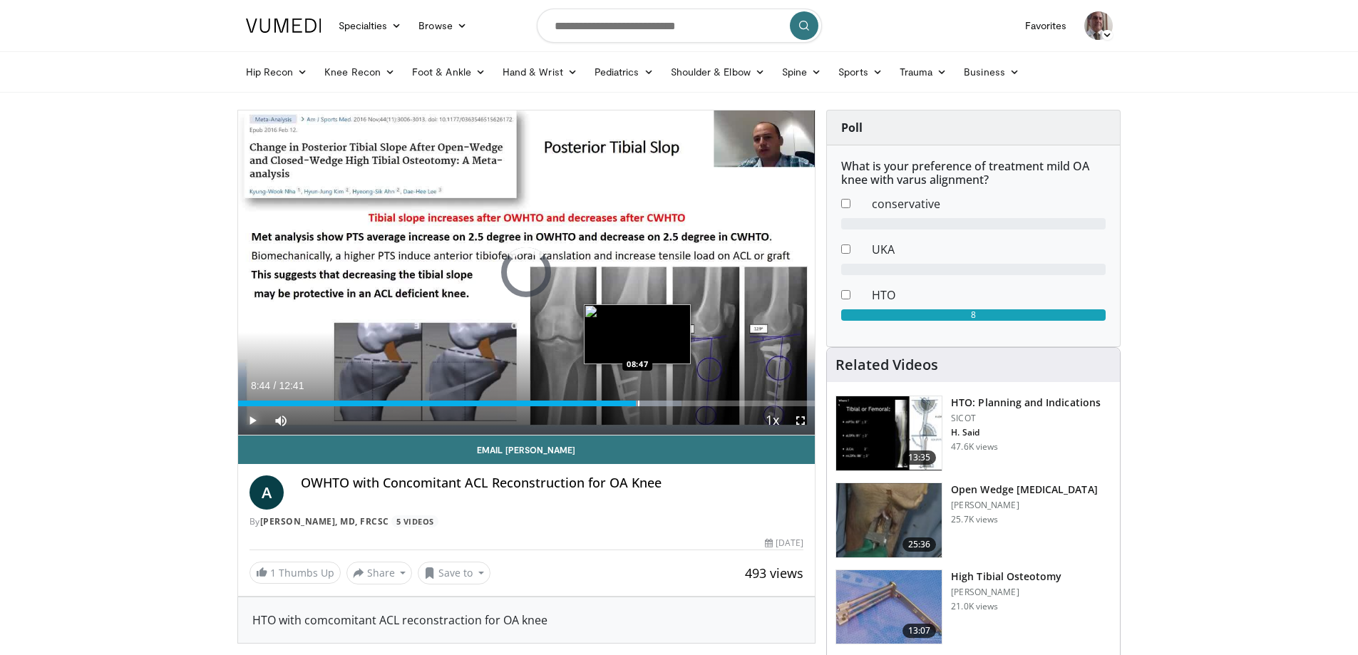
click at [638, 405] on div "Progress Bar" at bounding box center [638, 404] width 1 height 6
click at [642, 406] on div "Progress Bar" at bounding box center [642, 404] width 1 height 6
click at [650, 405] on div "Progress Bar" at bounding box center [654, 404] width 71 height 6
click at [658, 403] on div "Progress Bar" at bounding box center [658, 404] width 1 height 6
click at [680, 401] on div "Progress Bar" at bounding box center [680, 404] width 1 height 6
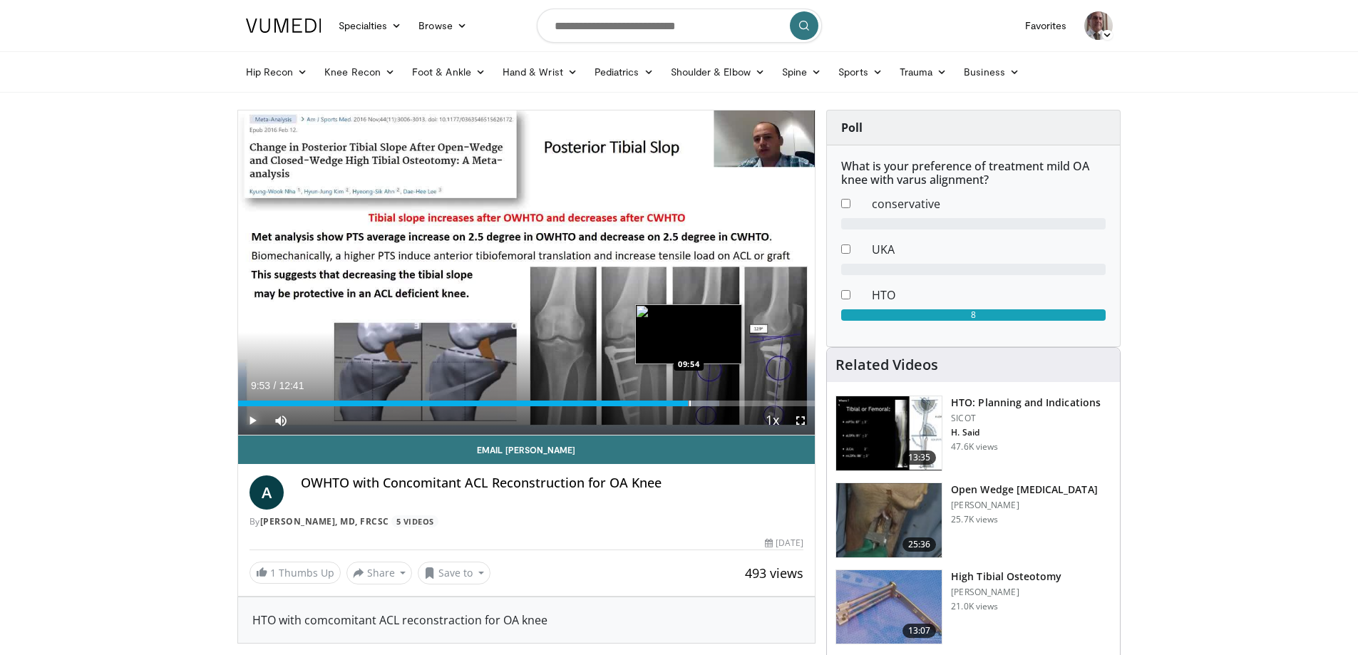
click at [689, 406] on div "Progress Bar" at bounding box center [689, 404] width 1 height 6
click at [698, 403] on div "Progress Bar" at bounding box center [698, 404] width 1 height 6
click at [709, 403] on div "Progress Bar" at bounding box center [709, 404] width 1 height 6
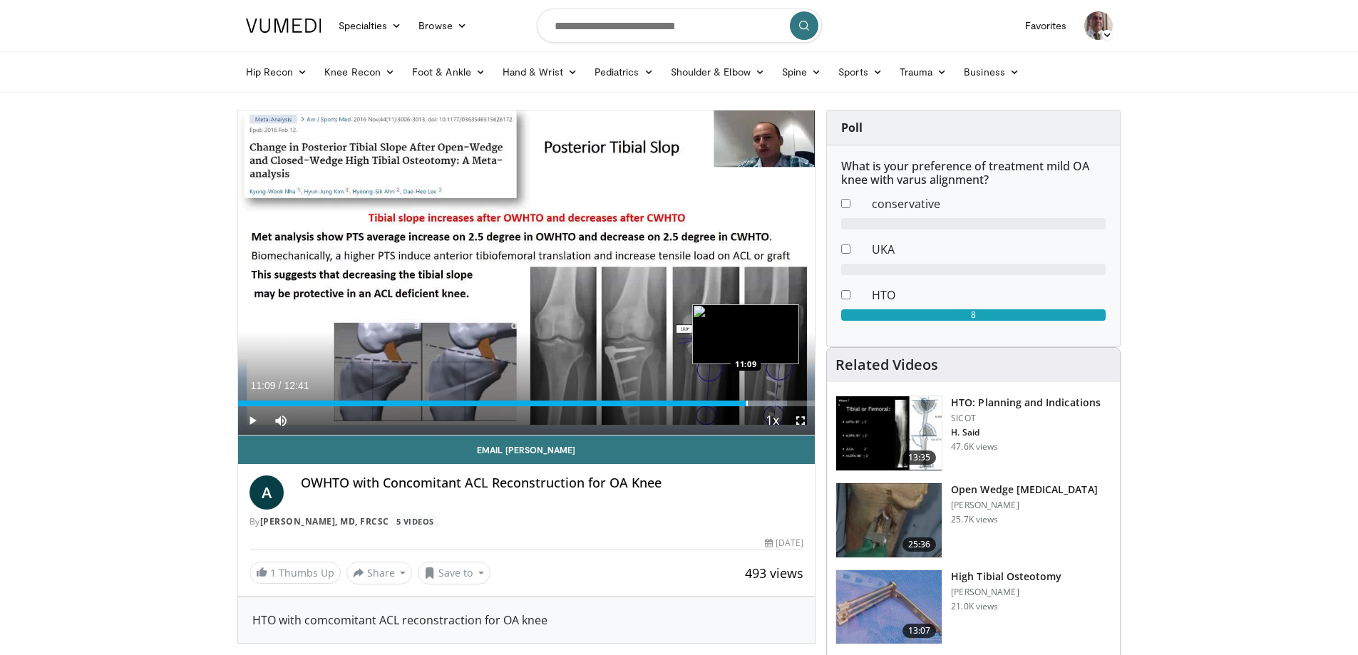
click at [746, 404] on div "Progress Bar" at bounding box center [746, 404] width 1 height 6
click at [755, 403] on div "Progress Bar" at bounding box center [755, 404] width 1 height 6
click at [765, 404] on div "Progress Bar" at bounding box center [765, 404] width 1 height 6
click at [773, 404] on video-js "**********" at bounding box center [526, 272] width 577 height 325
click at [789, 403] on div "Progress Bar" at bounding box center [789, 404] width 1 height 6
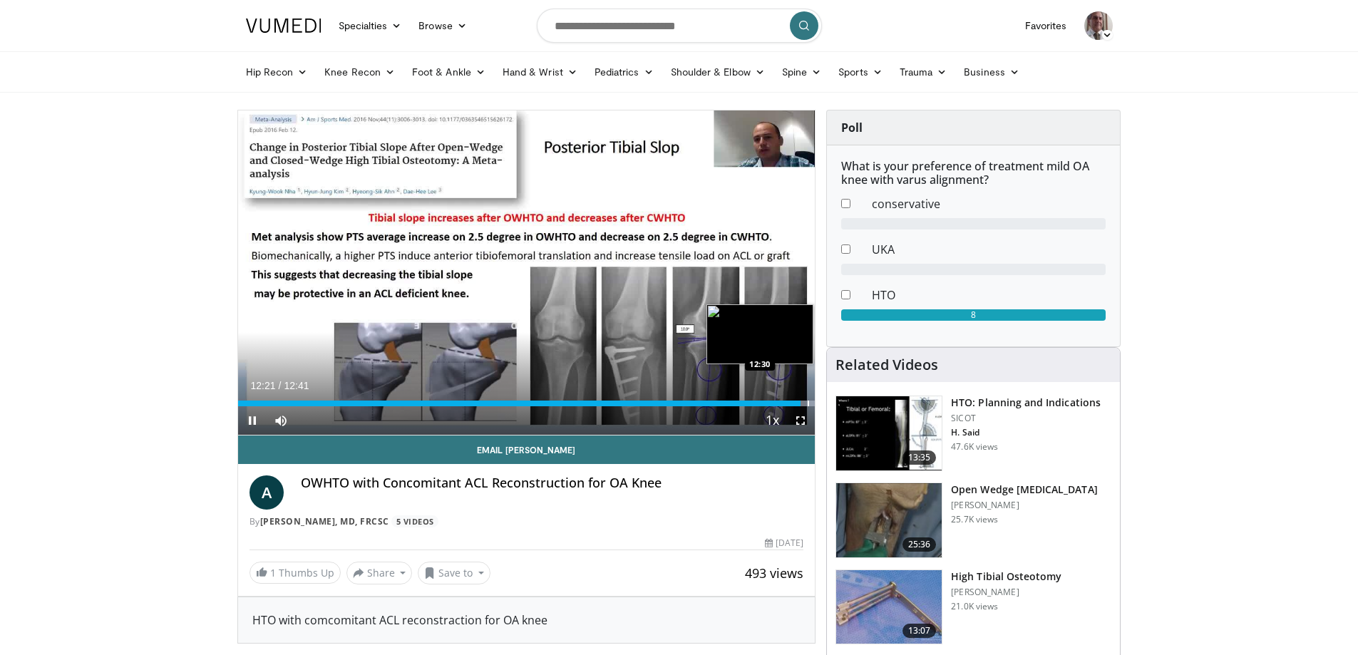
click at [807, 401] on div "Progress Bar" at bounding box center [807, 404] width 1 height 6
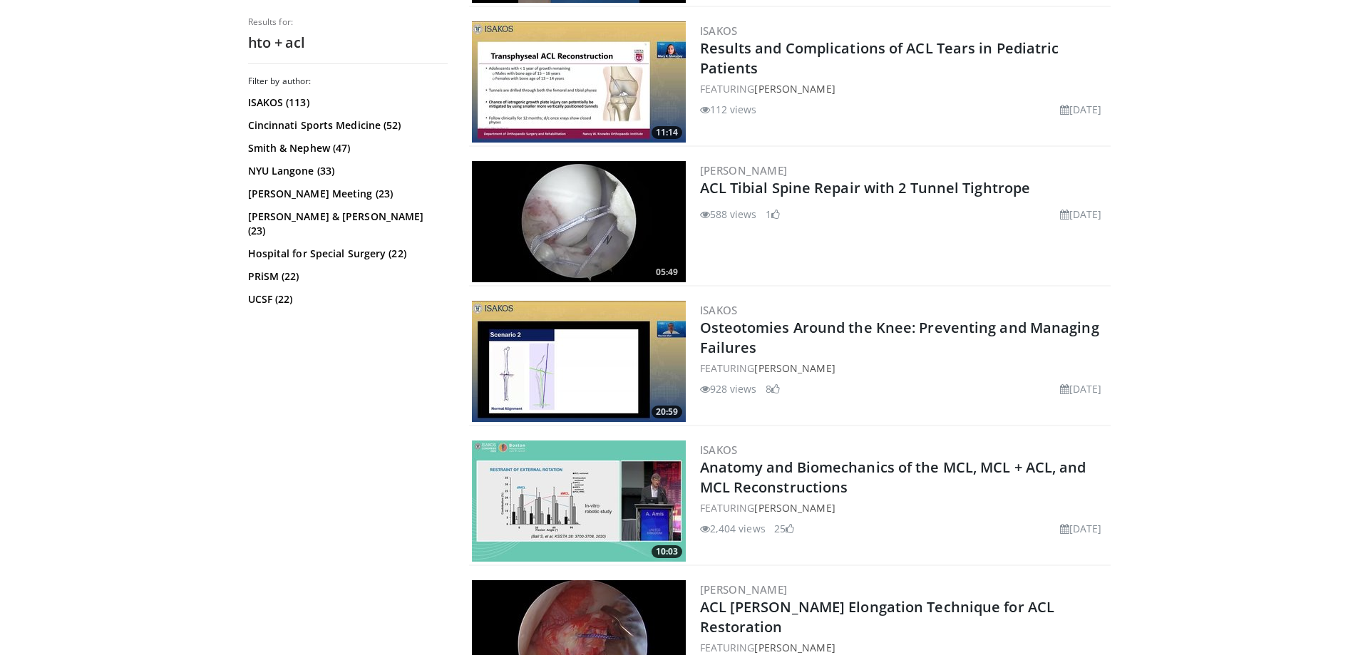
scroll to position [713, 0]
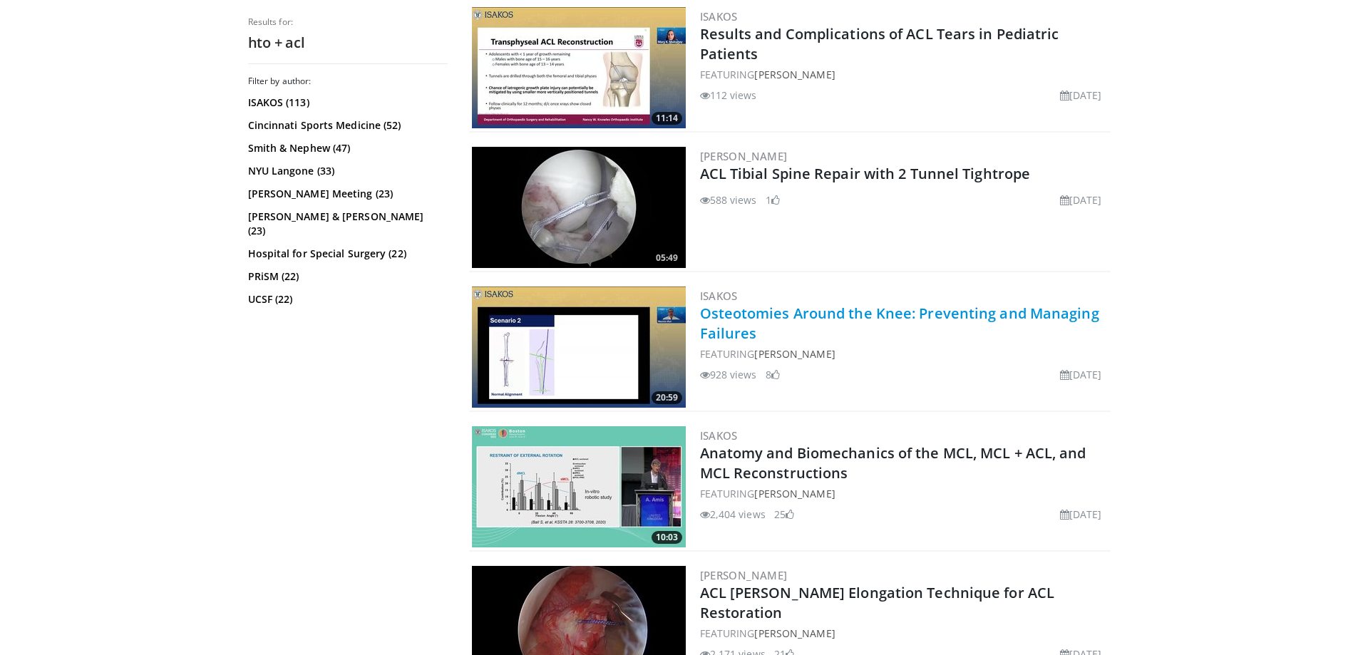
click at [740, 319] on link "Osteotomies Around the Knee: Preventing and Managing Failures" at bounding box center [899, 323] width 399 height 39
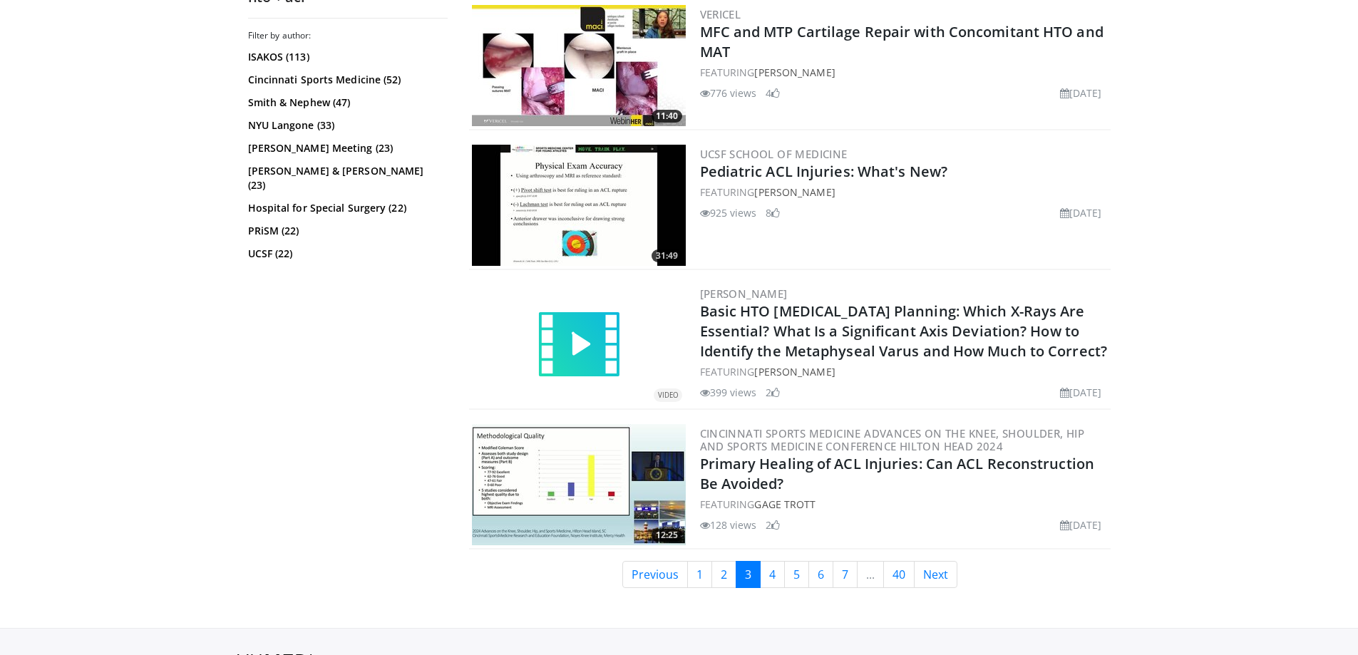
scroll to position [3468, 0]
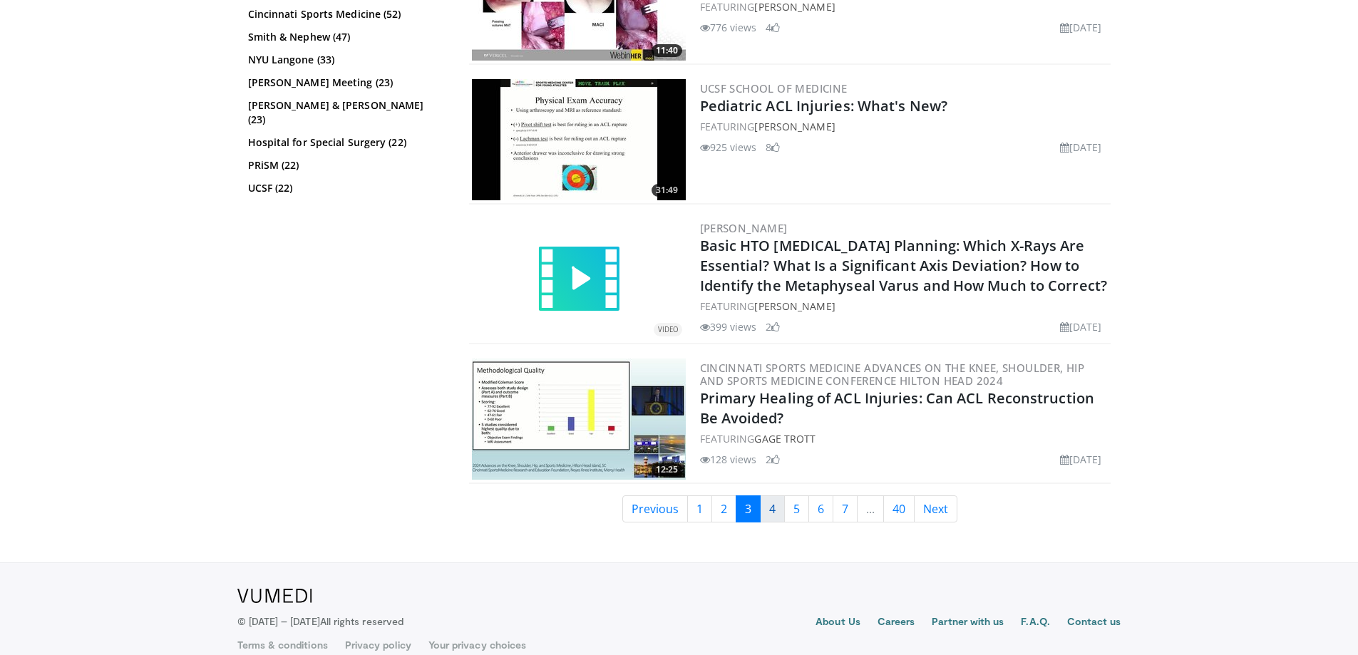
click at [773, 495] on link "4" at bounding box center [772, 508] width 25 height 27
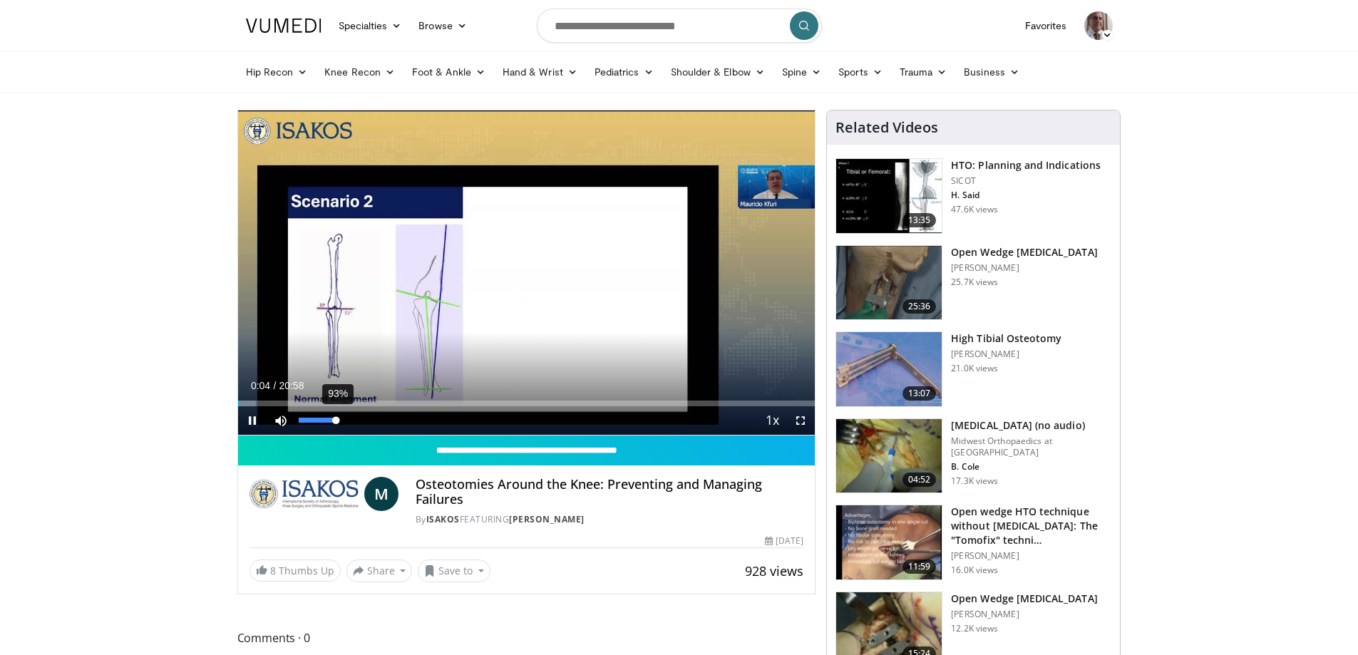
click at [336, 419] on div "93%" at bounding box center [319, 420] width 50 height 29
click at [258, 401] on div "Loaded : 6.30% 00:45 00:45" at bounding box center [526, 404] width 577 height 6
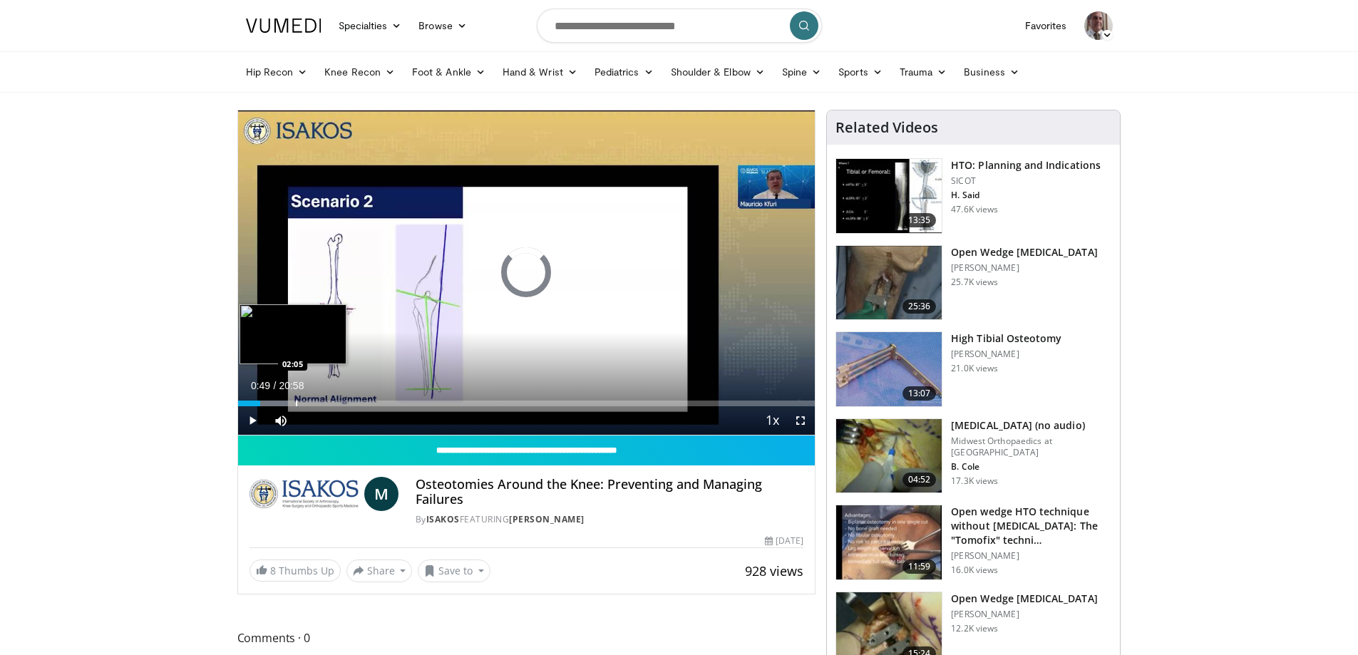
click at [293, 403] on div "Loaded : 8.67% 00:49 02:05" at bounding box center [526, 404] width 577 height 6
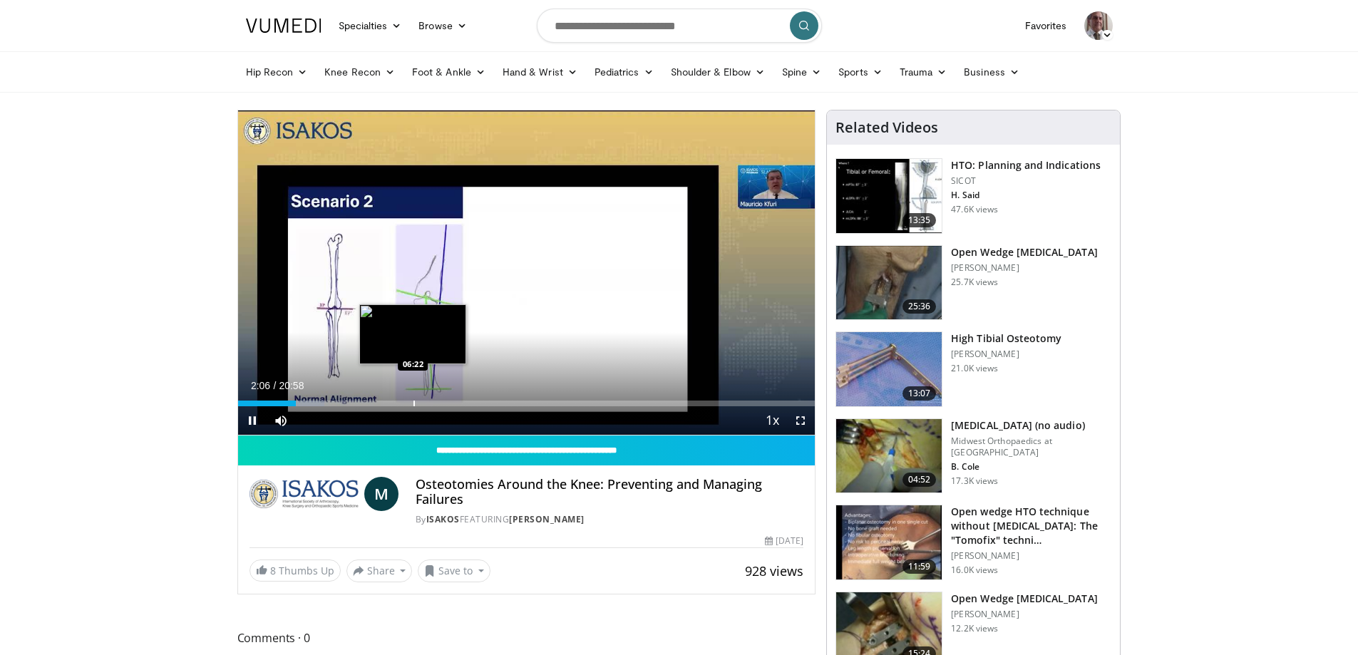
click at [413, 404] on div "Progress Bar" at bounding box center [413, 404] width 1 height 6
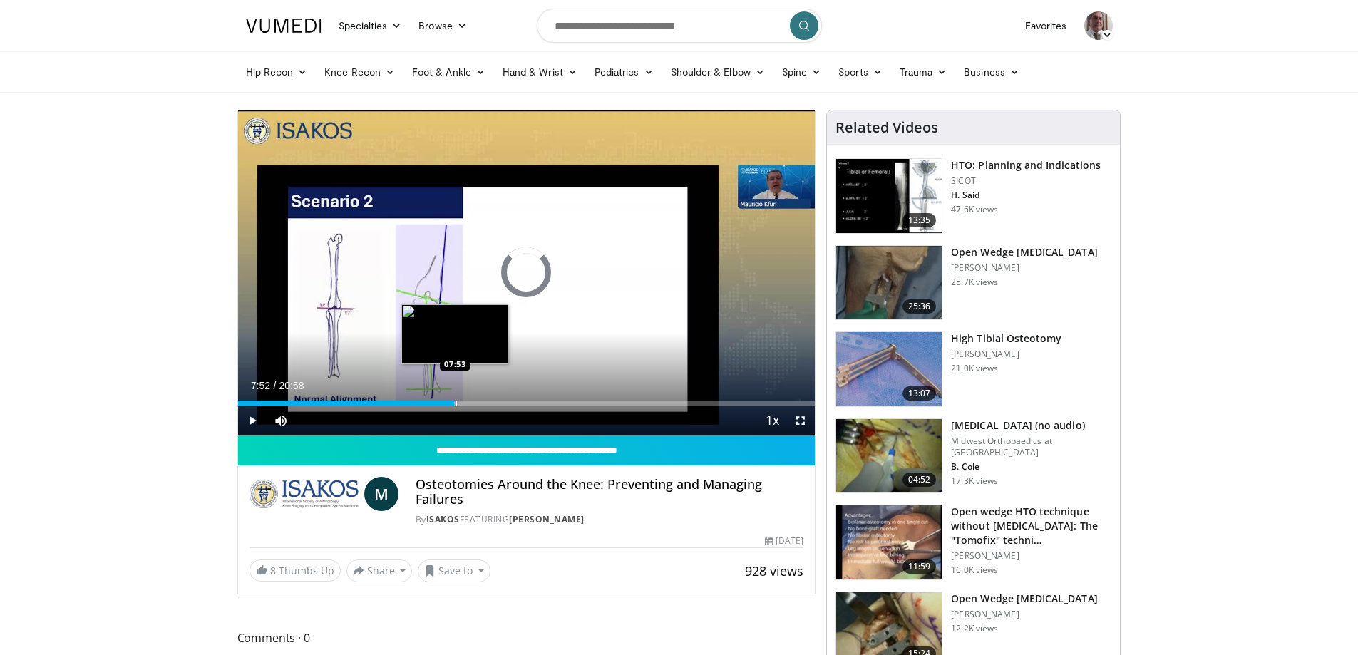
click at [455, 404] on div "Progress Bar" at bounding box center [455, 404] width 1 height 6
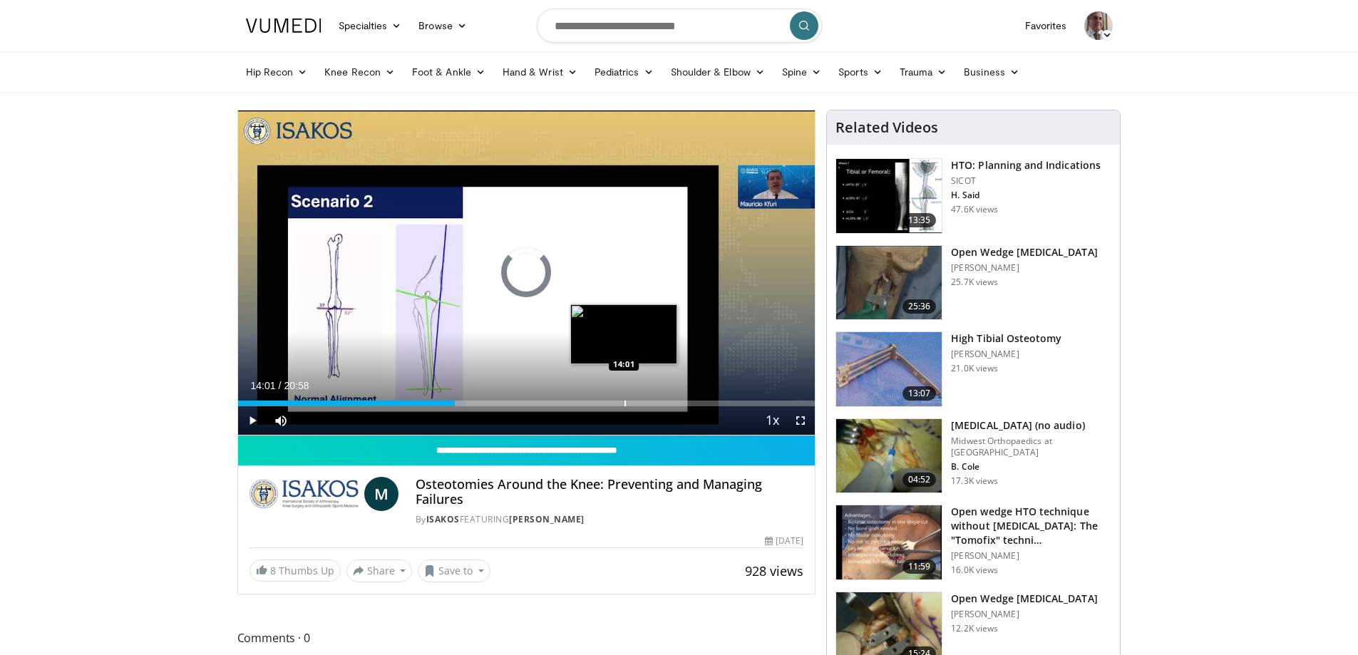
click at [624, 397] on div "Loaded : 39.42% 07:53 14:01" at bounding box center [526, 400] width 577 height 14
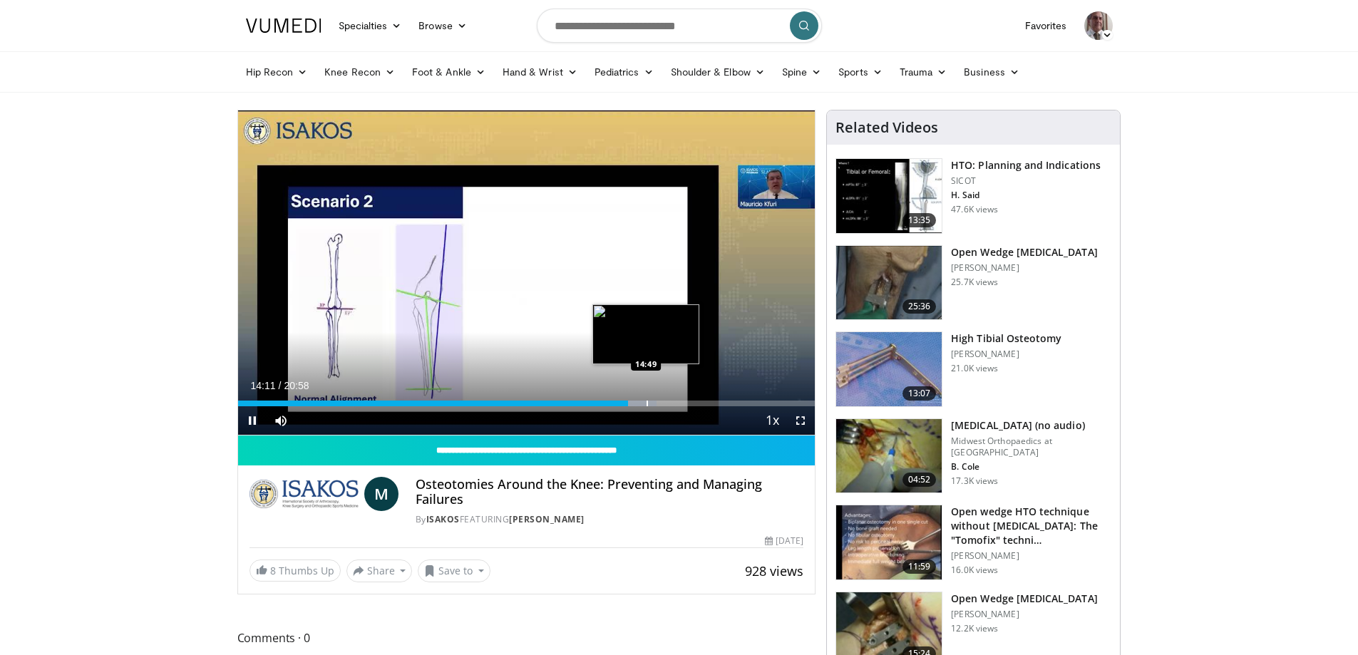
click at [646, 401] on div "Progress Bar" at bounding box center [646, 404] width 1 height 6
click at [671, 403] on div "Progress Bar" at bounding box center [671, 404] width 1 height 6
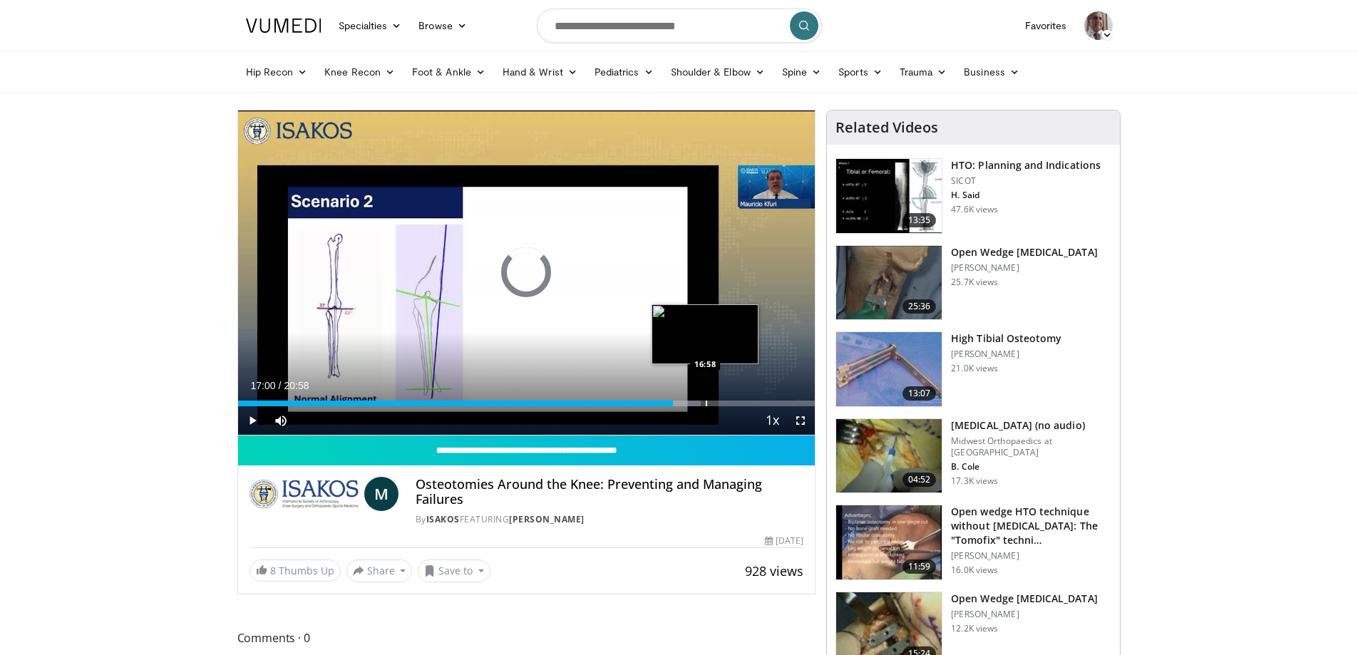
click at [706, 403] on div "Progress Bar" at bounding box center [706, 404] width 1 height 6
click at [732, 401] on div "Progress Bar" at bounding box center [732, 404] width 1 height 6
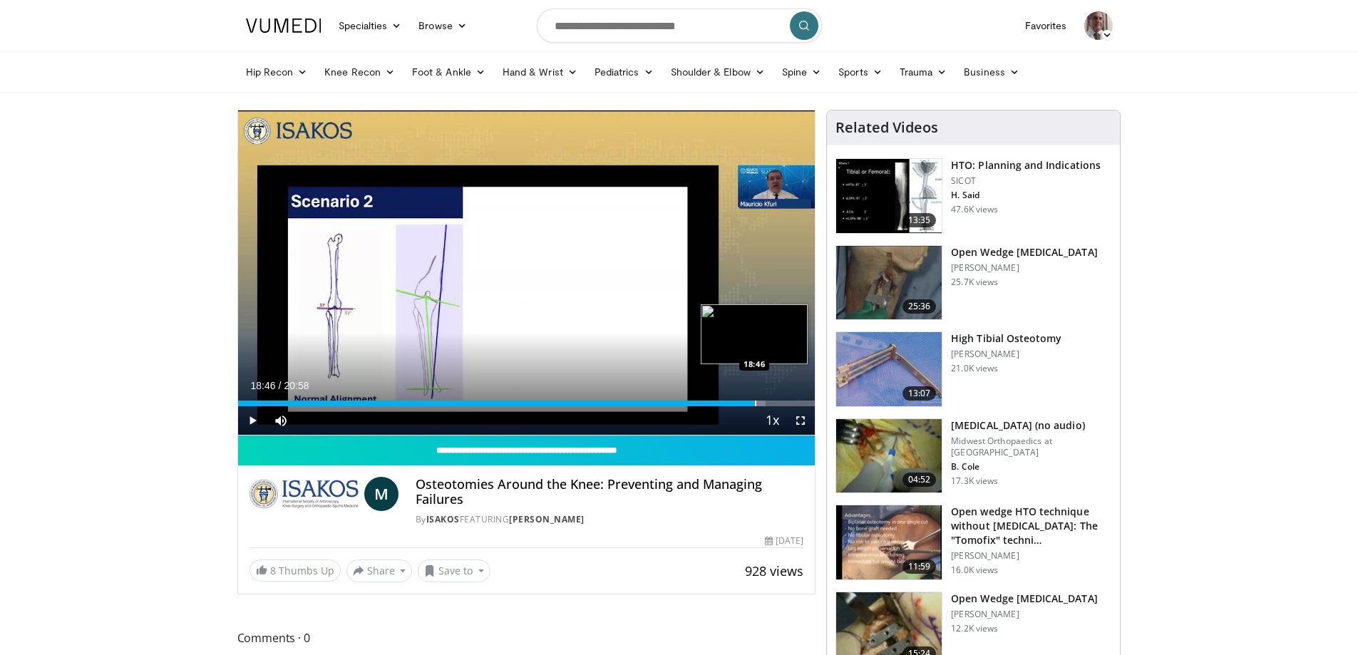
click at [754, 399] on div "Loaded : 91.41% 18:04 18:46" at bounding box center [526, 400] width 577 height 14
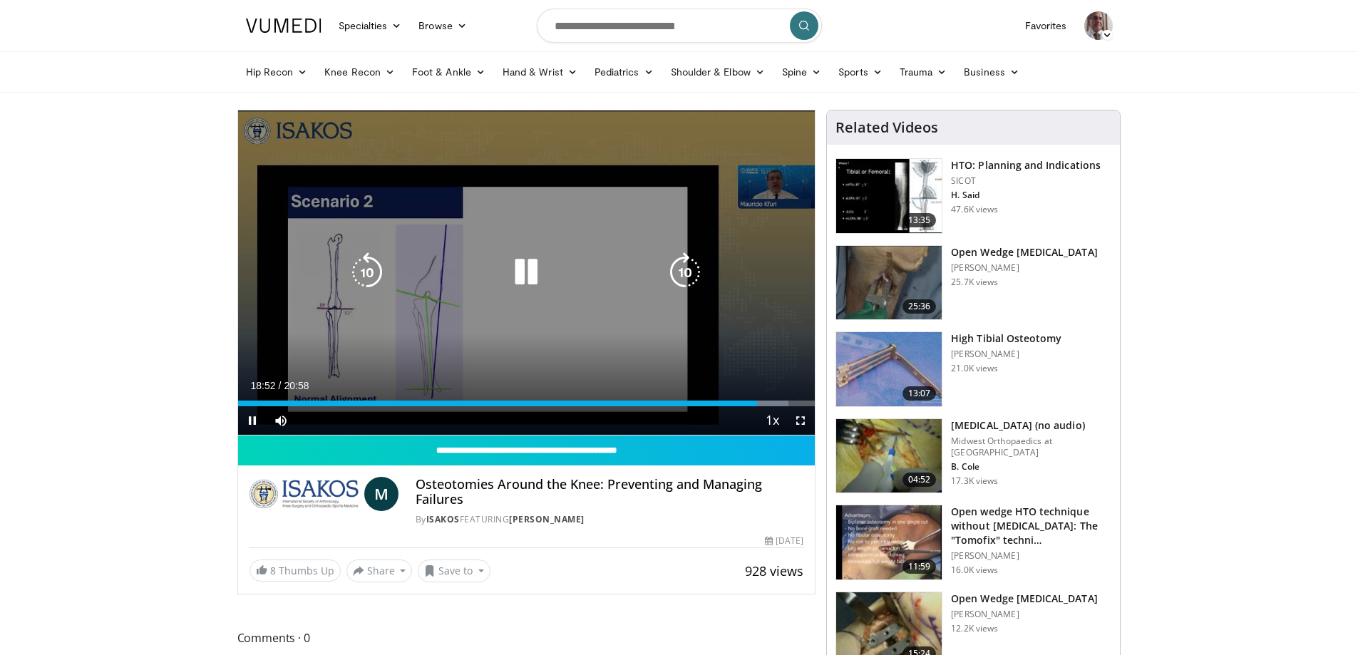
click at [795, 401] on video-js "**********" at bounding box center [526, 272] width 577 height 325
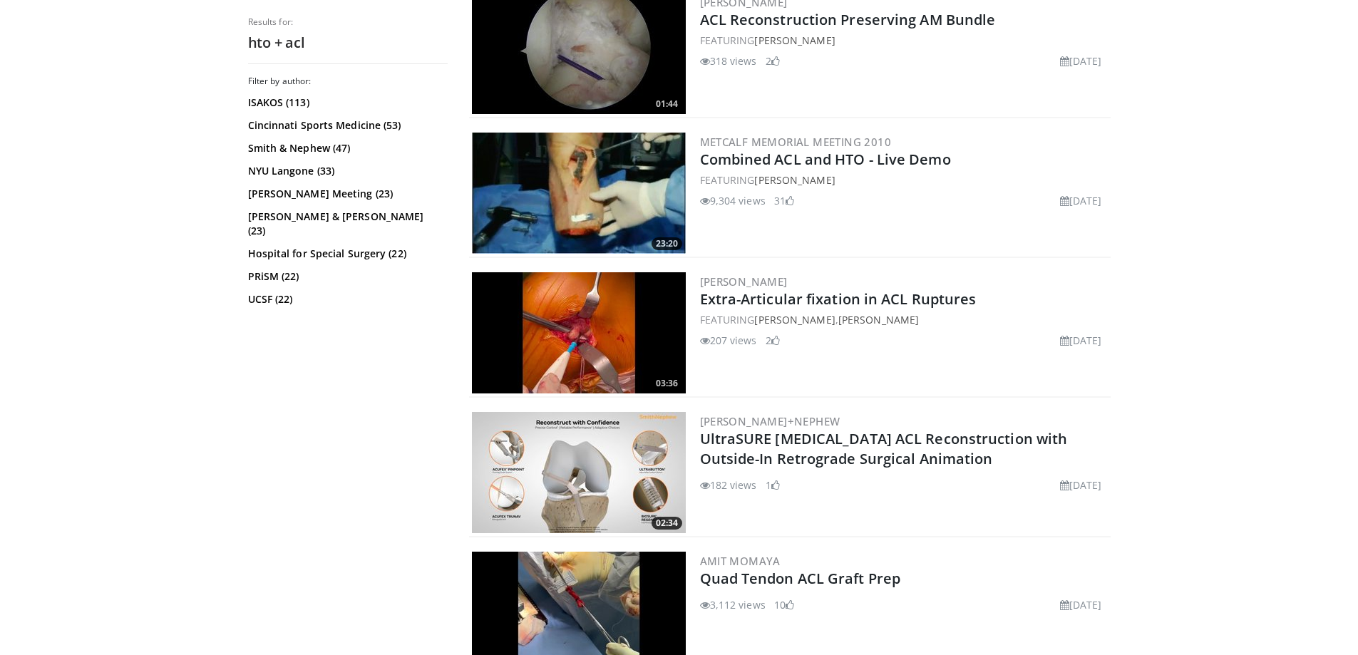
scroll to position [641, 0]
